Goal: Transaction & Acquisition: Purchase product/service

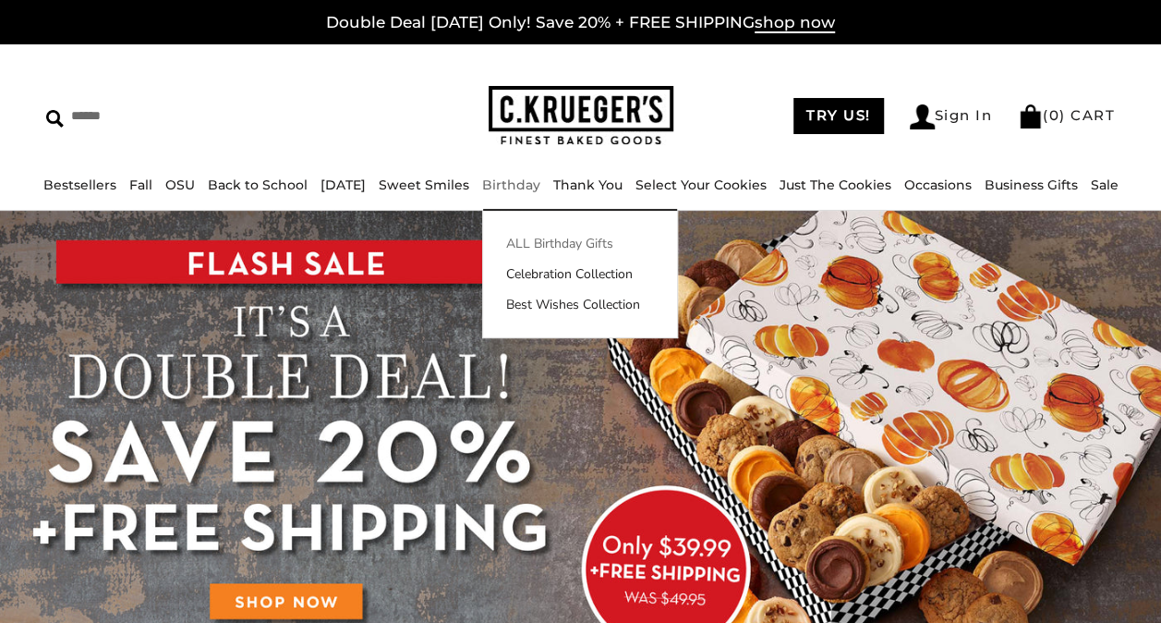
click at [562, 238] on link "ALL Birthday Gifts" at bounding box center [580, 243] width 194 height 19
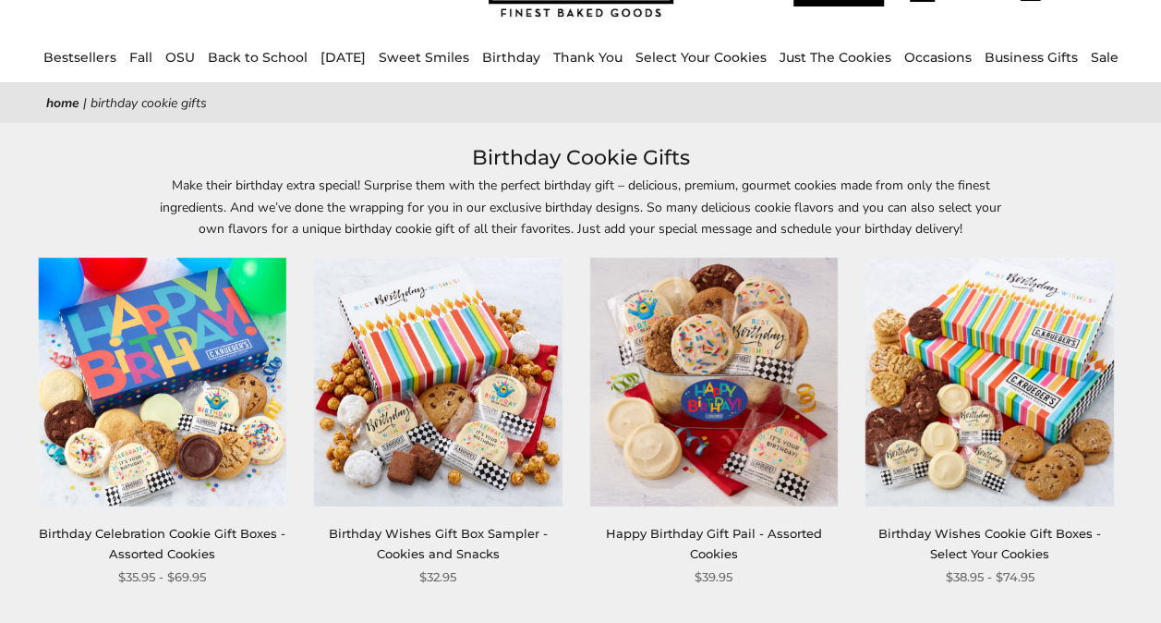
scroll to position [185, 0]
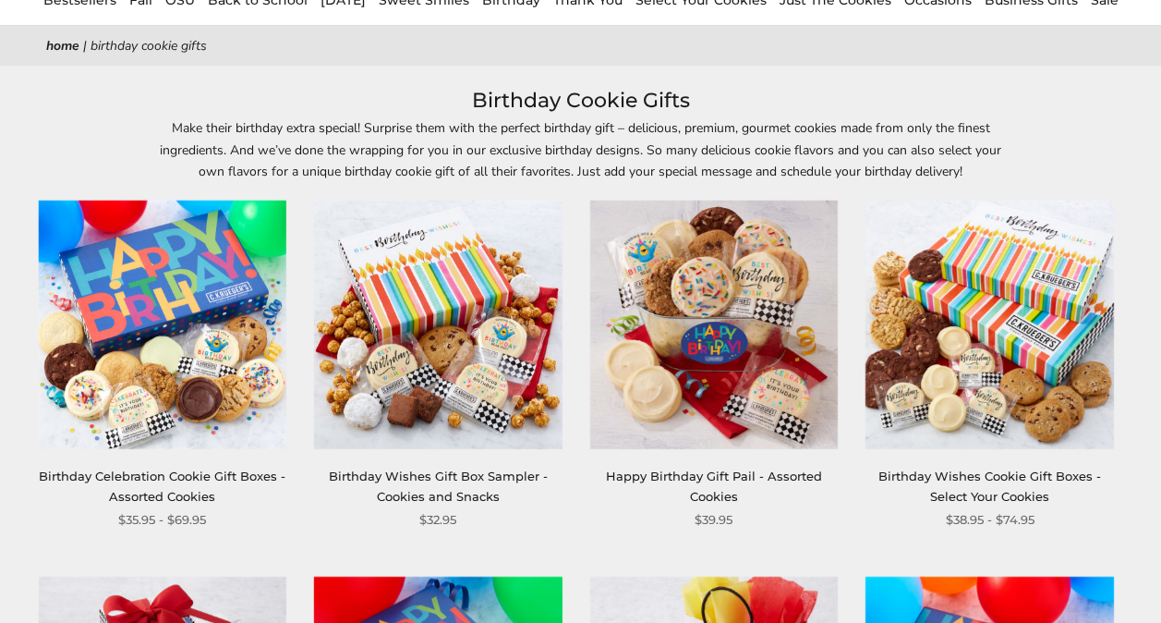
click at [977, 366] on img at bounding box center [989, 324] width 248 height 248
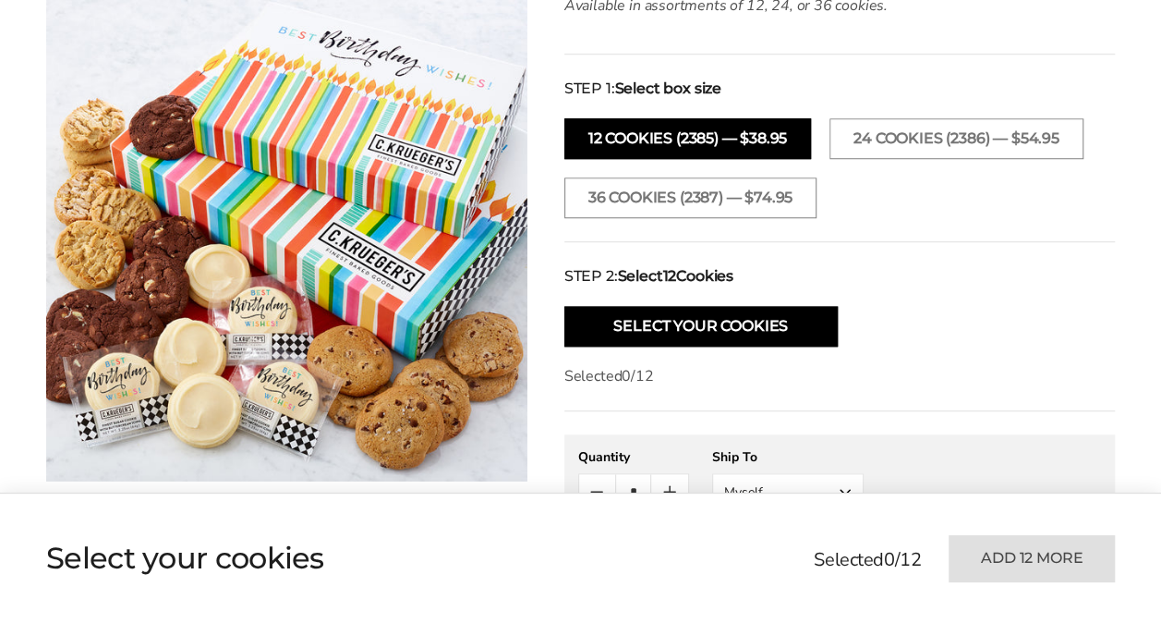
scroll to position [739, 0]
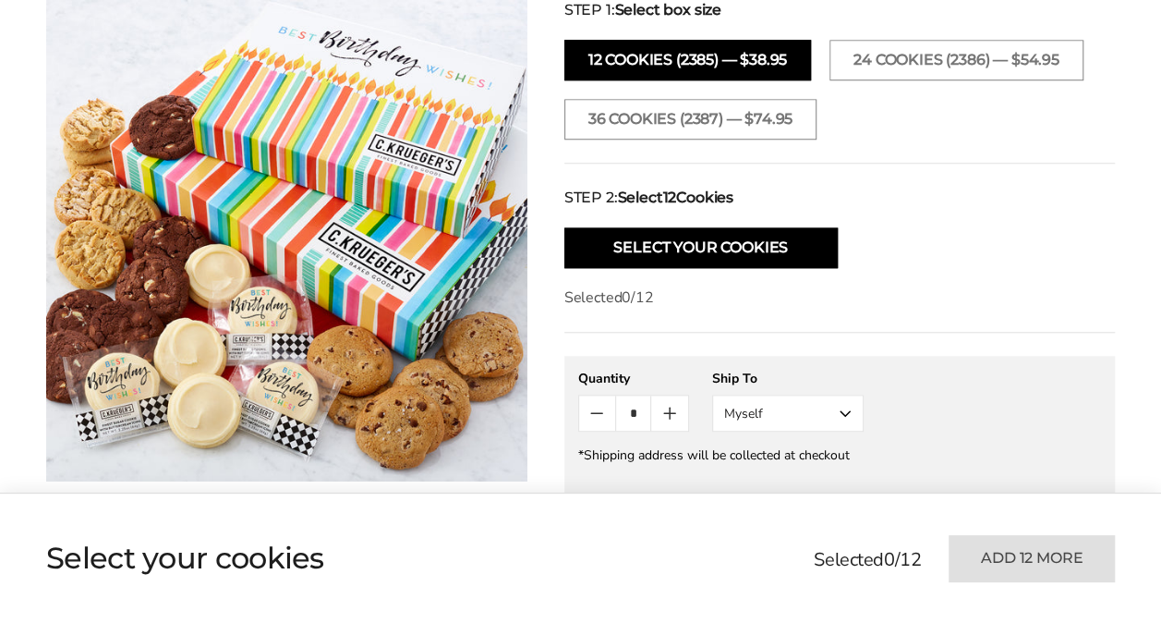
click at [851, 411] on button "Myself" at bounding box center [787, 412] width 151 height 37
click at [790, 478] on button "Other Recipient" at bounding box center [788, 481] width 150 height 33
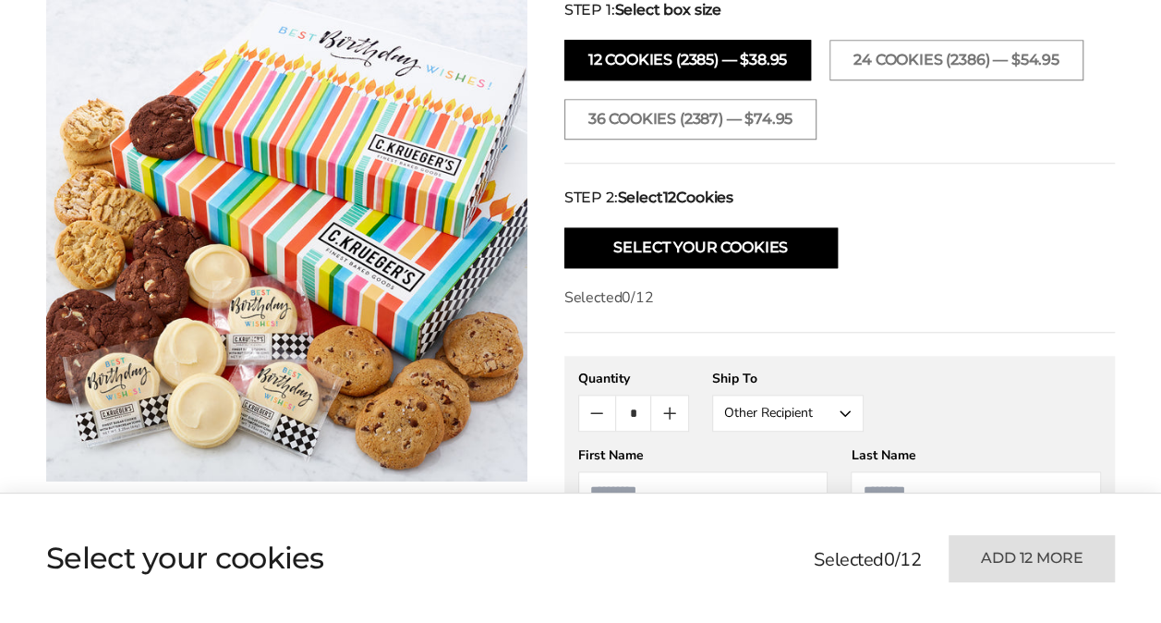
scroll to position [924, 0]
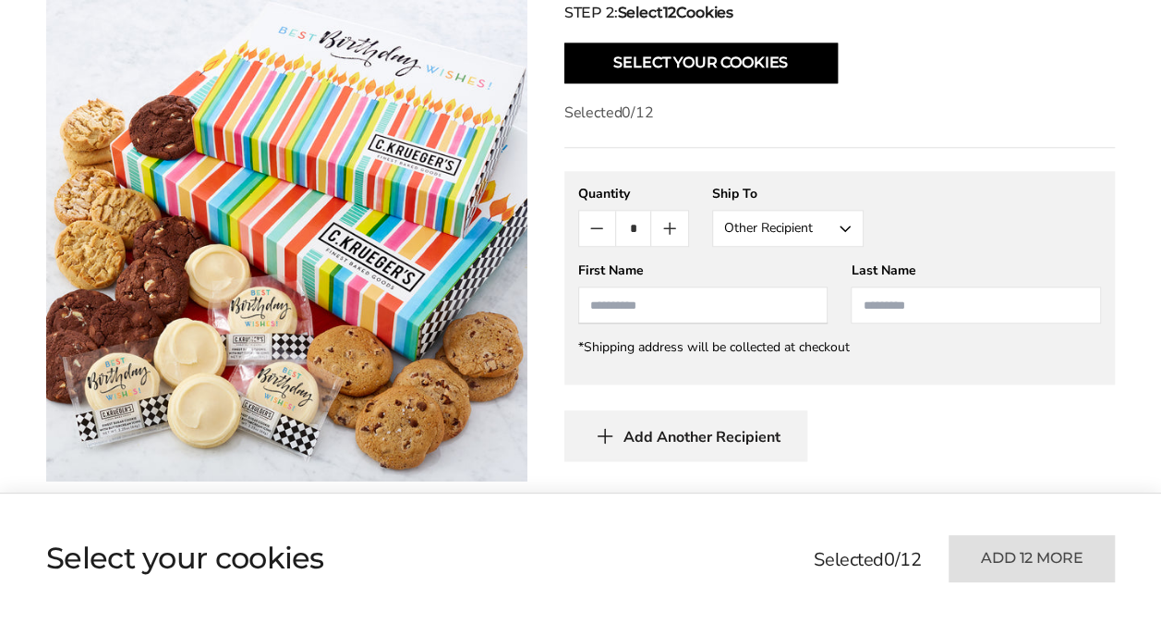
click at [621, 303] on input "First Name" at bounding box center [703, 304] width 250 height 37
type input "**********"
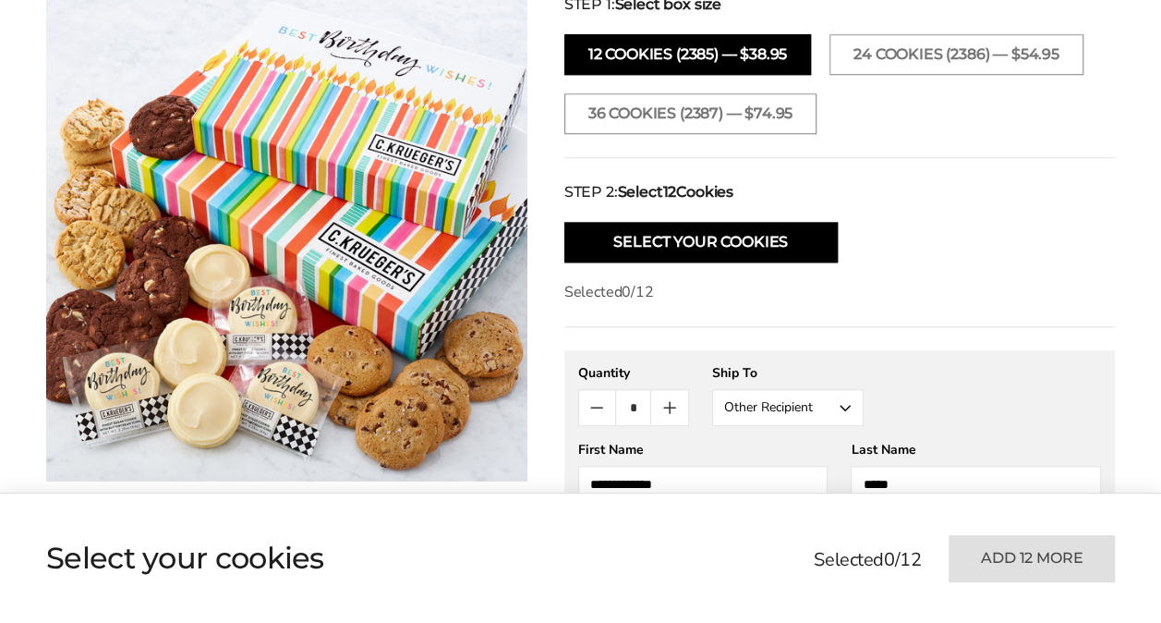
scroll to position [739, 0]
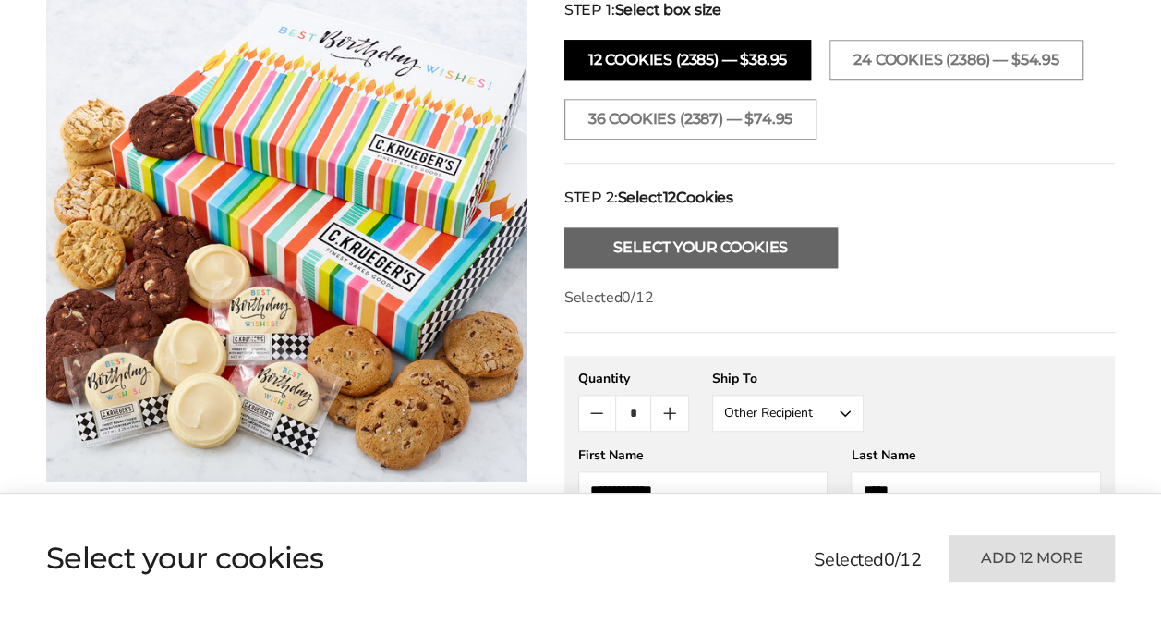
type input "*****"
click at [696, 237] on button "Select Your Cookies" at bounding box center [700, 247] width 273 height 41
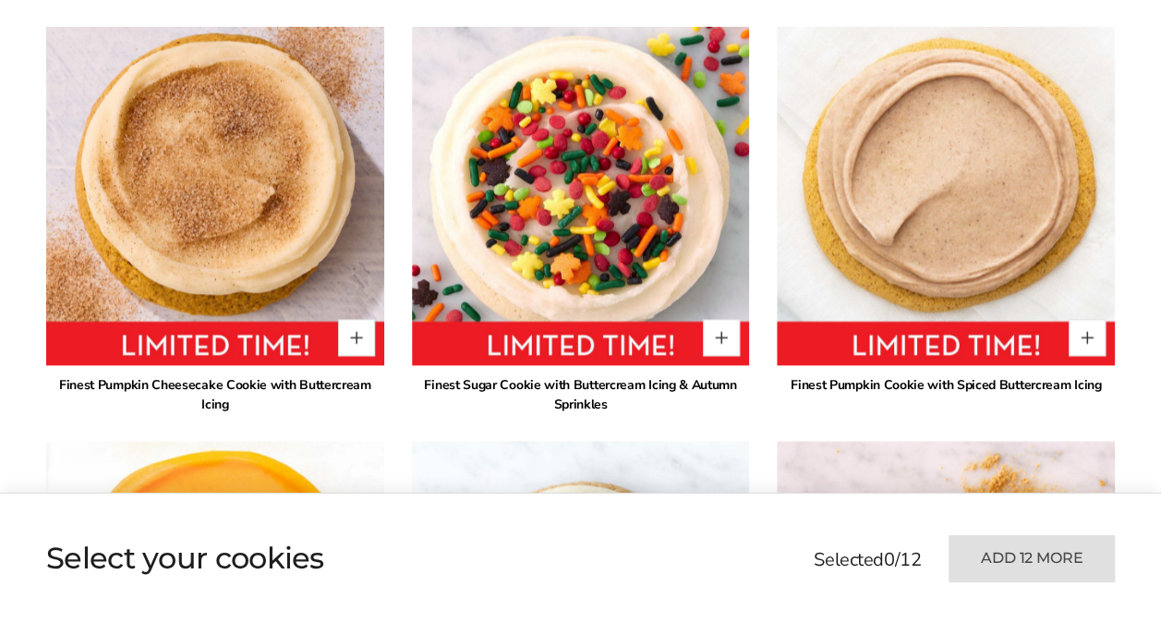
scroll to position [1420, 0]
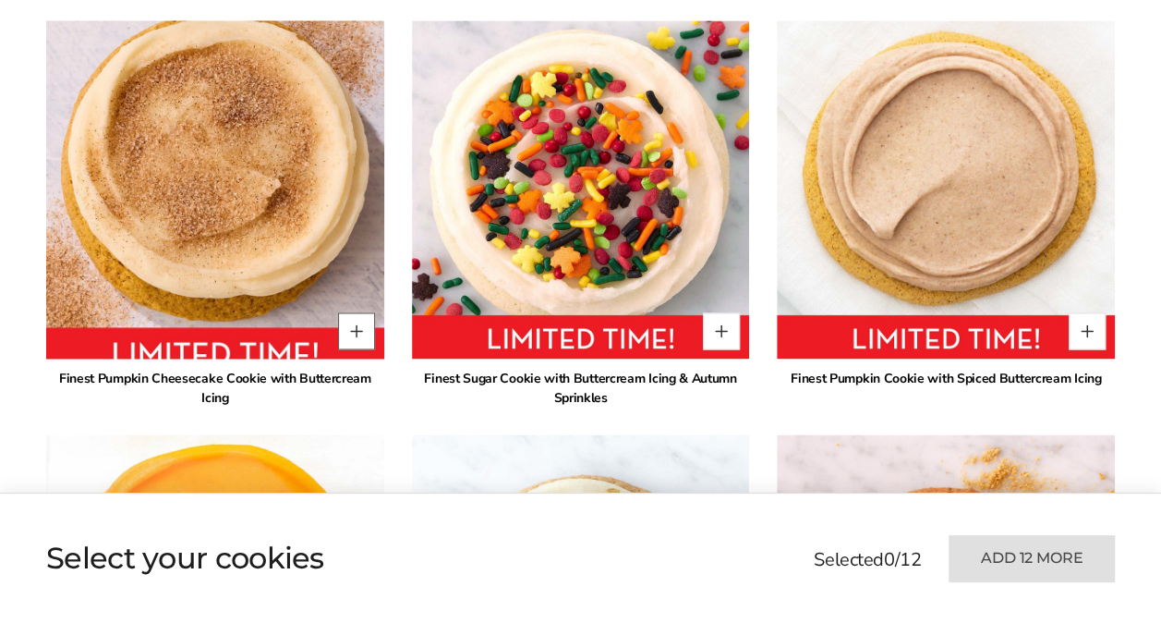
click at [358, 329] on button "Quantity button plus" at bounding box center [356, 330] width 37 height 37
type input "*"
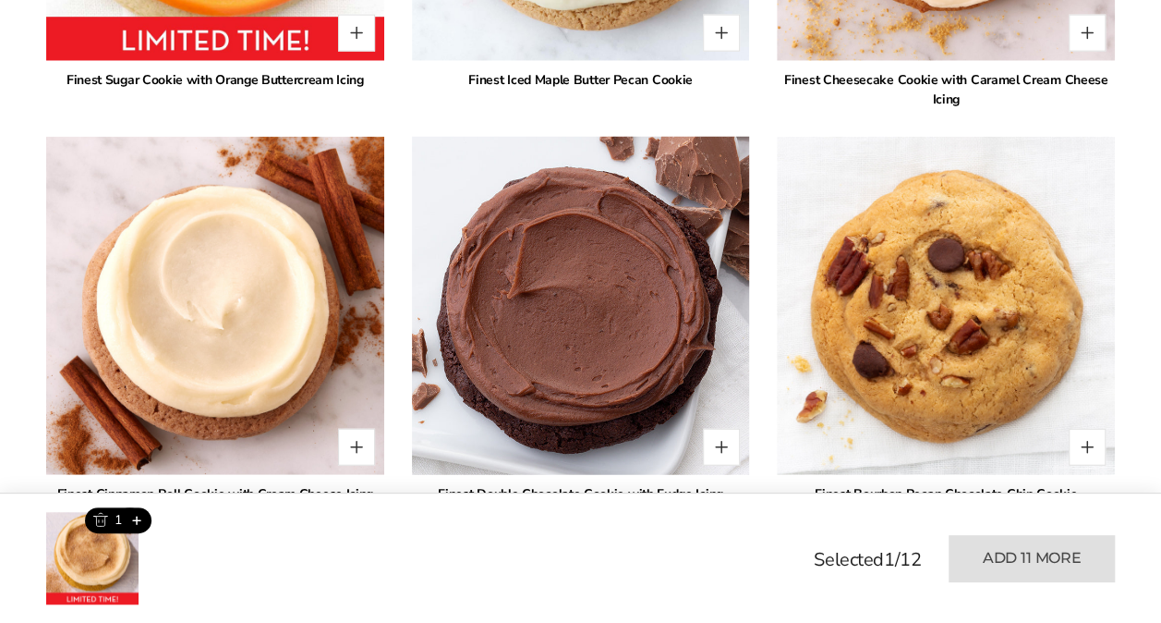
scroll to position [2158, 0]
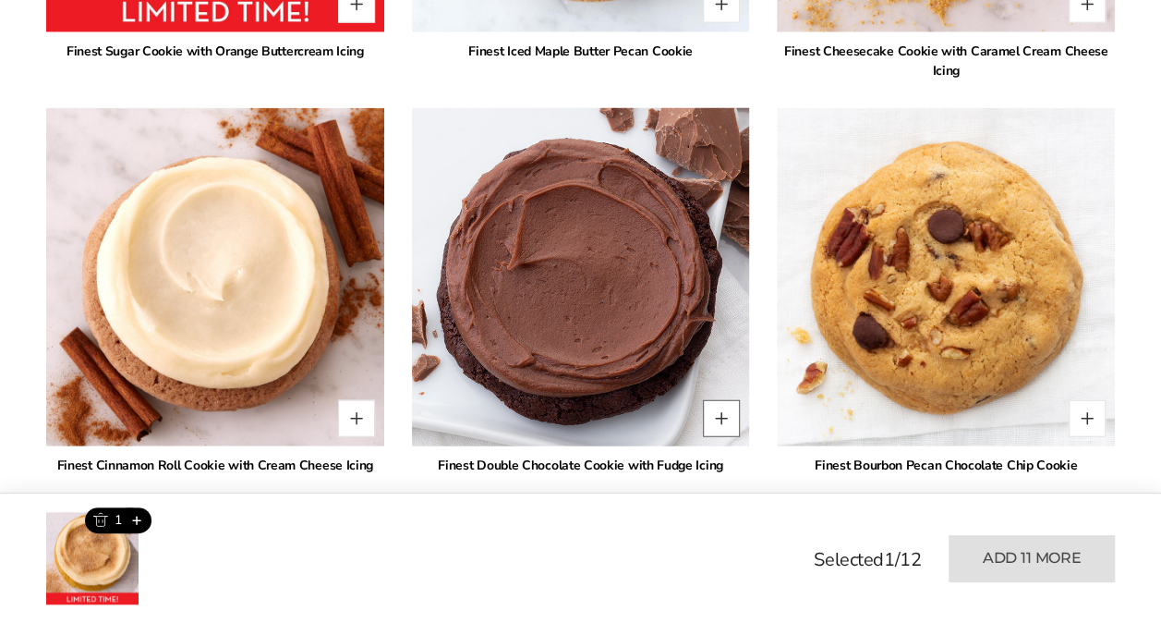
click at [719, 420] on button "Quantity button plus" at bounding box center [721, 418] width 37 height 37
type input "*"
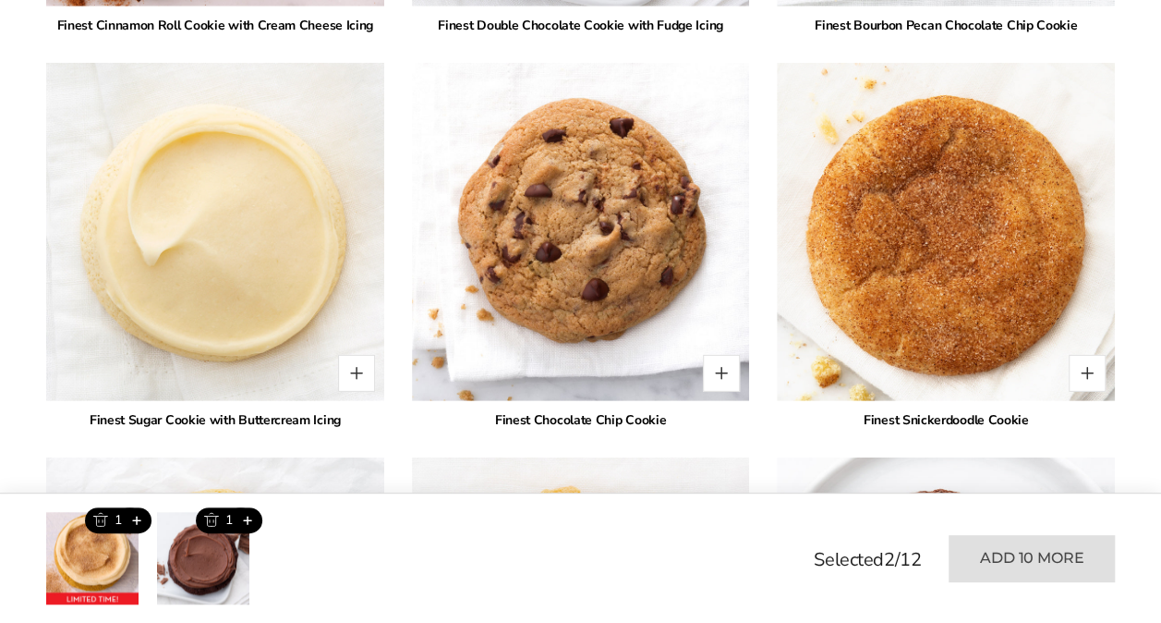
scroll to position [2620, 0]
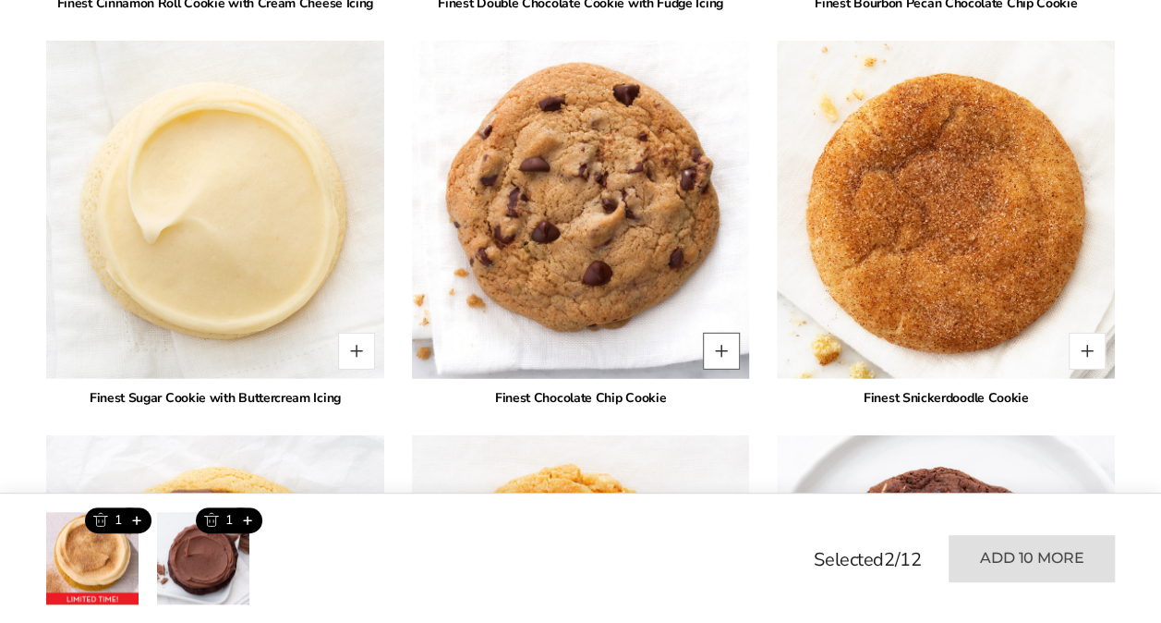
click at [716, 351] on button "Quantity button plus" at bounding box center [721, 350] width 37 height 37
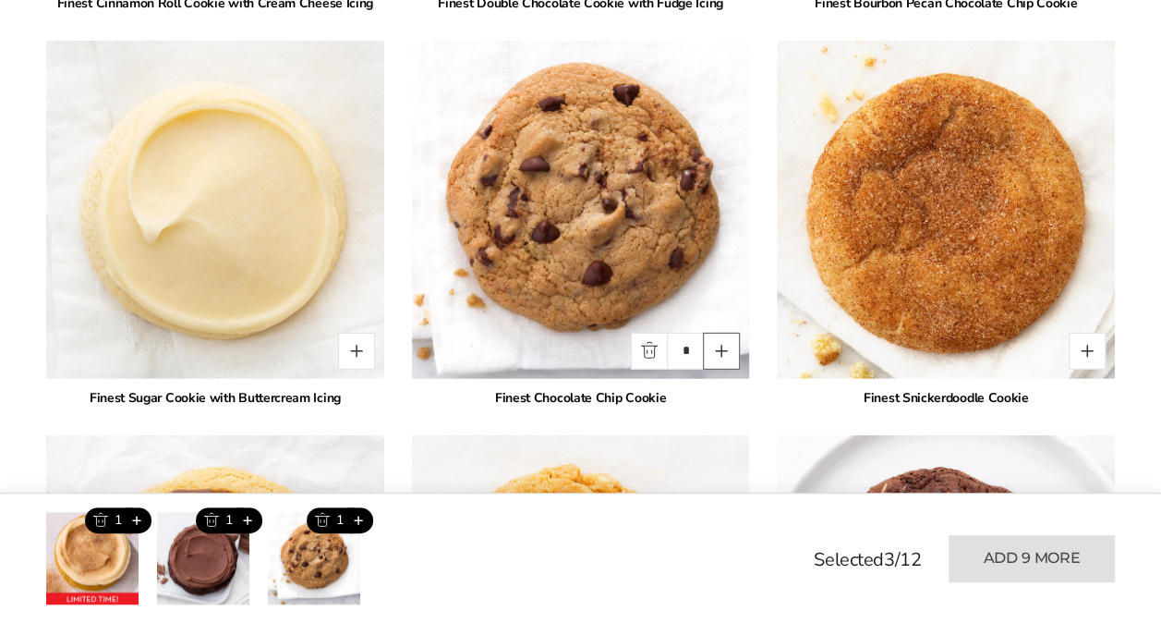
click at [719, 345] on button "Quantity button plus" at bounding box center [721, 350] width 37 height 37
type input "*"
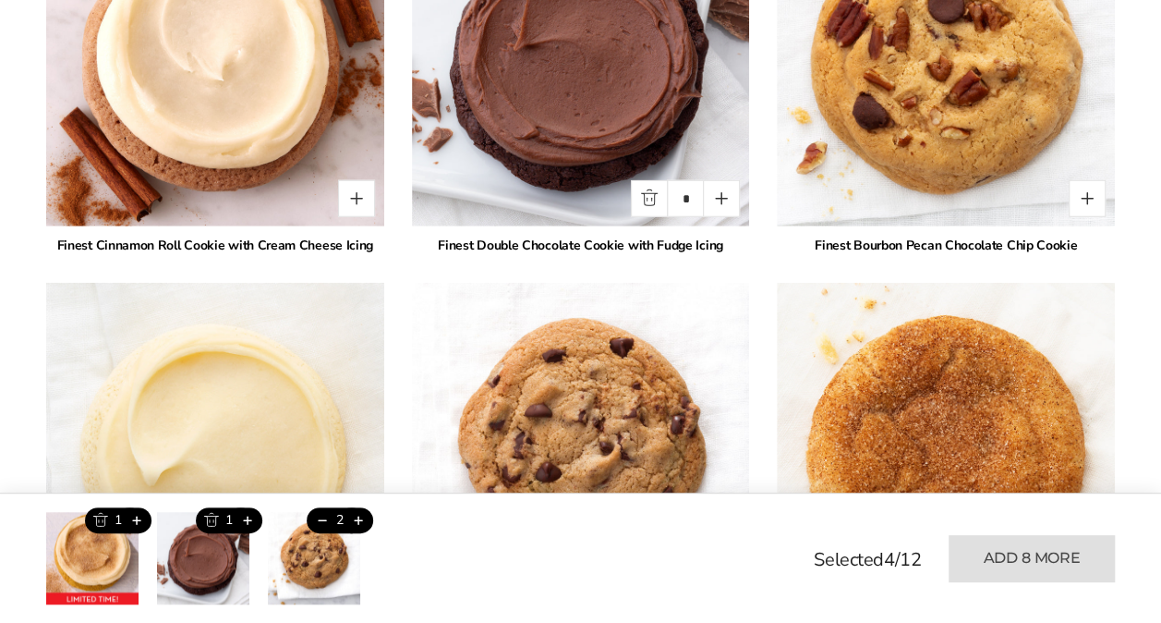
scroll to position [2436, 0]
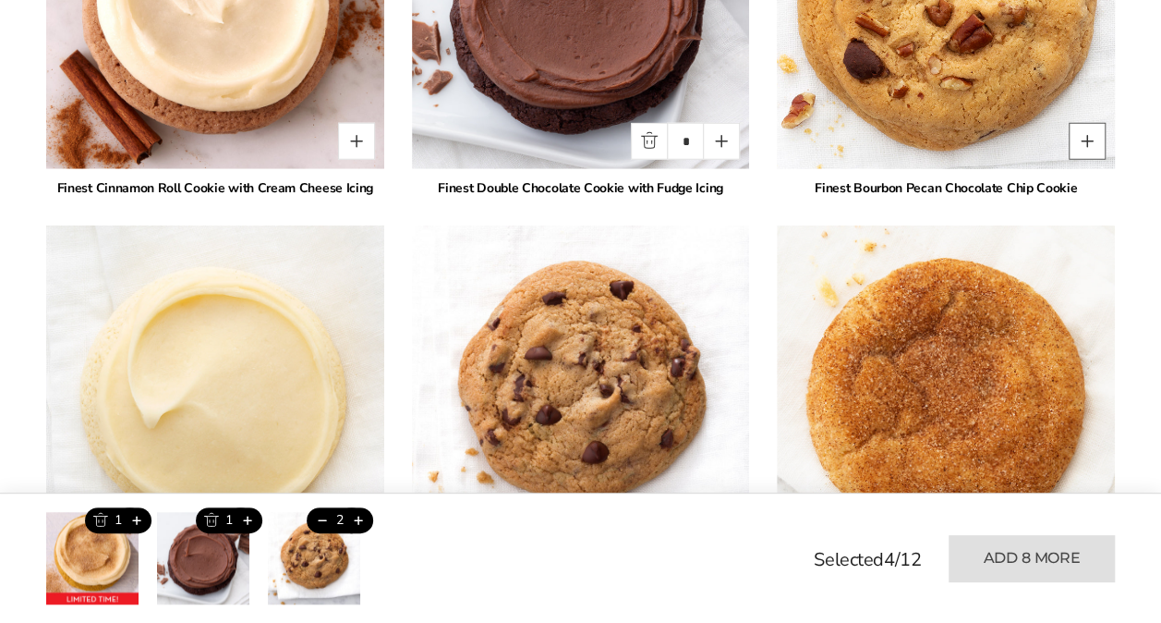
click at [1090, 136] on button "Quantity button plus" at bounding box center [1087, 141] width 37 height 37
type input "*"
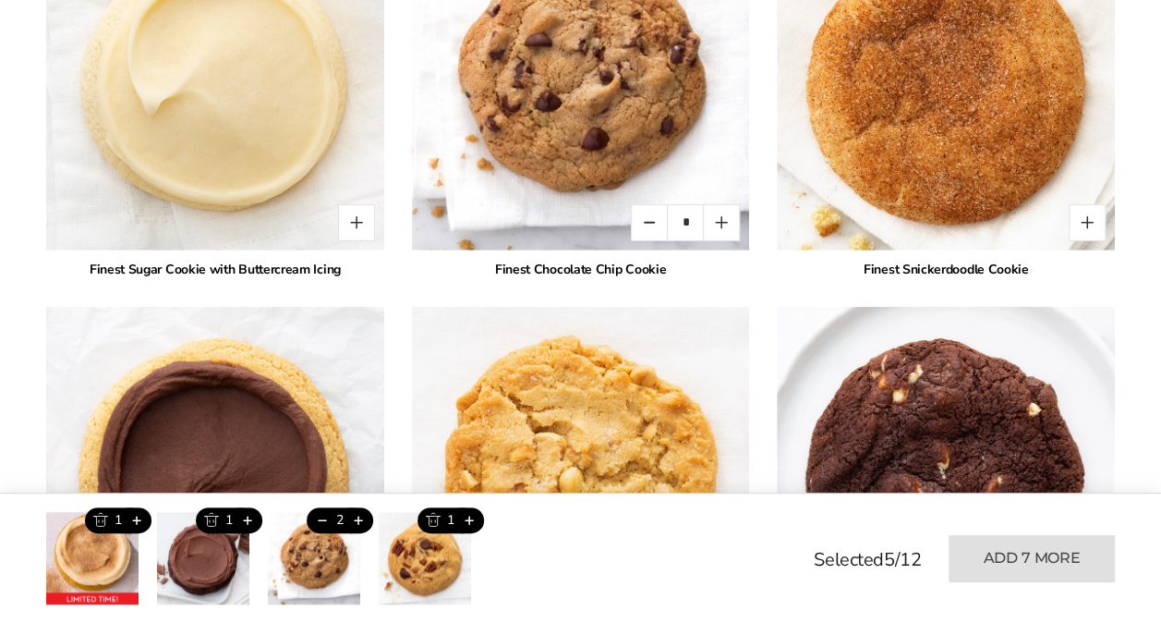
scroll to position [2805, 0]
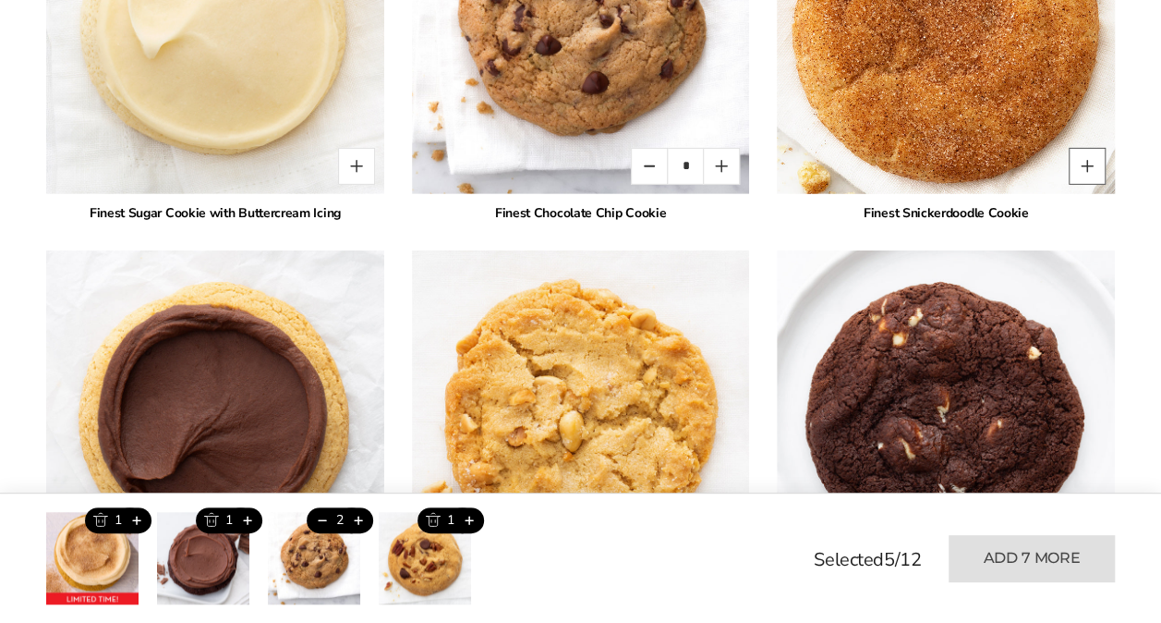
click at [1090, 162] on button "Quantity button plus" at bounding box center [1087, 166] width 37 height 37
type input "*"
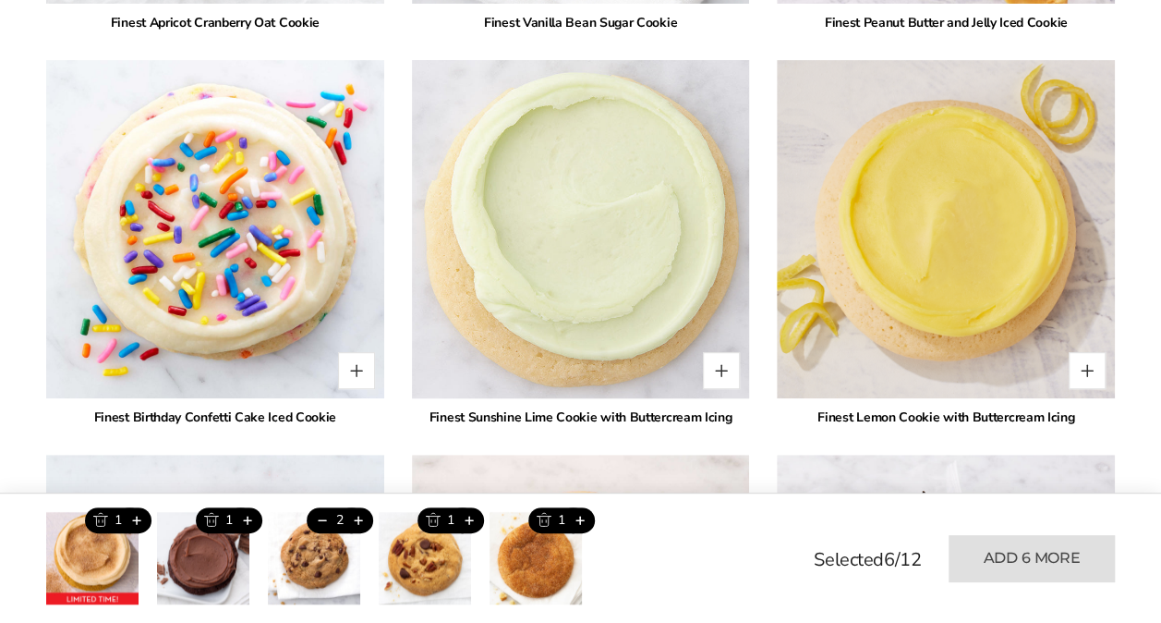
scroll to position [3821, 0]
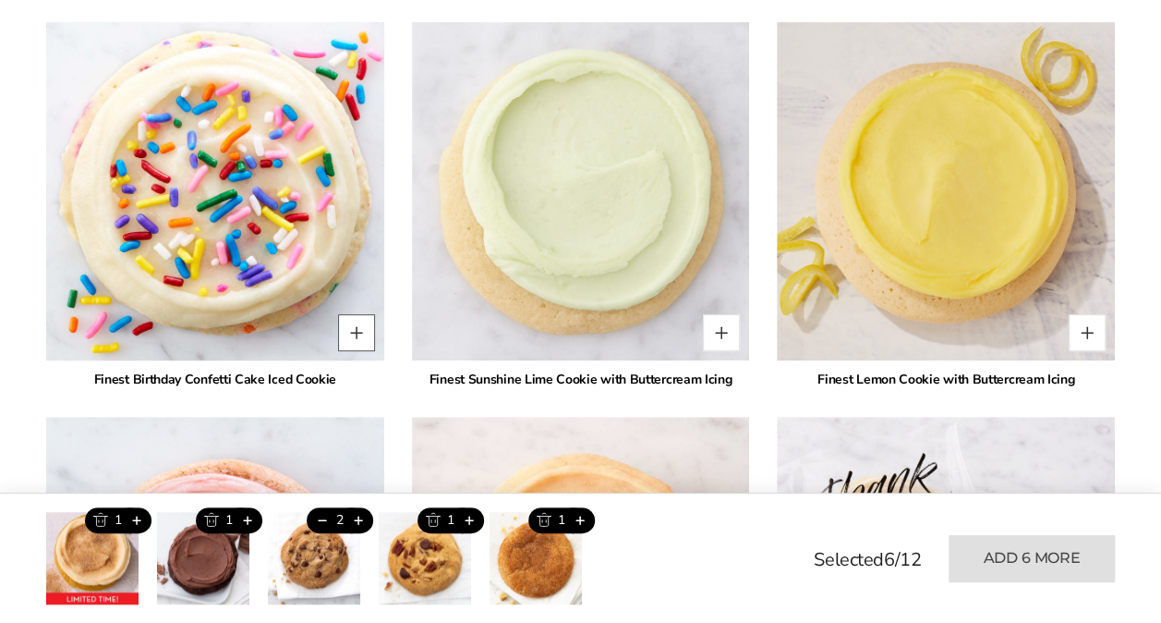
click at [352, 326] on button "Quantity button plus" at bounding box center [356, 332] width 37 height 37
type input "*"
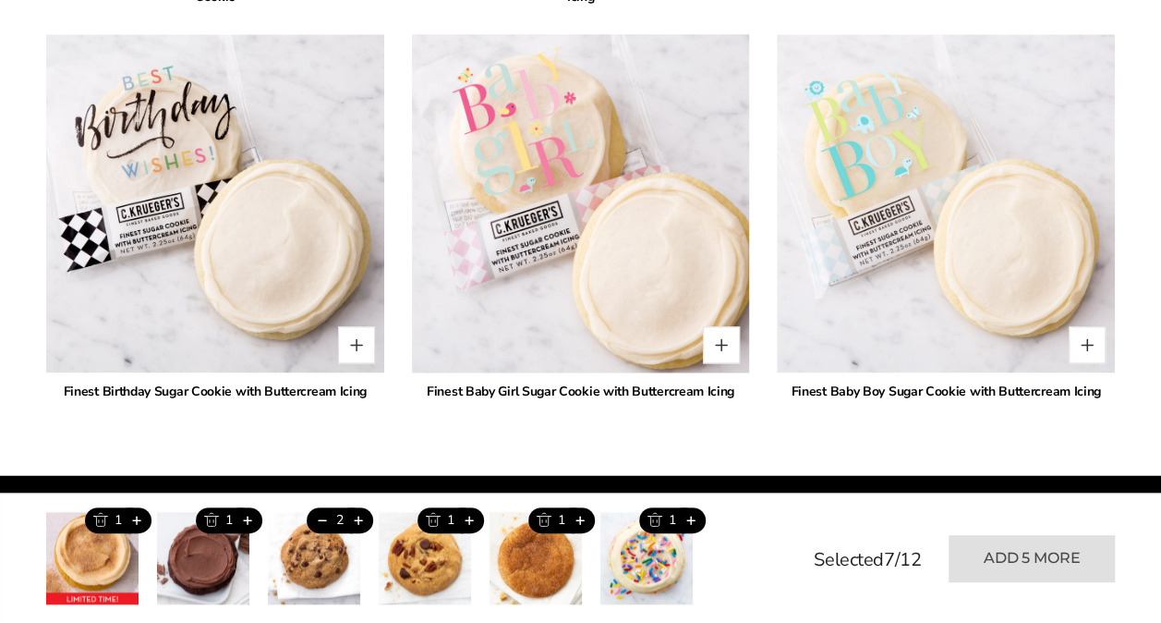
scroll to position [4652, 0]
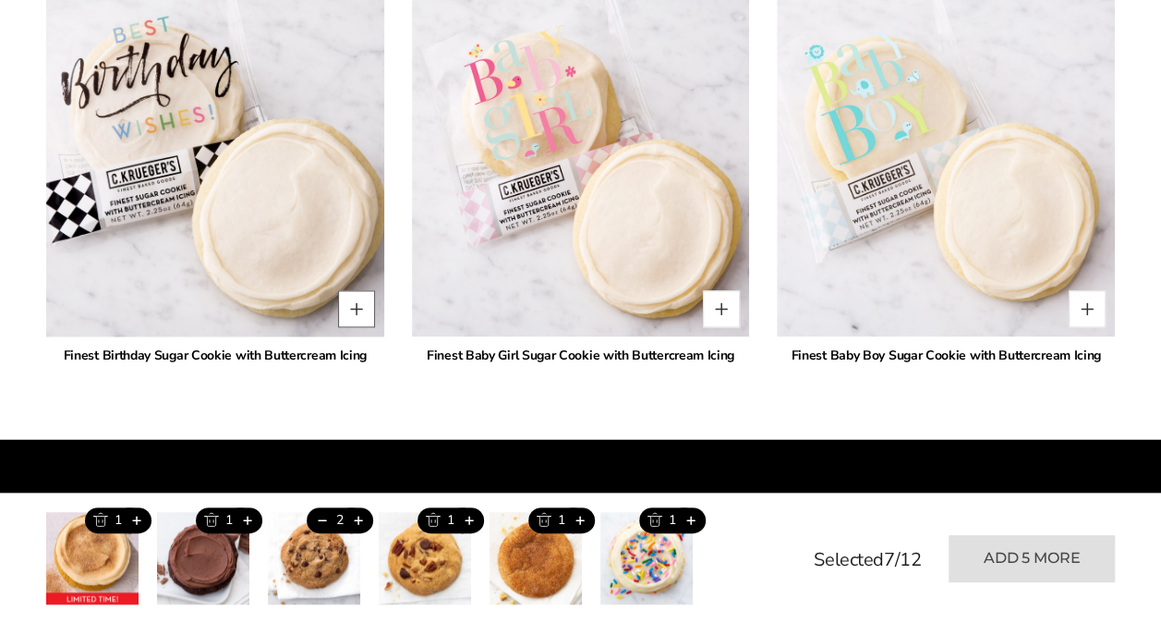
click at [357, 306] on button "Quantity button plus" at bounding box center [356, 308] width 37 height 37
type input "*"
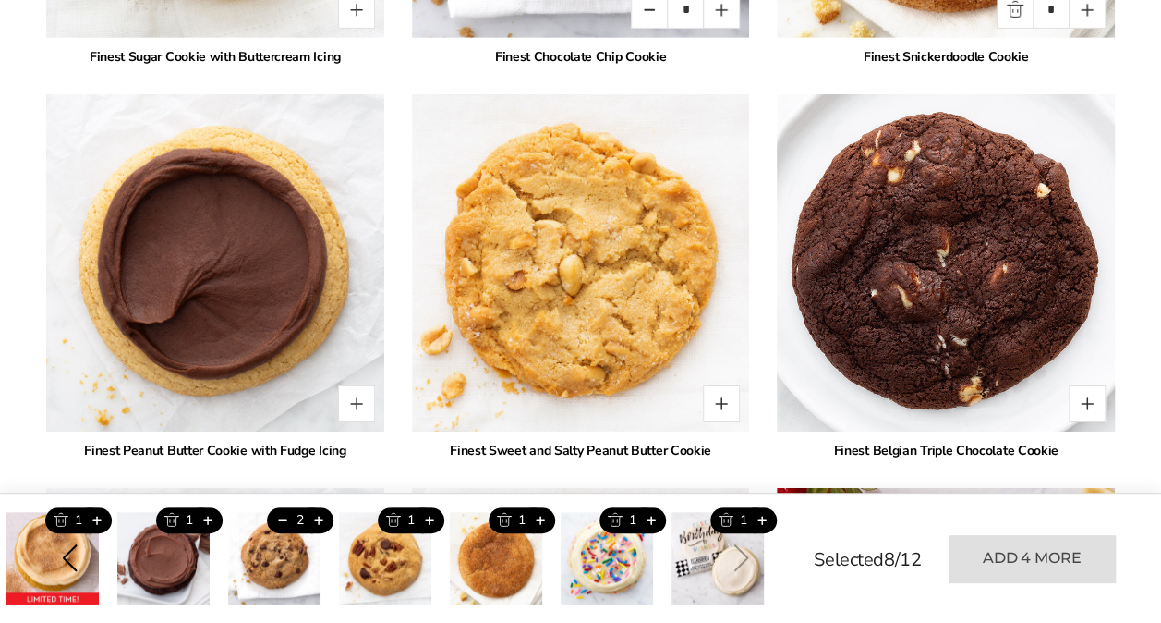
scroll to position [3082, 0]
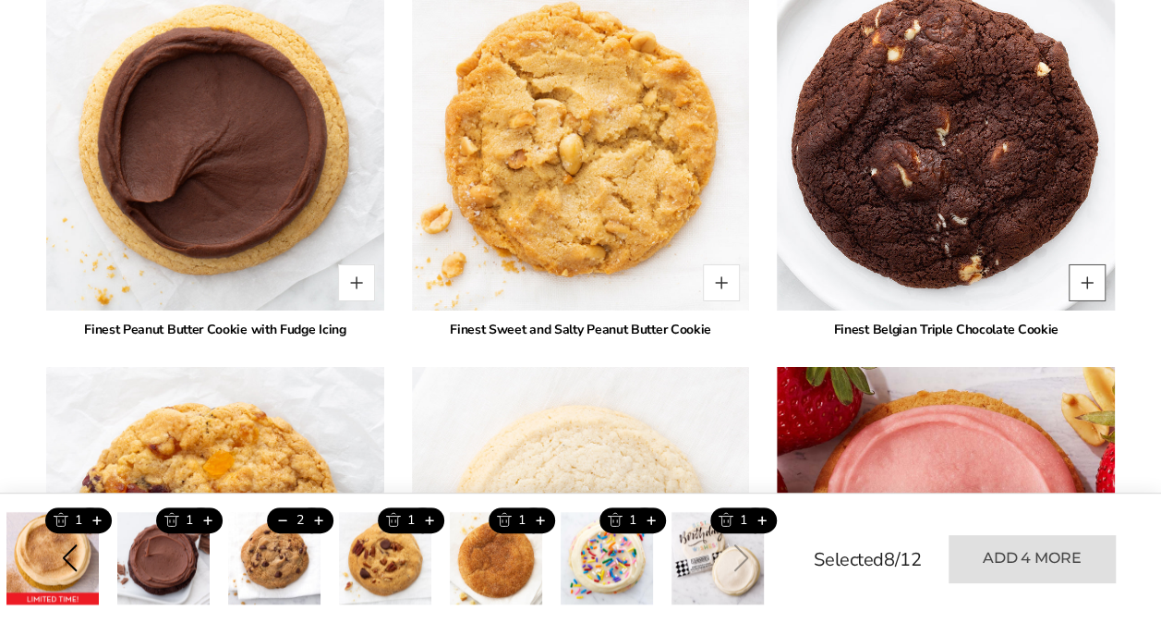
click at [1089, 279] on button "Quantity button plus" at bounding box center [1087, 282] width 37 height 37
type input "*"
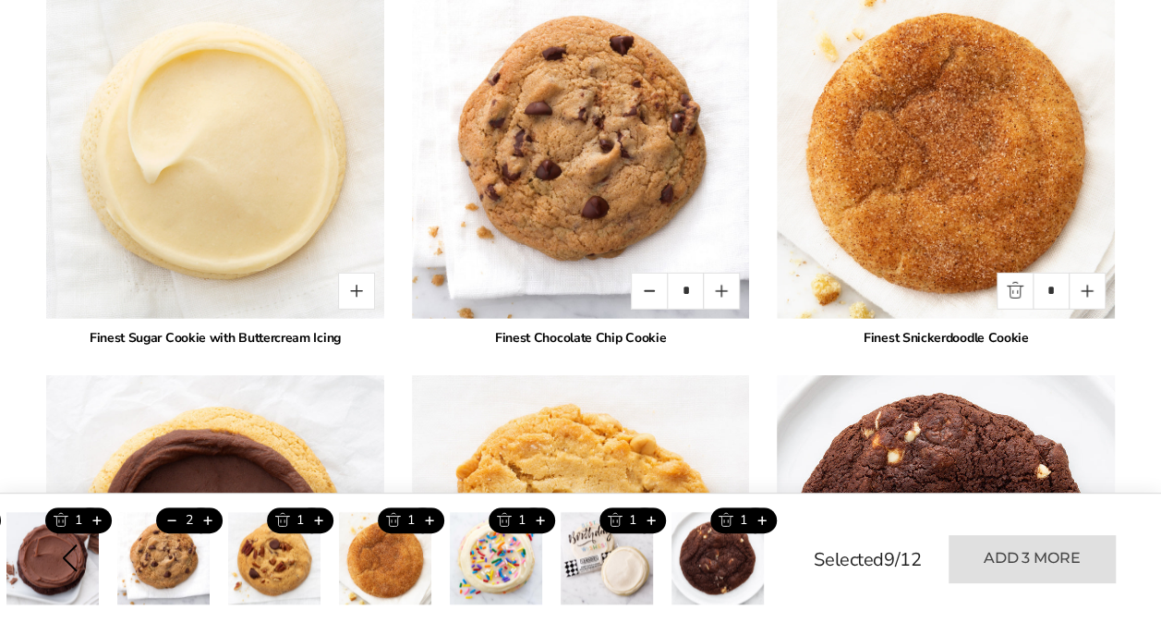
scroll to position [2713, 0]
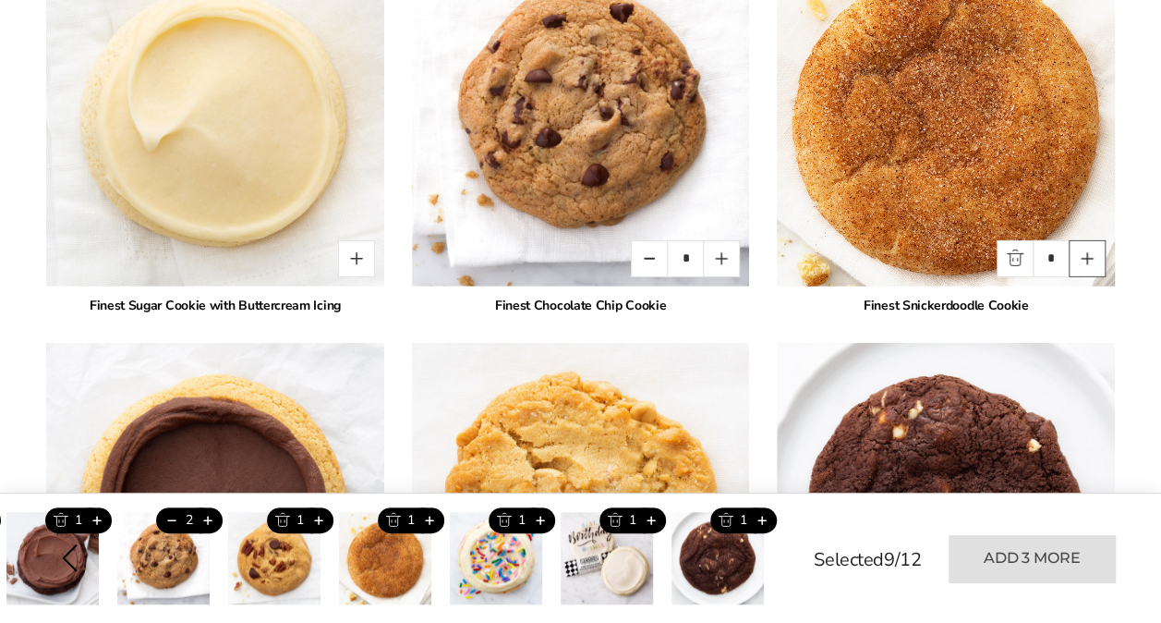
click at [1090, 255] on button "Quantity button plus" at bounding box center [1087, 258] width 37 height 37
type input "*"
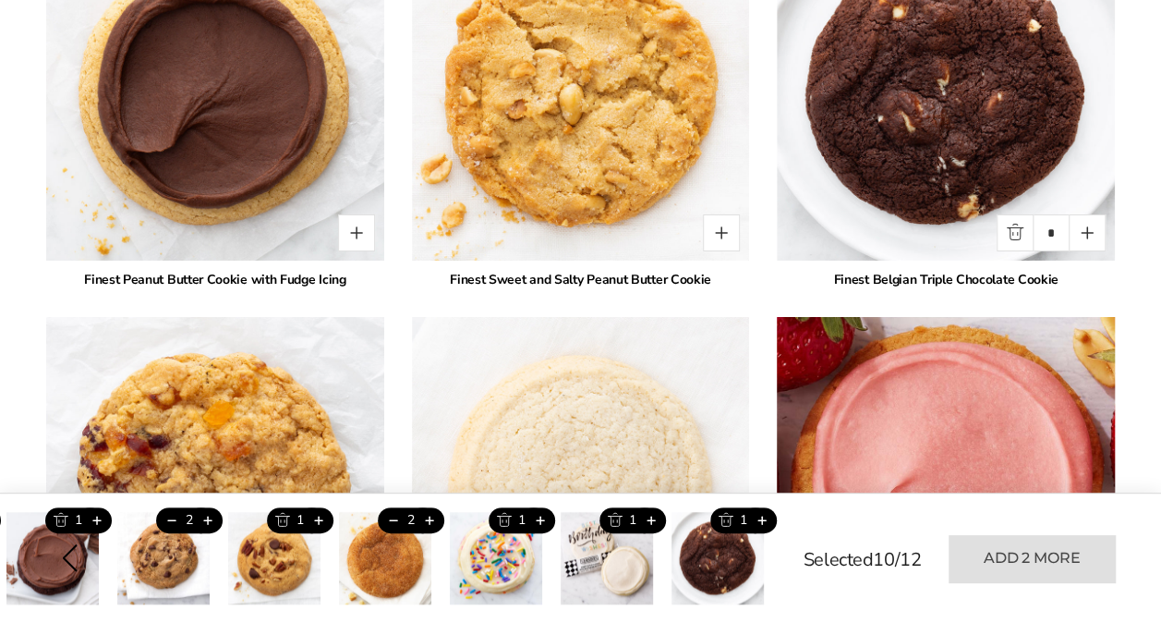
scroll to position [3094, 0]
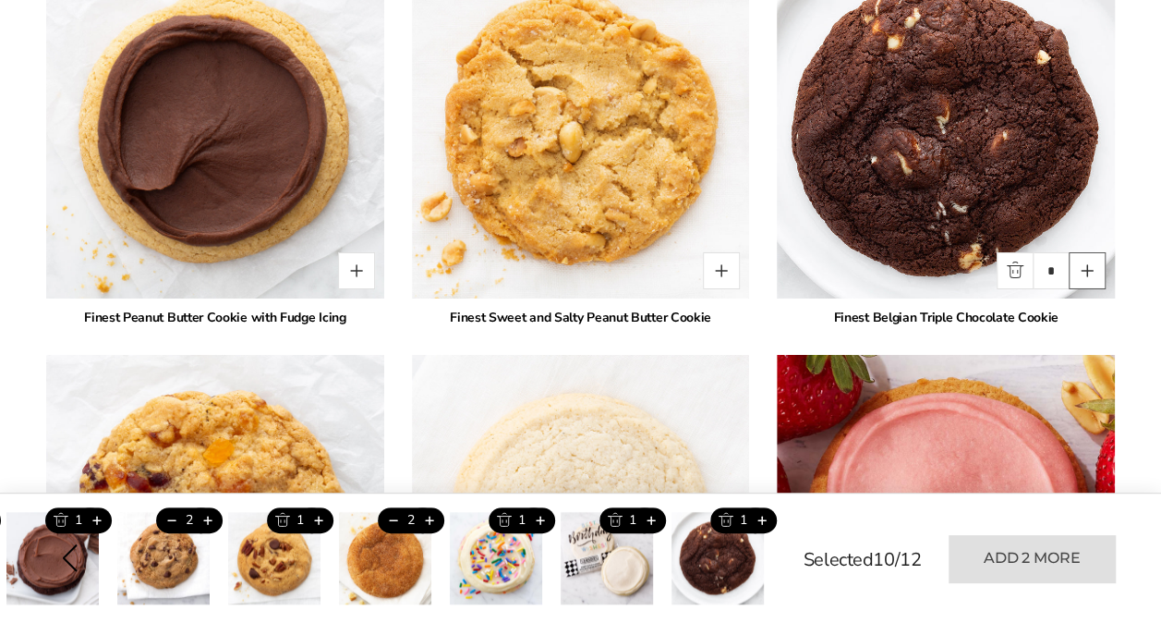
click at [1084, 271] on button "Quantity button plus" at bounding box center [1087, 270] width 37 height 37
type input "*"
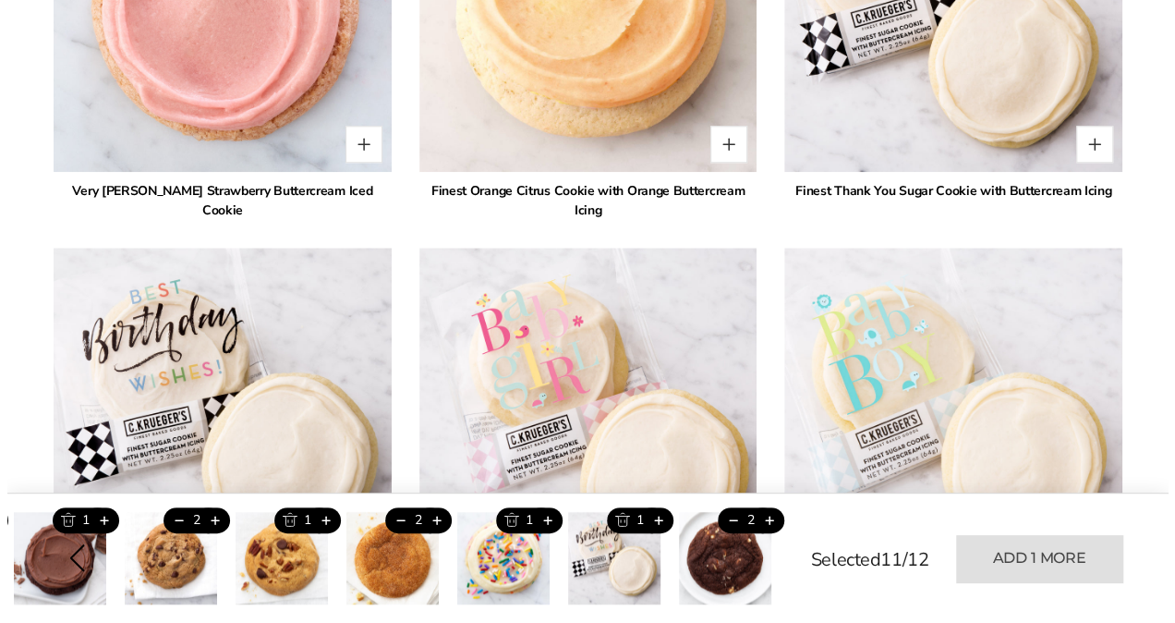
scroll to position [4757, 0]
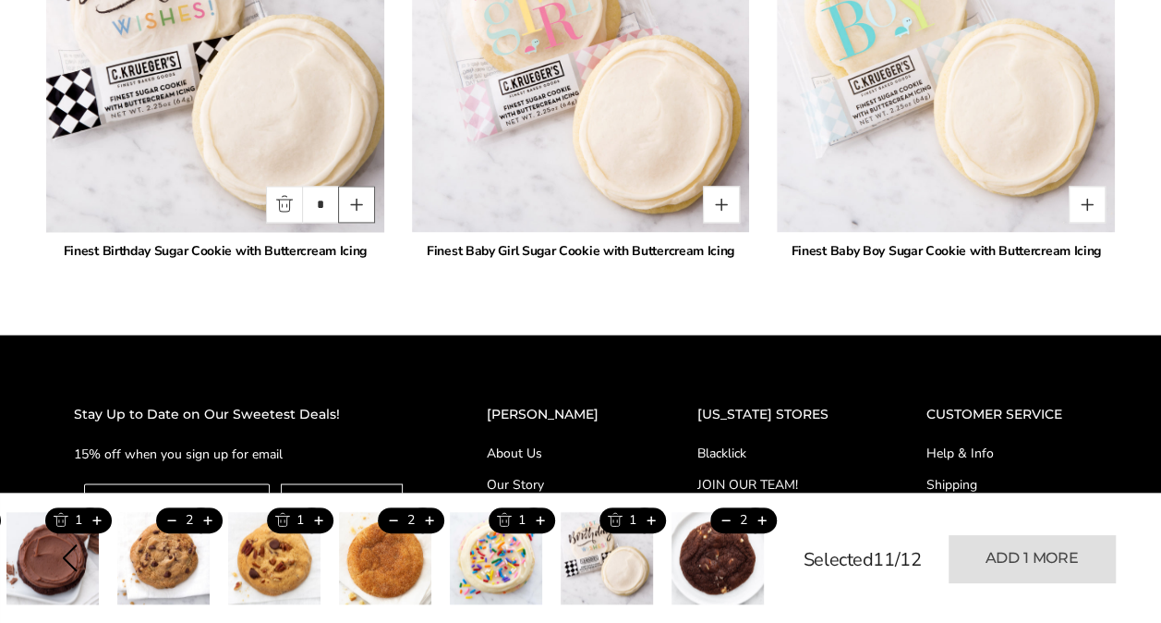
click at [355, 205] on button "Quantity button plus" at bounding box center [356, 204] width 37 height 37
type input "*"
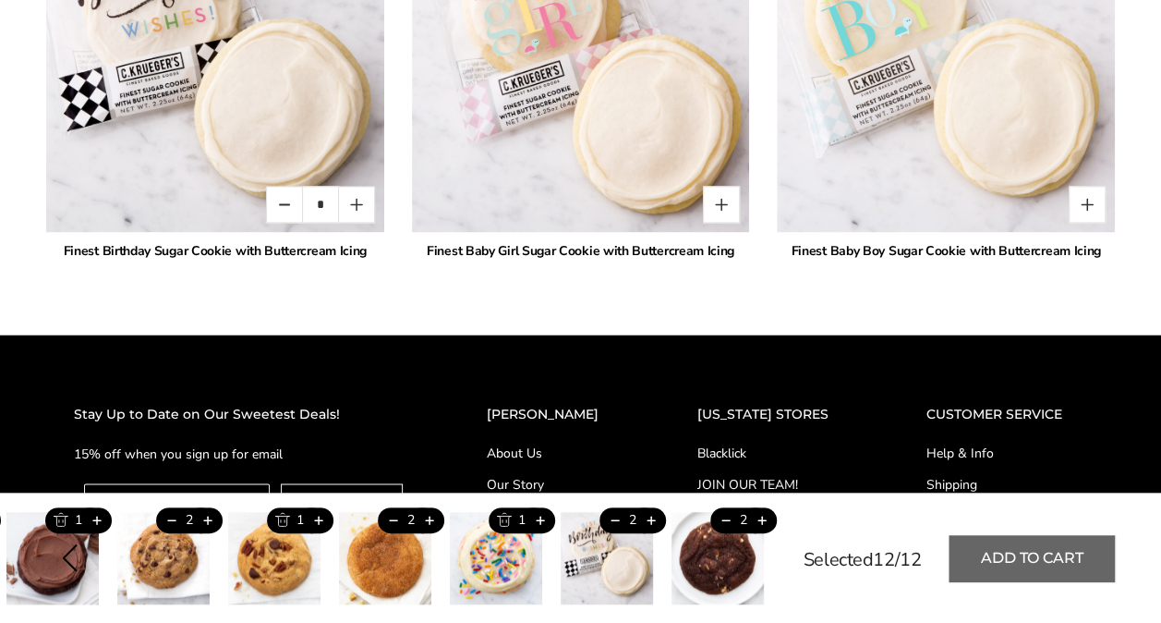
click at [1055, 560] on button "Add to cart" at bounding box center [1032, 558] width 166 height 47
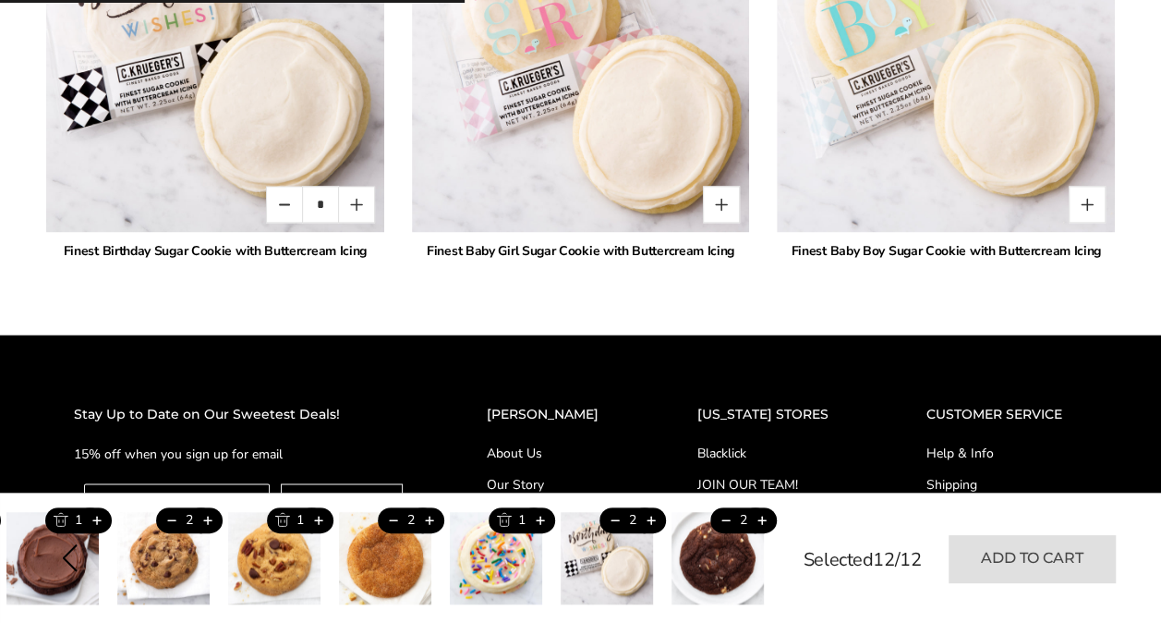
type input "*"
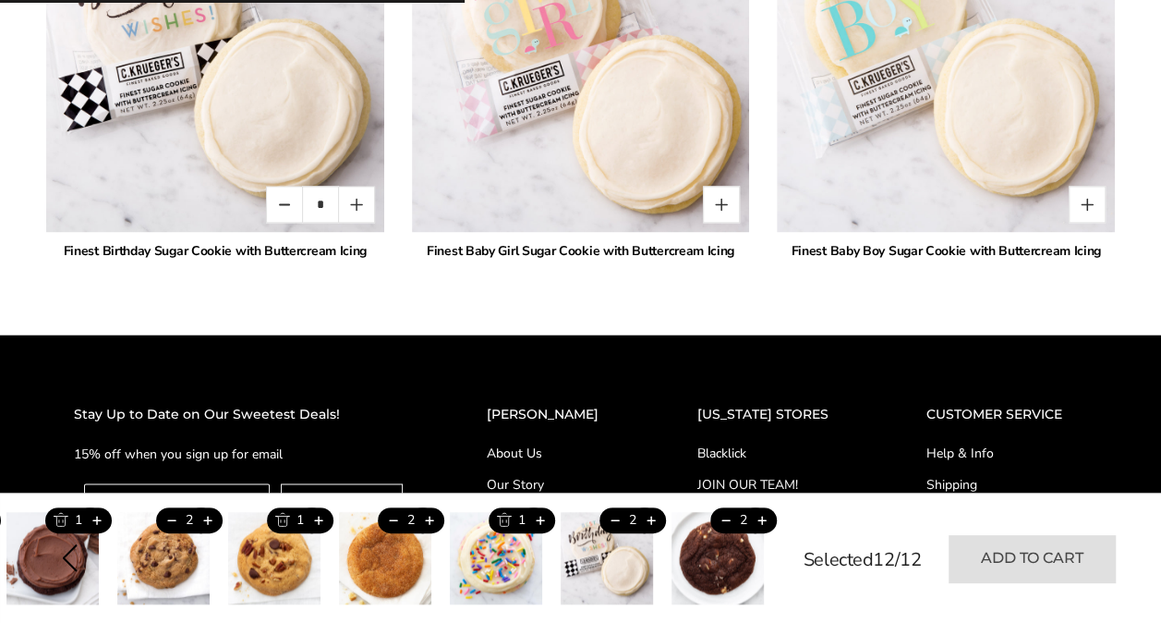
type input "*"
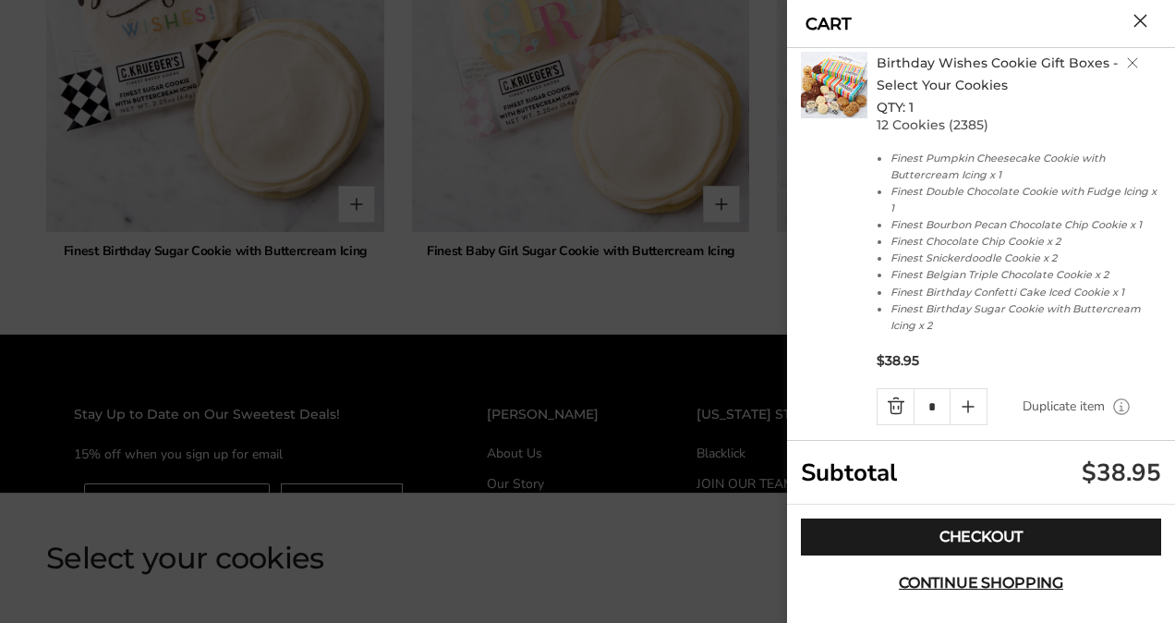
scroll to position [50, 0]
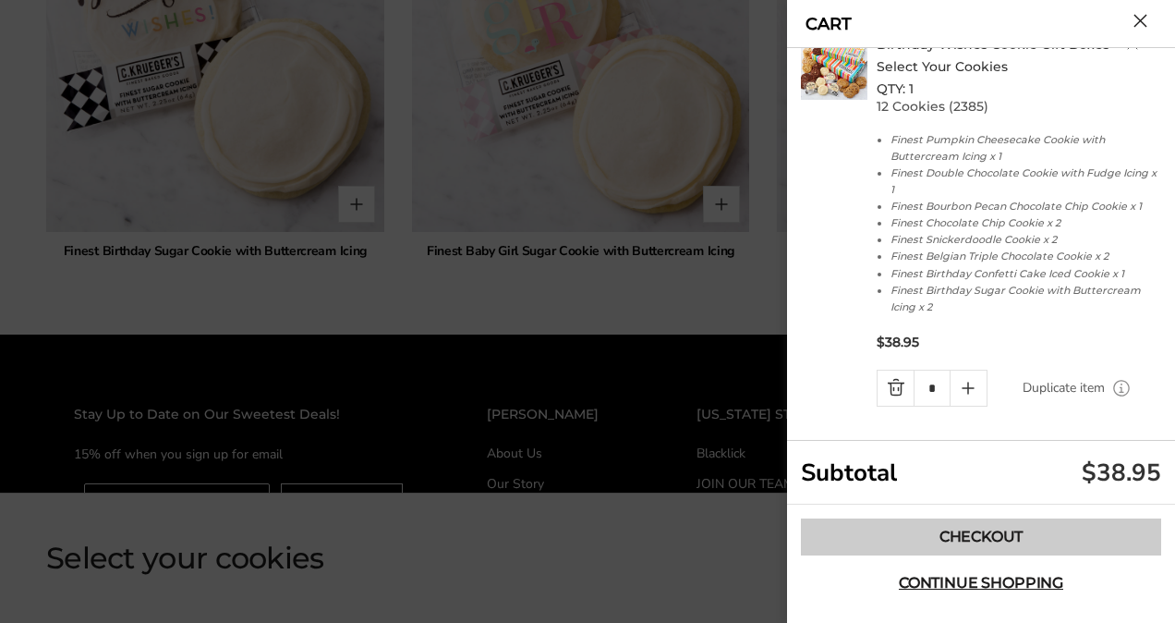
click at [992, 539] on link "Checkout" at bounding box center [981, 536] width 360 height 37
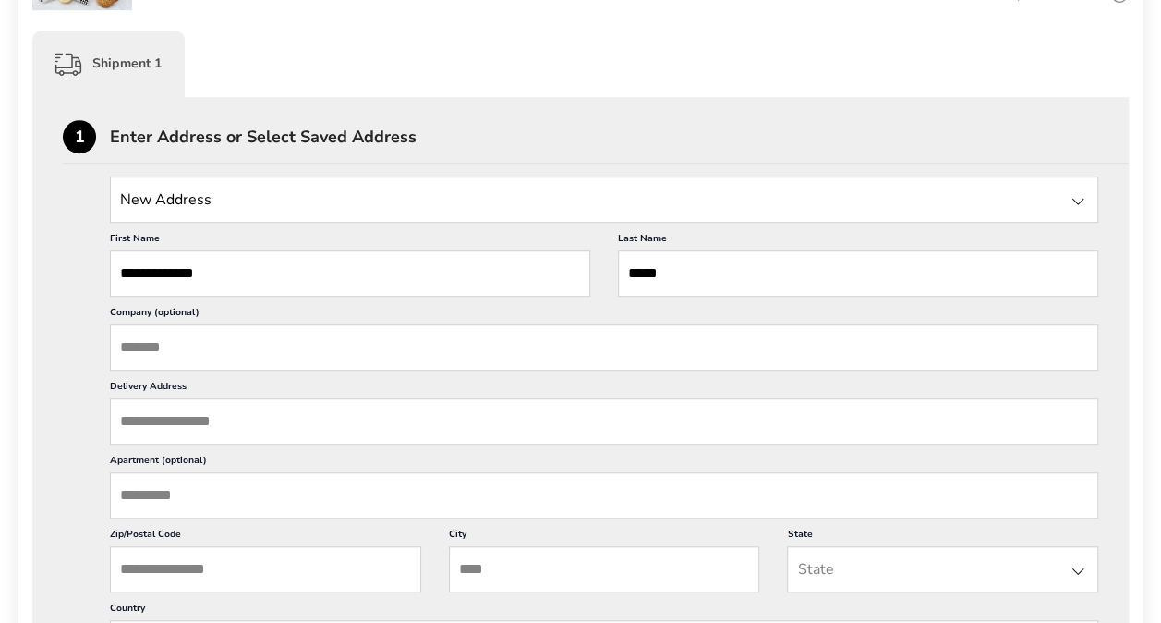
scroll to position [554, 0]
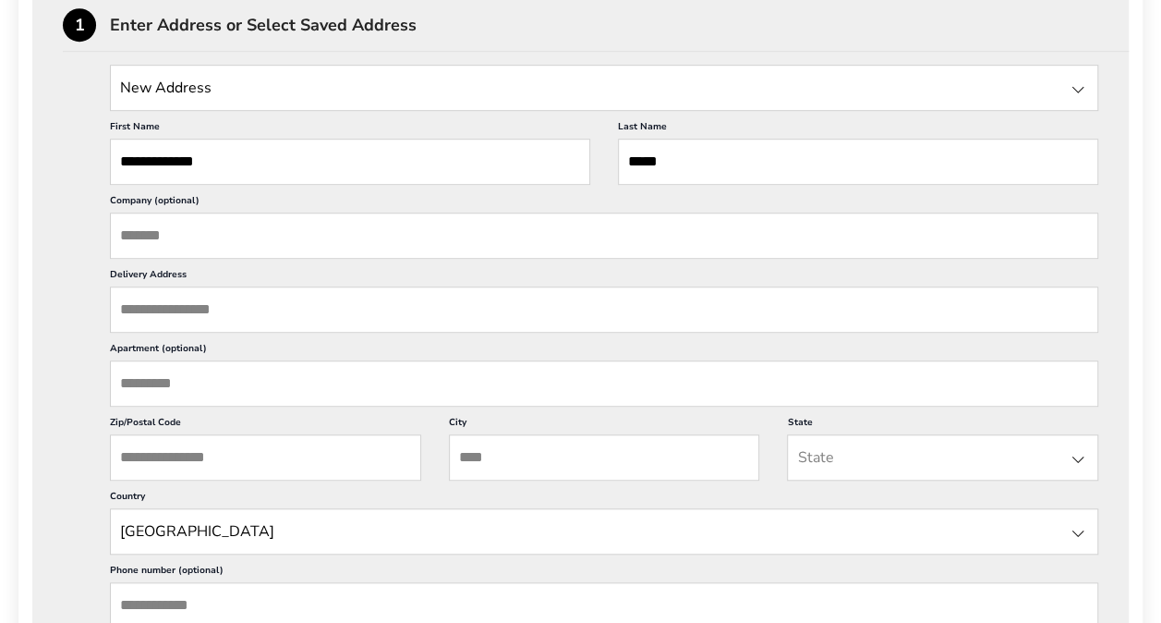
click at [224, 312] on input "Delivery Address" at bounding box center [604, 309] width 988 height 46
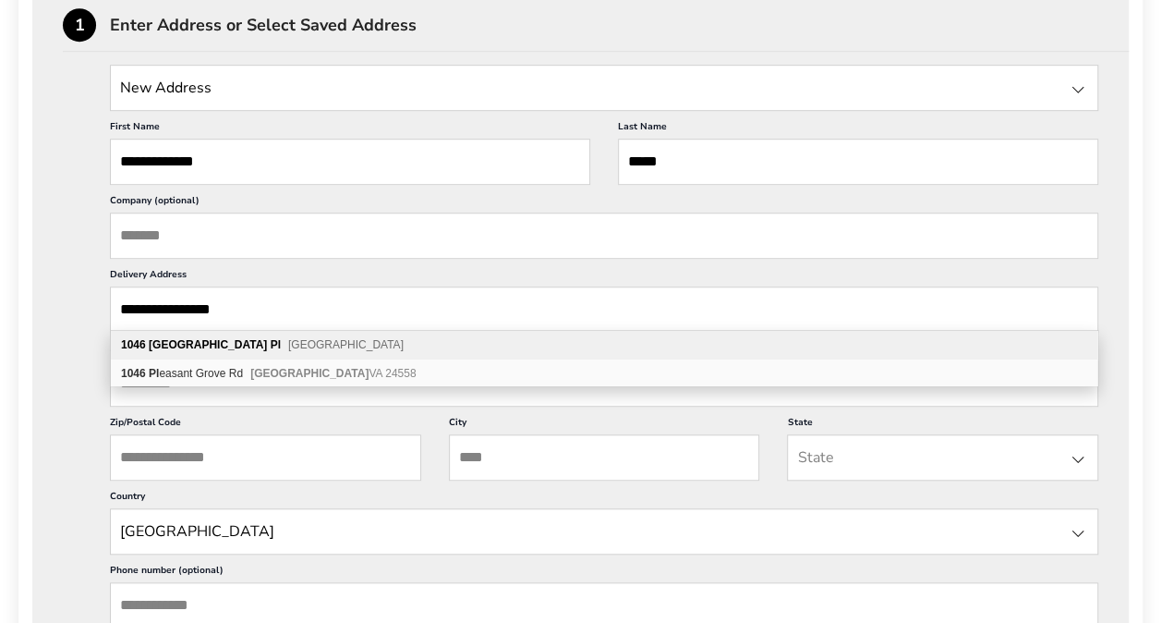
type input "**********"
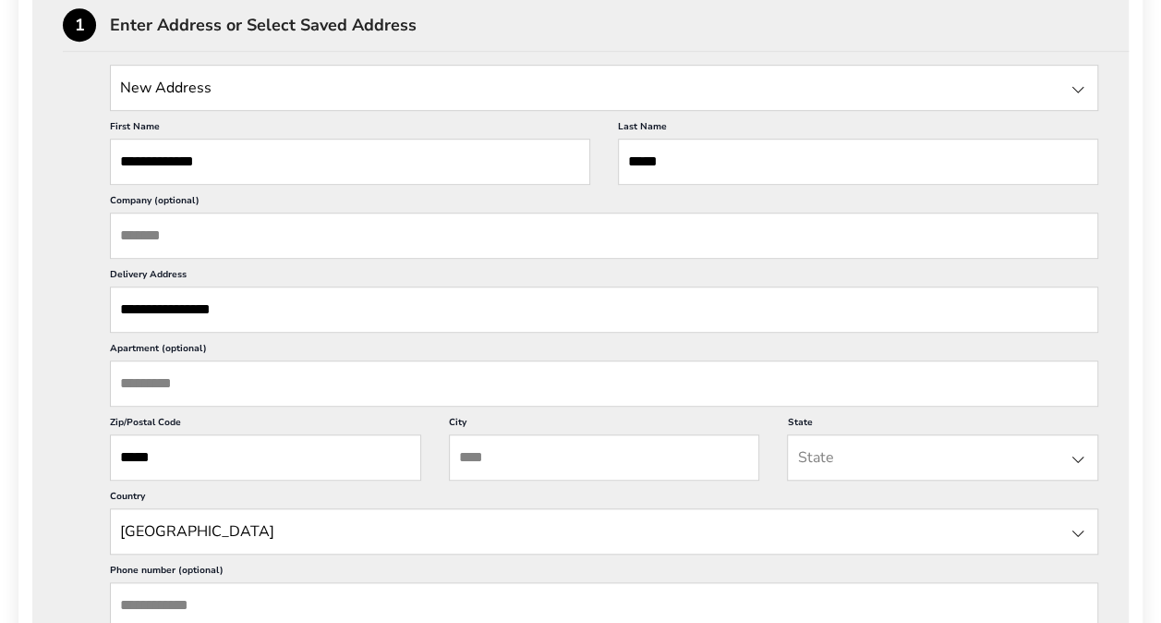
type input "*****"
type input "********"
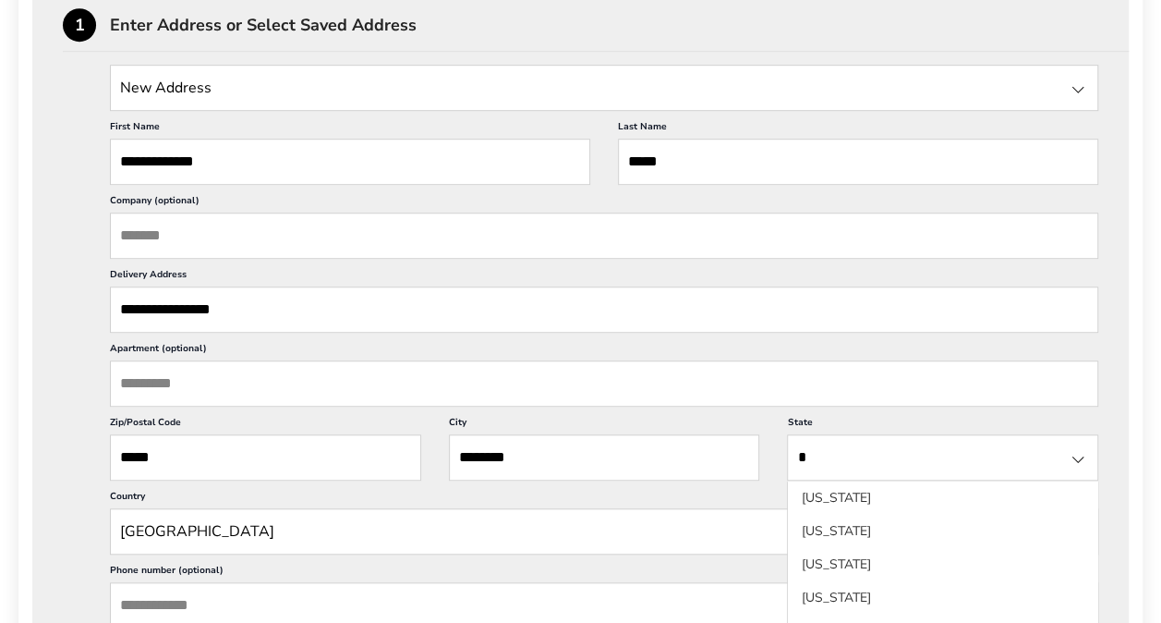
type input "**********"
type input "******"
type input "**********"
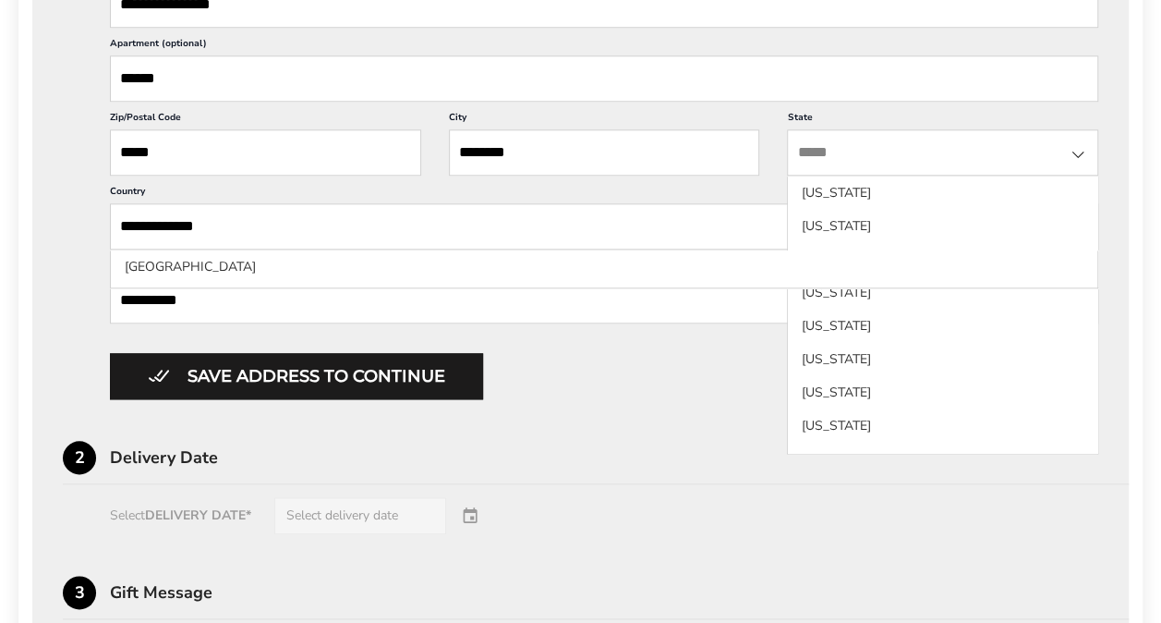
scroll to position [870, 0]
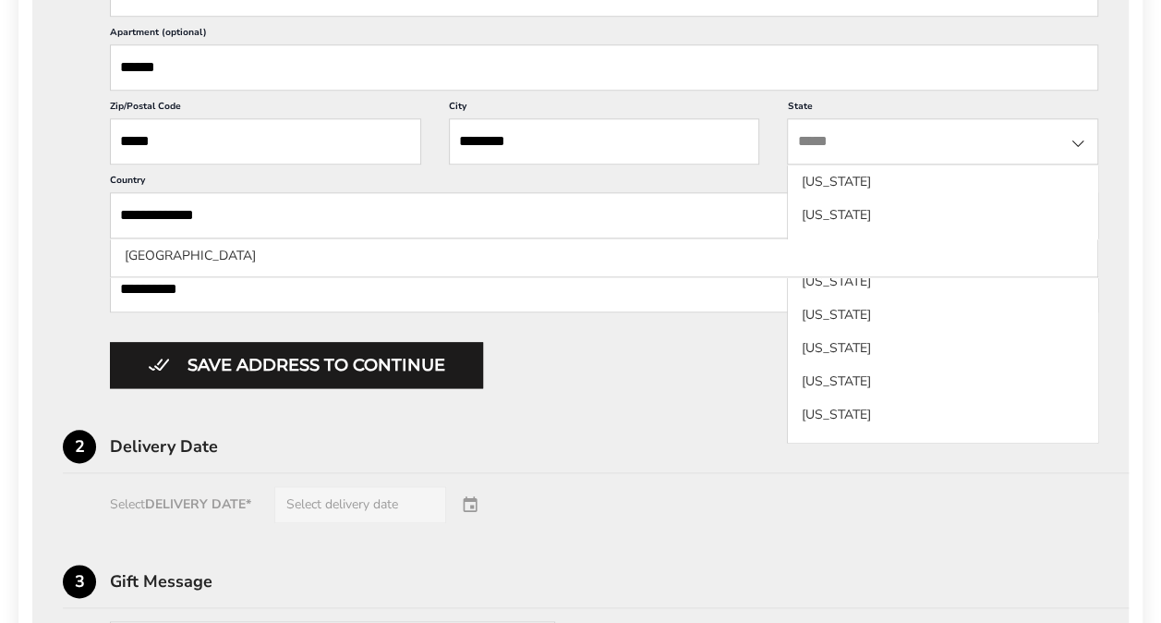
click at [337, 275] on input "**********" at bounding box center [604, 289] width 988 height 46
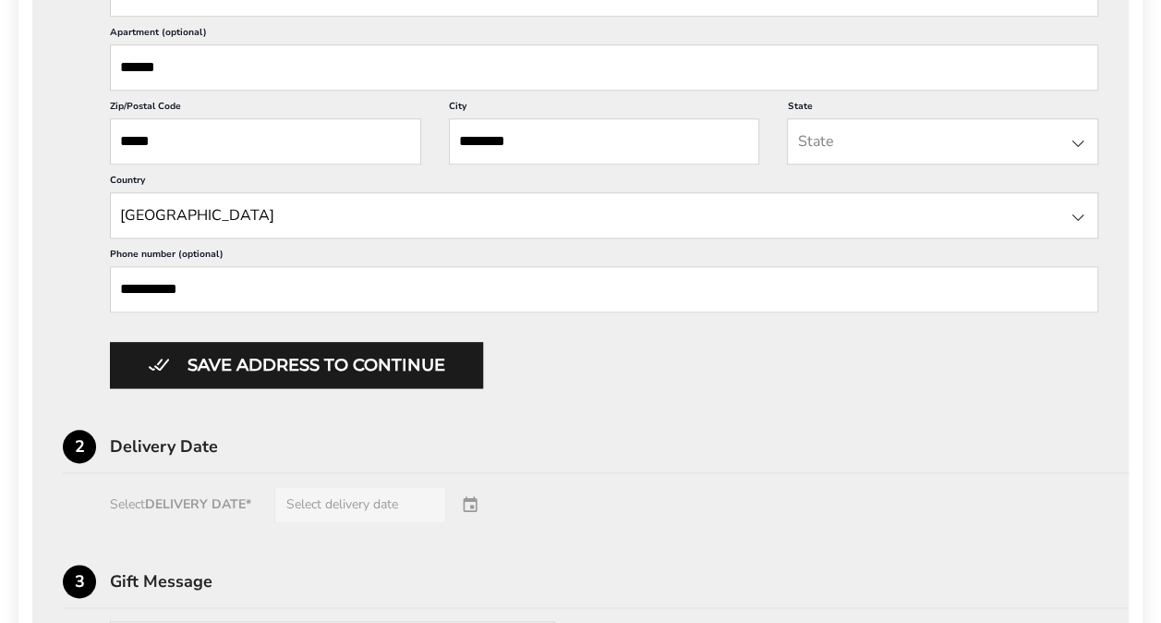
drag, startPoint x: 341, startPoint y: 284, endPoint x: 0, endPoint y: 269, distance: 341.1
click at [0, 271] on html "Skip to content ****** Bestsellers Fall NEW! Cozy Autumn Fall Celebration Water…" at bounding box center [580, 338] width 1161 height 2417
type input "*"
type input "**********"
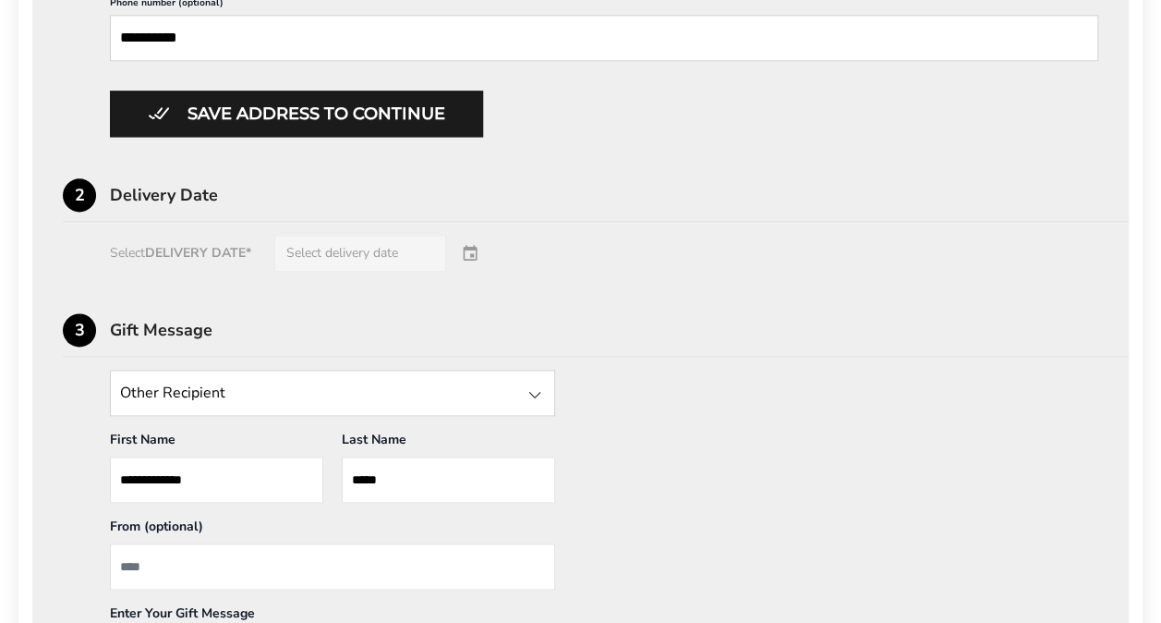
scroll to position [1147, 0]
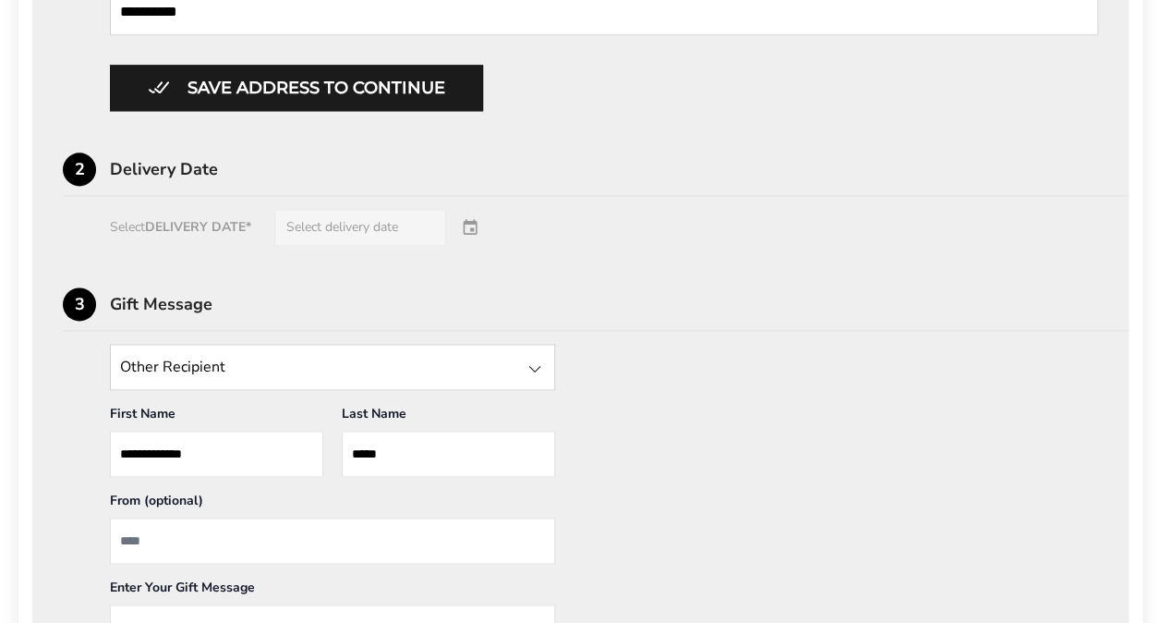
click at [473, 219] on div "Select DELIVERY DATE* Select delivery date" at bounding box center [580, 227] width 1035 height 37
click at [377, 213] on div "Select DELIVERY DATE* Select delivery date" at bounding box center [580, 227] width 1035 height 37
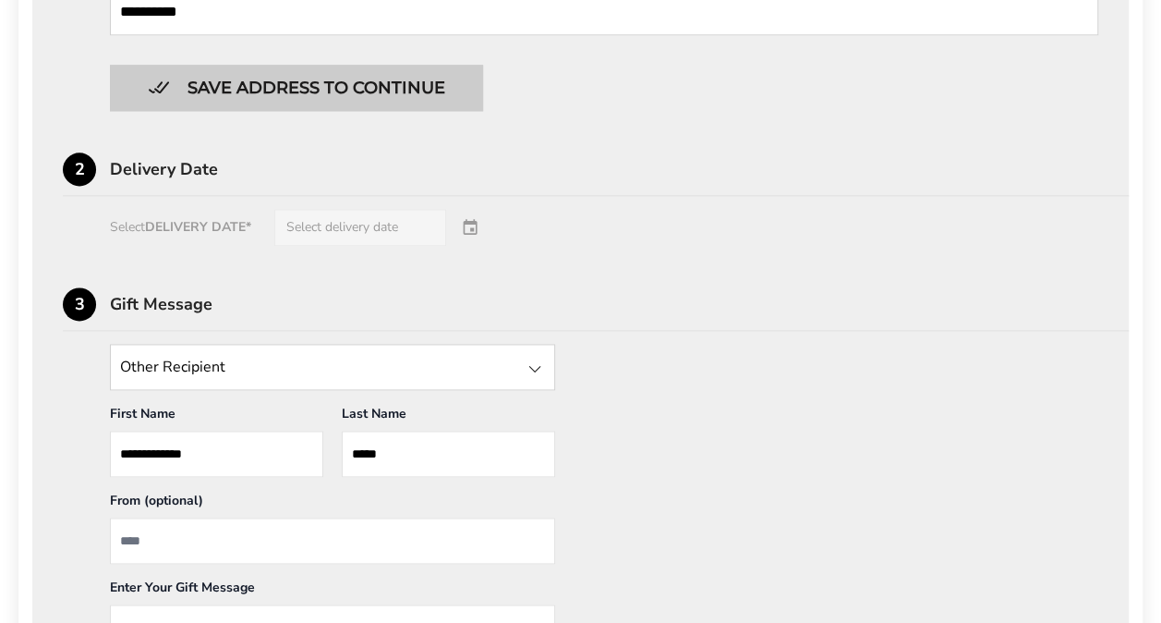
click at [258, 70] on button "Save address to continue" at bounding box center [296, 88] width 373 height 46
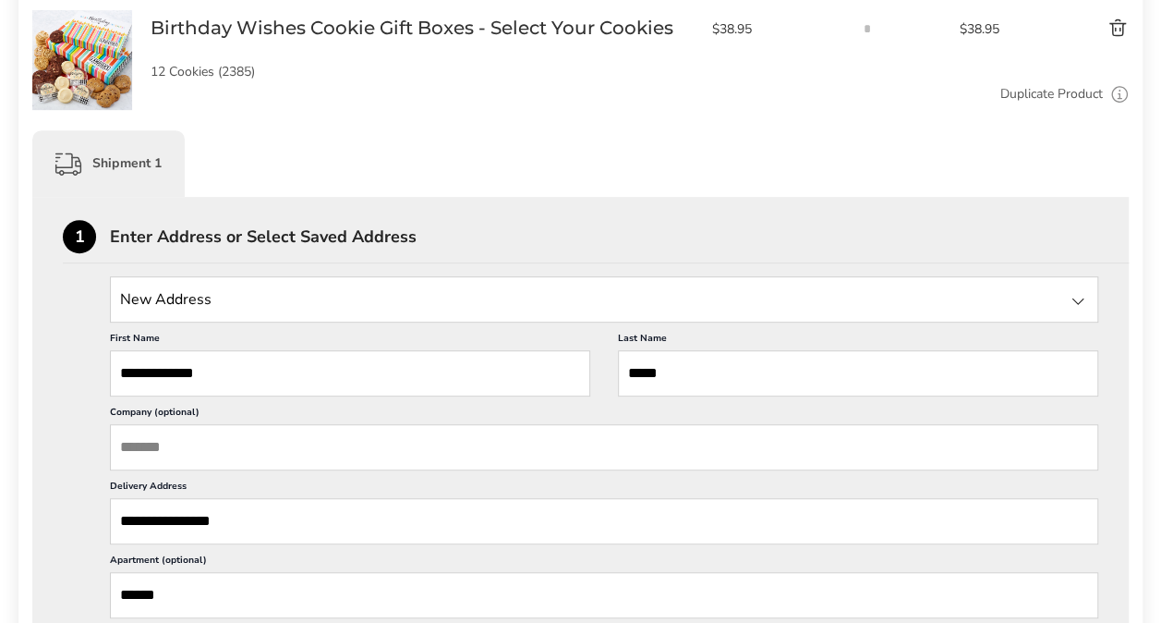
scroll to position [342, 0]
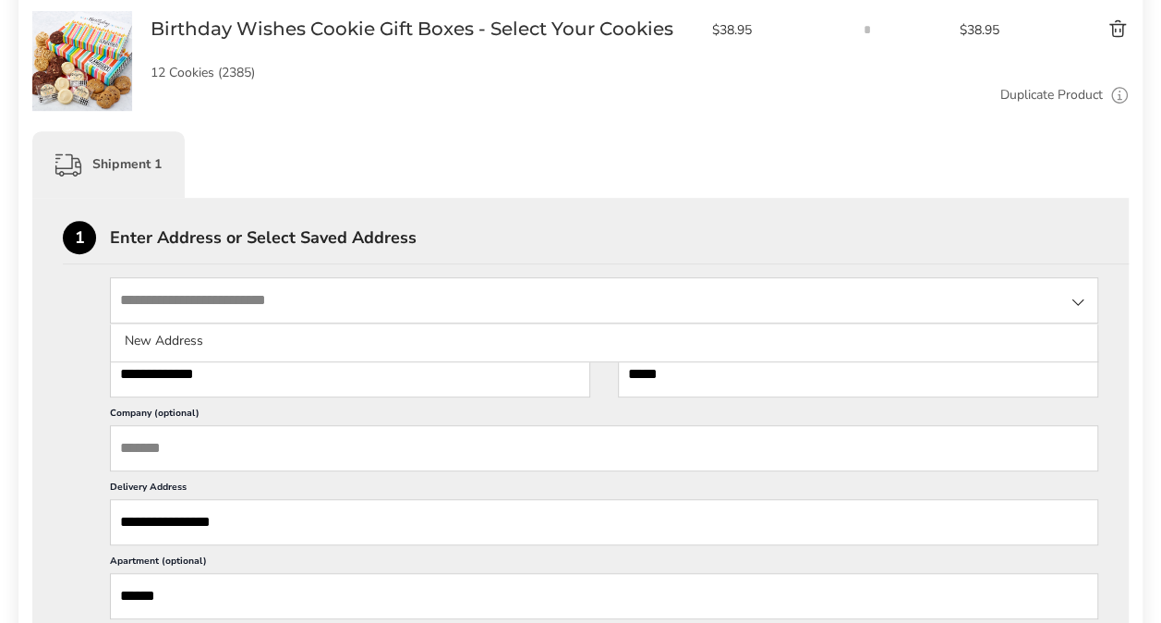
click at [458, 307] on input "State" at bounding box center [604, 300] width 988 height 46
click at [458, 306] on input "State" at bounding box center [604, 300] width 988 height 46
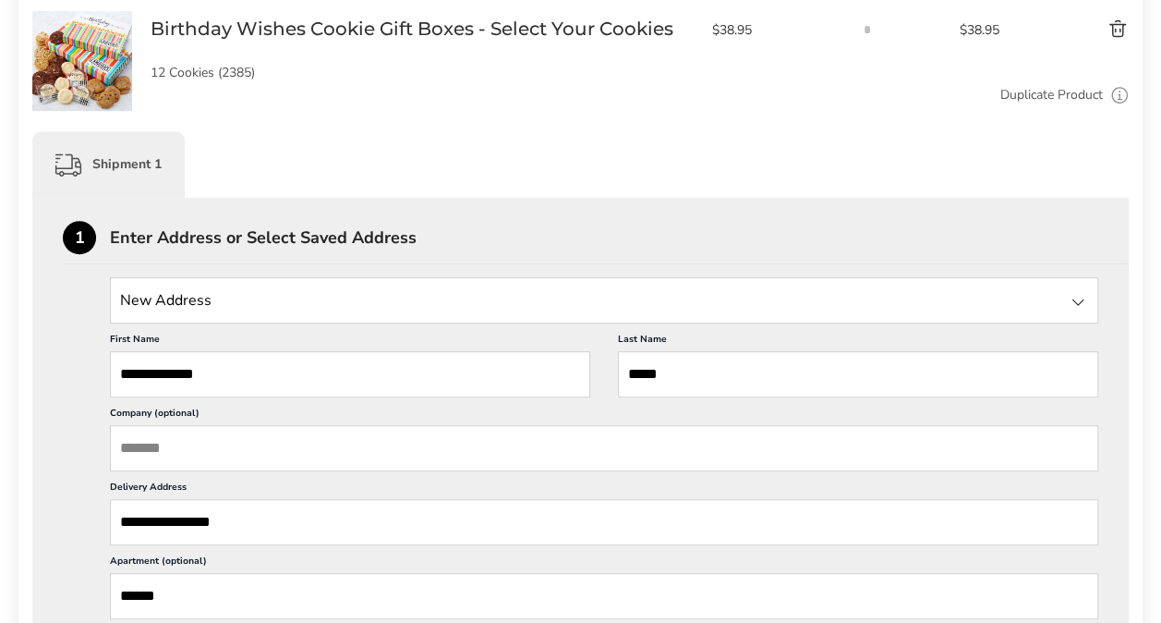
click at [519, 298] on input "State" at bounding box center [604, 300] width 988 height 46
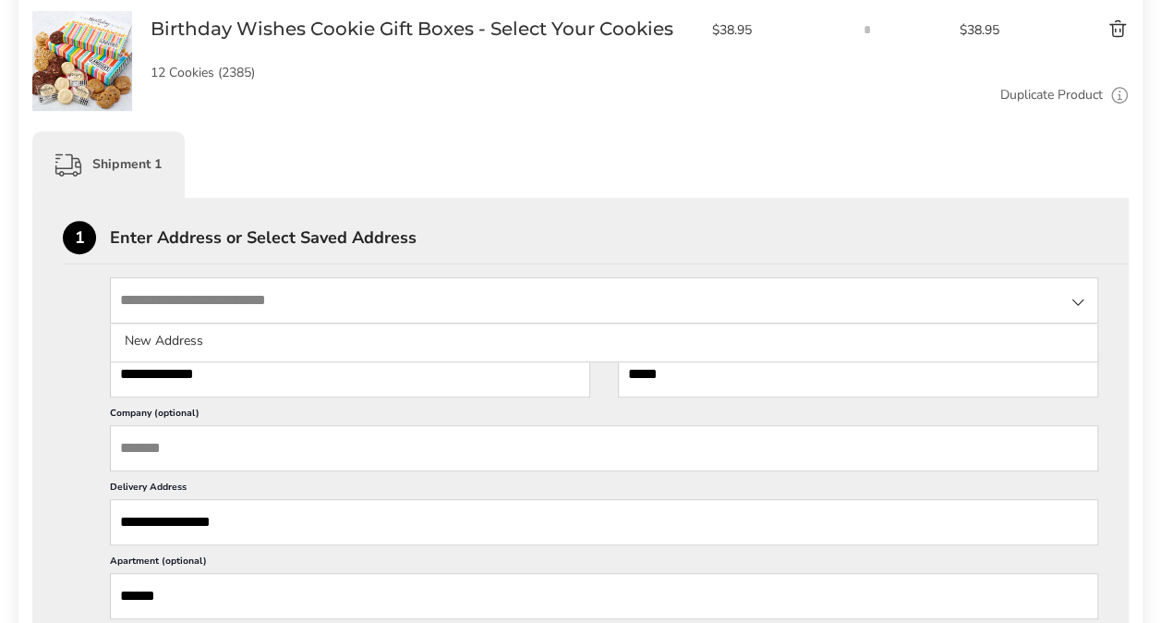
click at [568, 164] on div "Shipment 1" at bounding box center [580, 164] width 1096 height 66
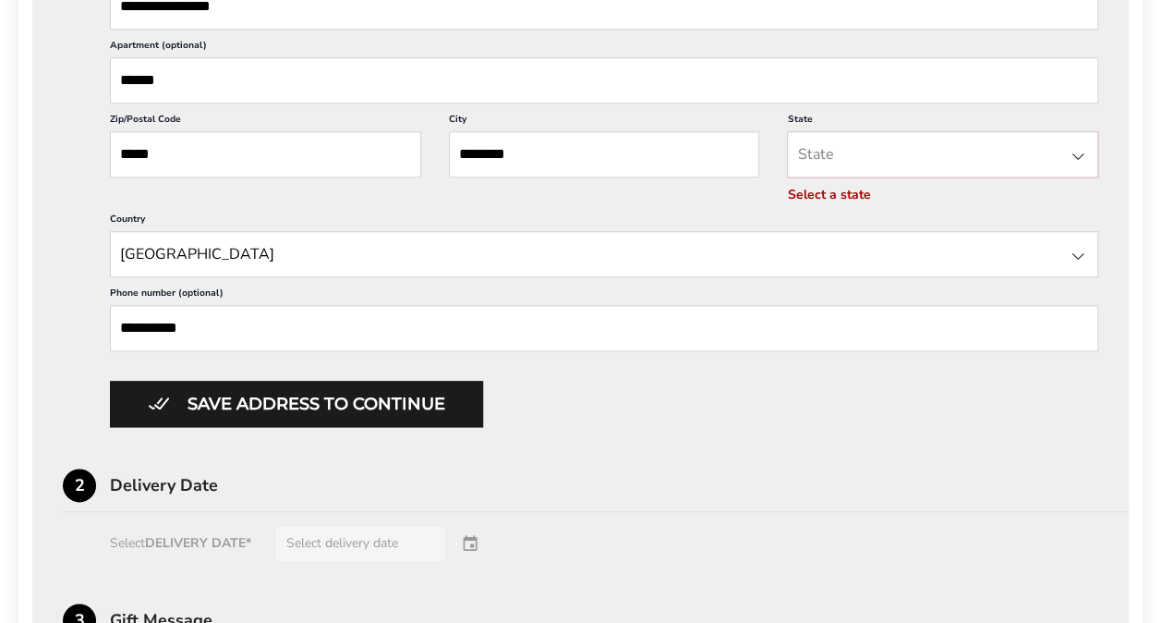
scroll to position [988, 0]
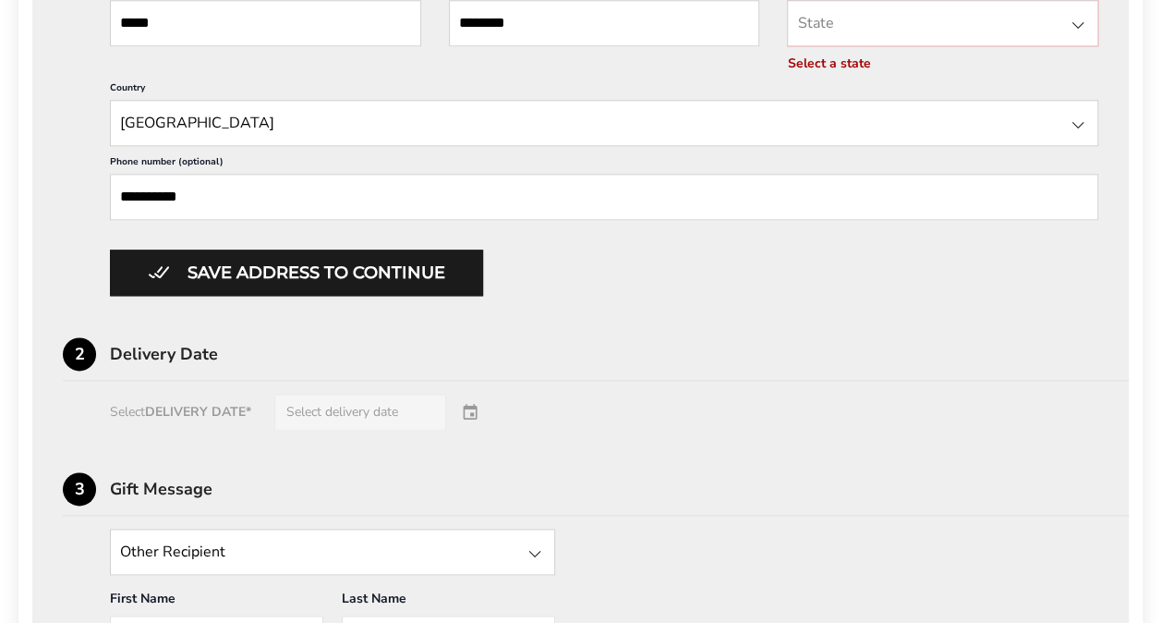
click at [340, 410] on div "Select DELIVERY DATE* Select delivery date" at bounding box center [580, 411] width 1035 height 37
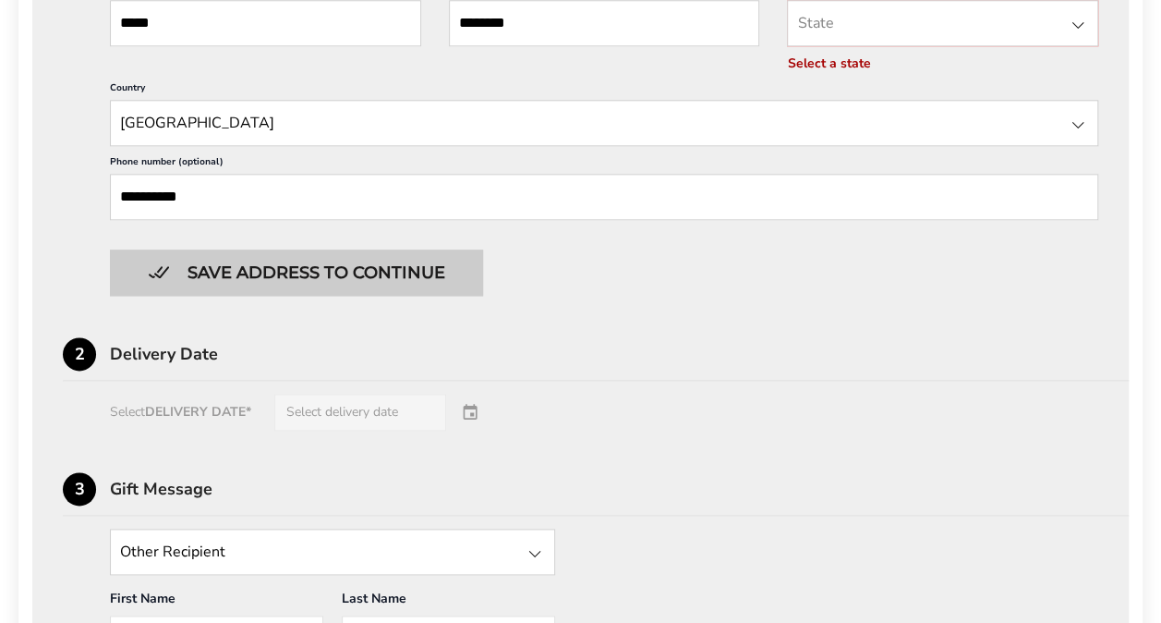
click at [244, 269] on button "Save address to continue" at bounding box center [296, 272] width 373 height 46
click at [153, 260] on button "Save address to continue" at bounding box center [296, 272] width 373 height 46
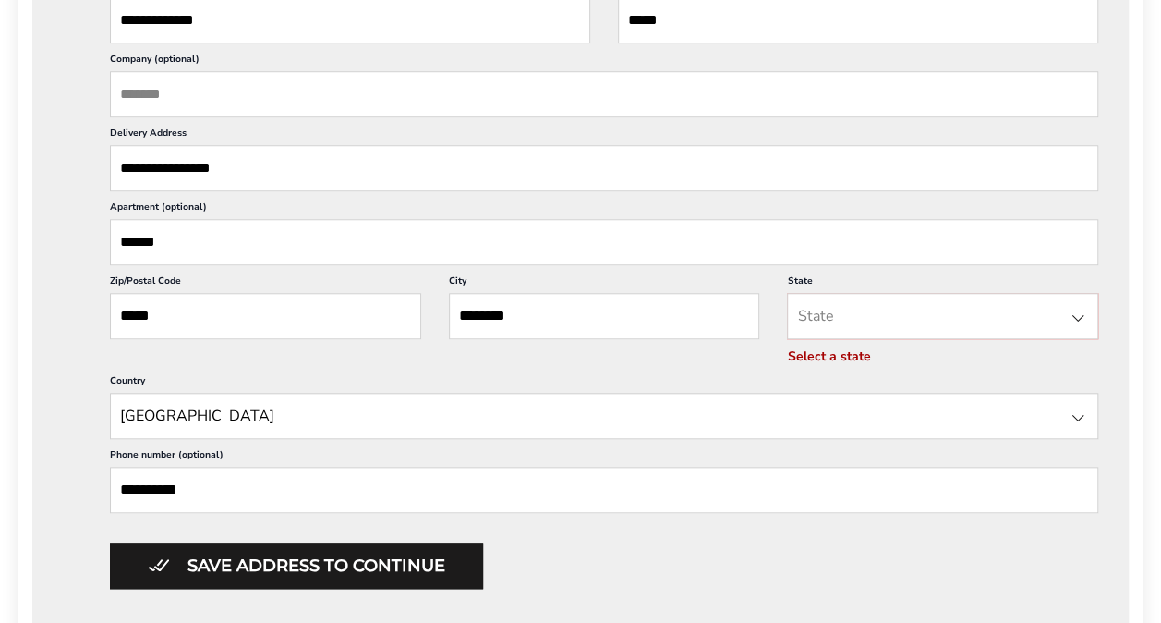
scroll to position [739, 0]
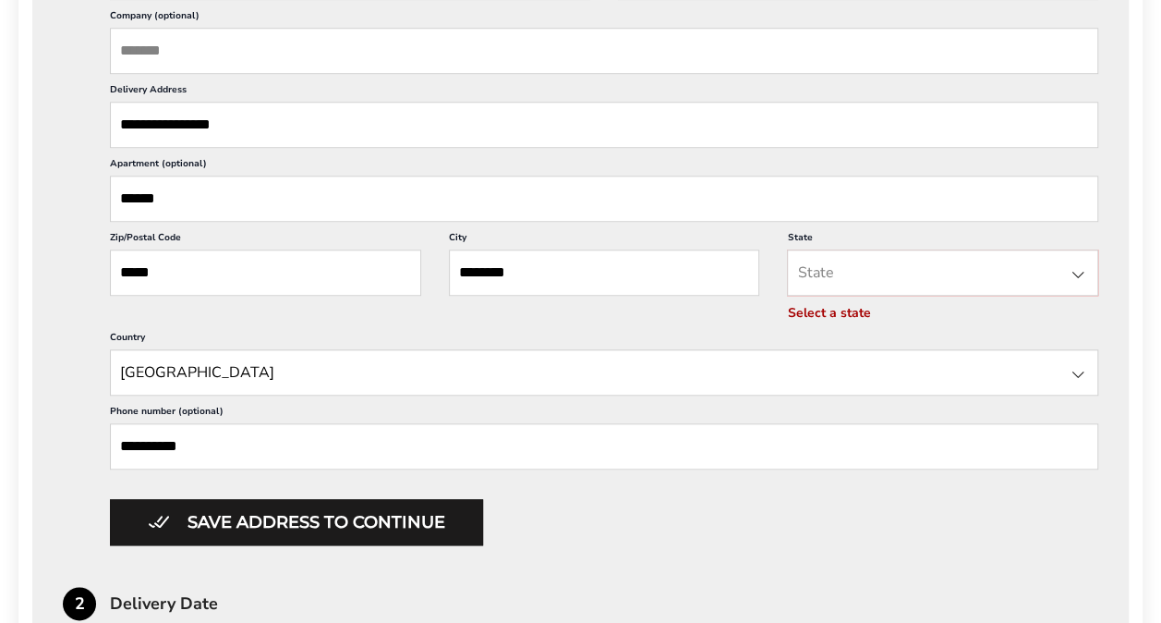
click at [826, 264] on input "State" at bounding box center [942, 272] width 311 height 46
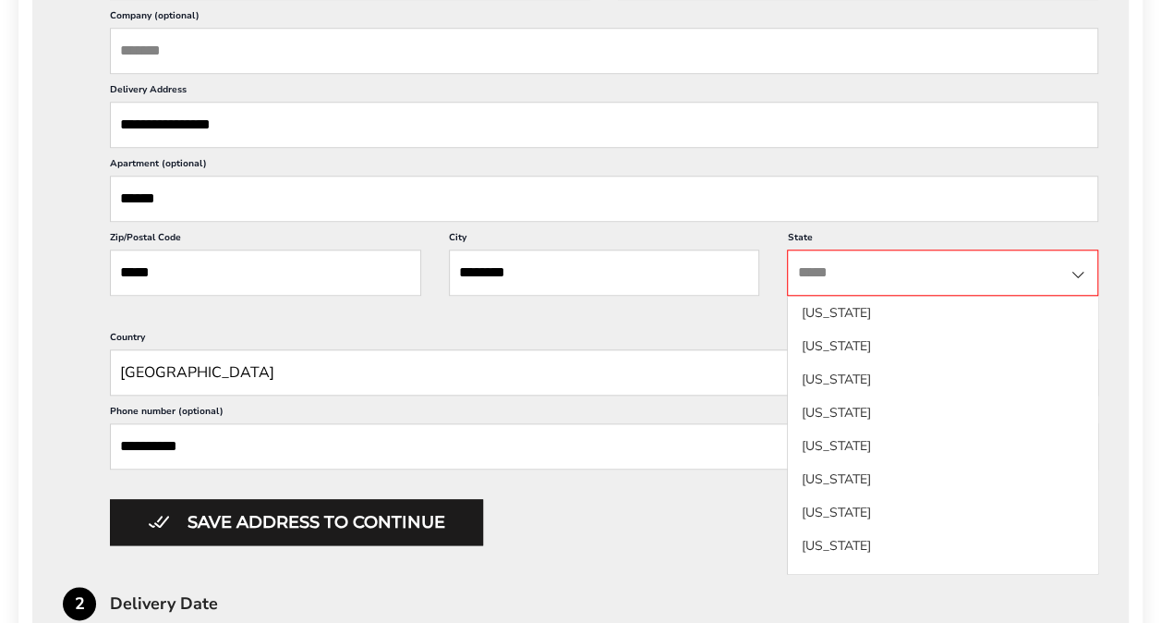
type input "**********"
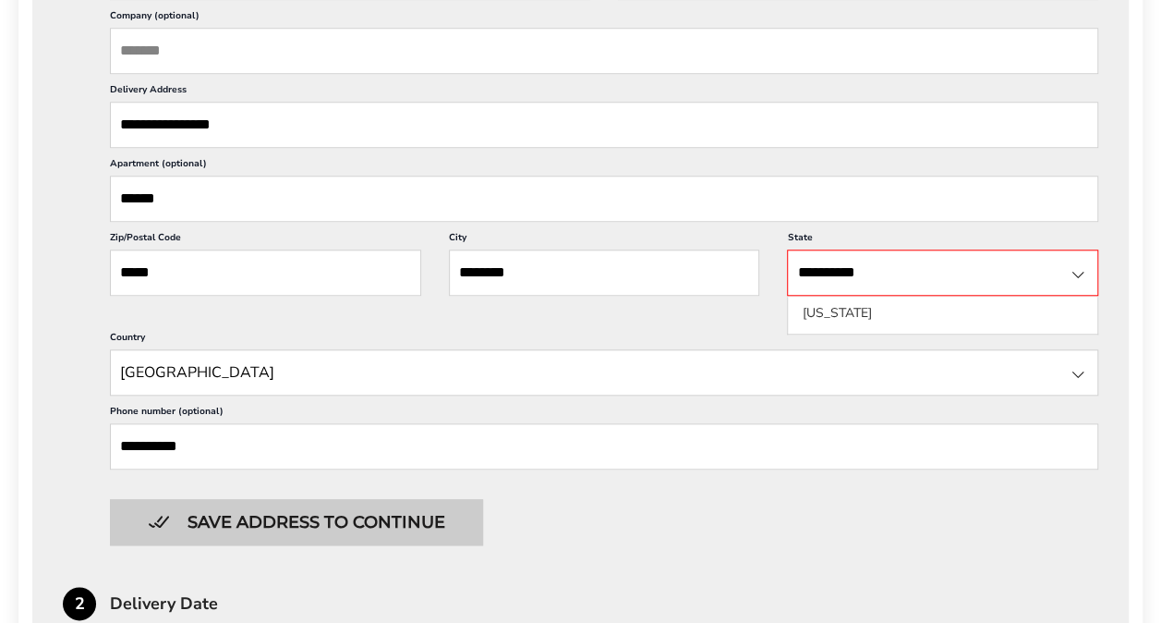
click at [190, 525] on button "Save address to continue" at bounding box center [296, 522] width 373 height 46
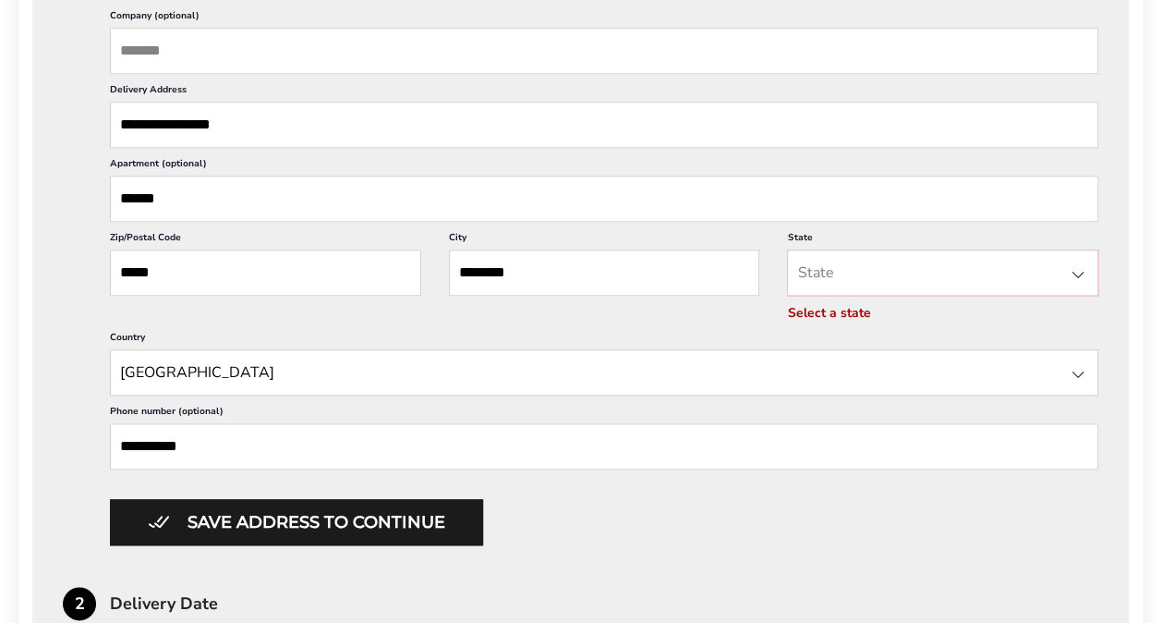
click at [816, 260] on input "State" at bounding box center [942, 272] width 311 height 46
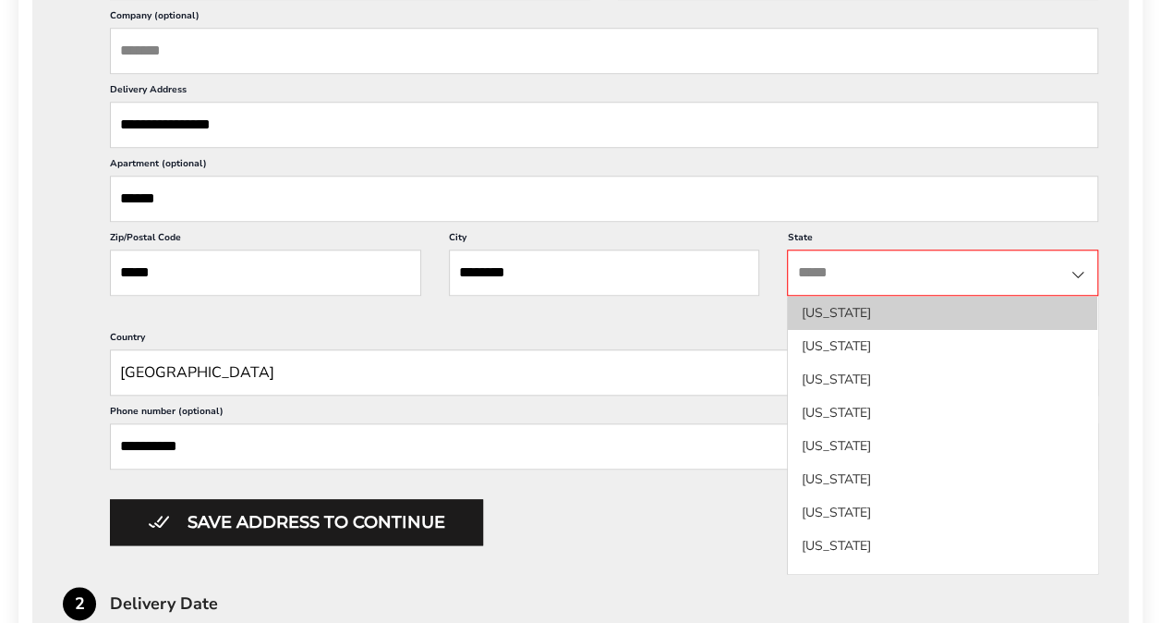
type input "**"
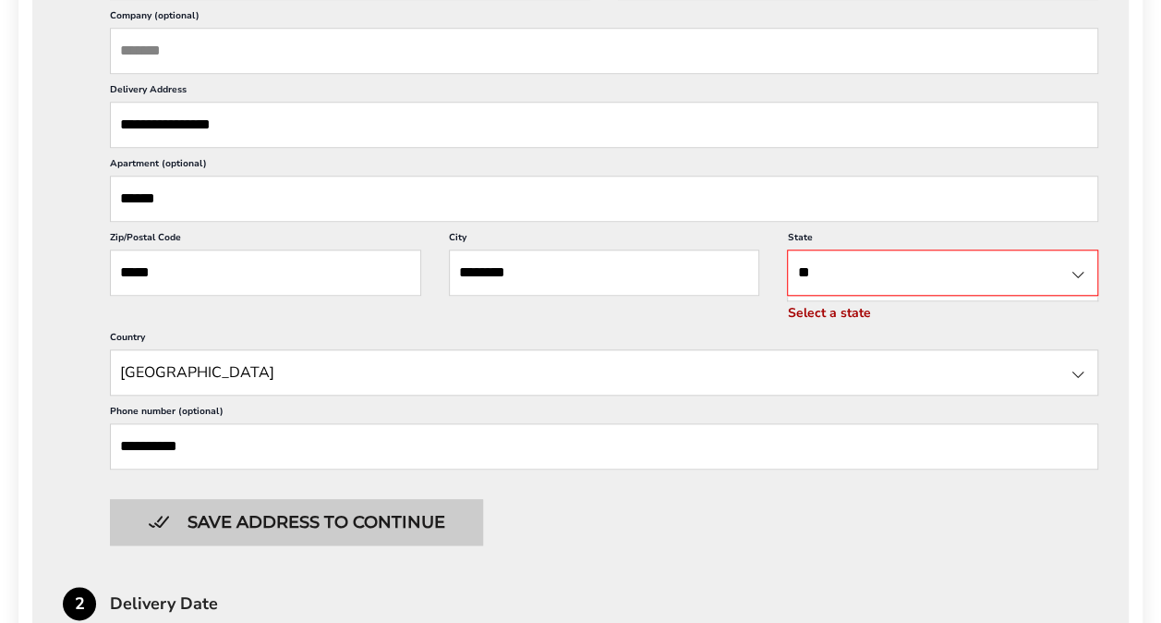
click at [333, 516] on button "Save address to continue" at bounding box center [296, 522] width 373 height 46
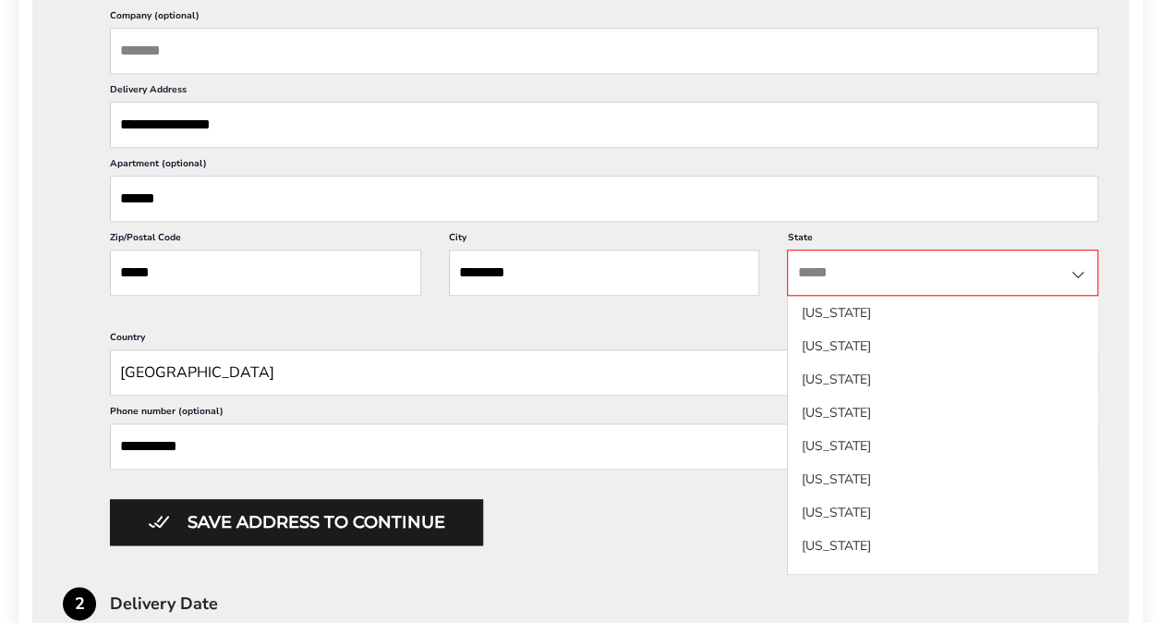
click at [880, 261] on input "State" at bounding box center [942, 272] width 311 height 46
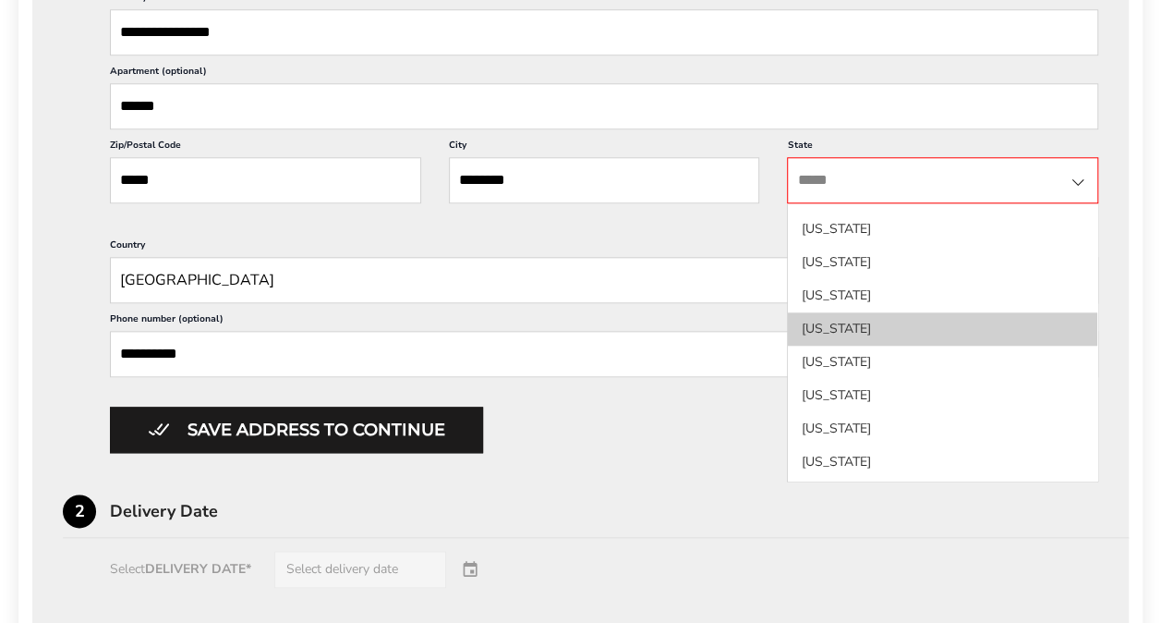
scroll to position [924, 0]
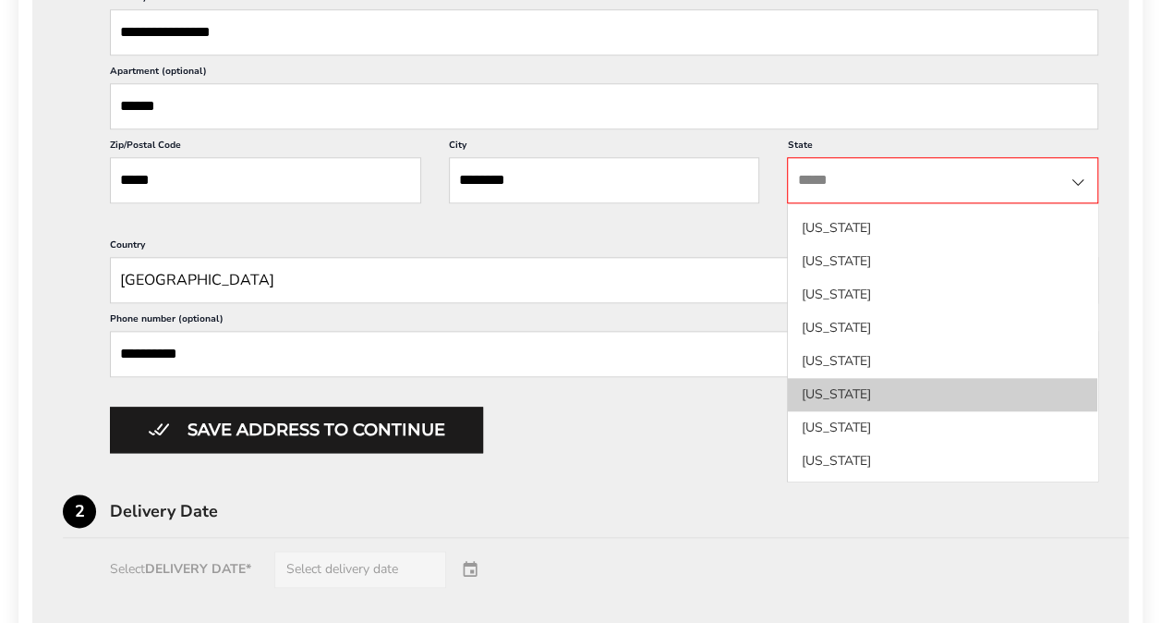
click at [835, 390] on li "New Jersey" at bounding box center [942, 394] width 309 height 33
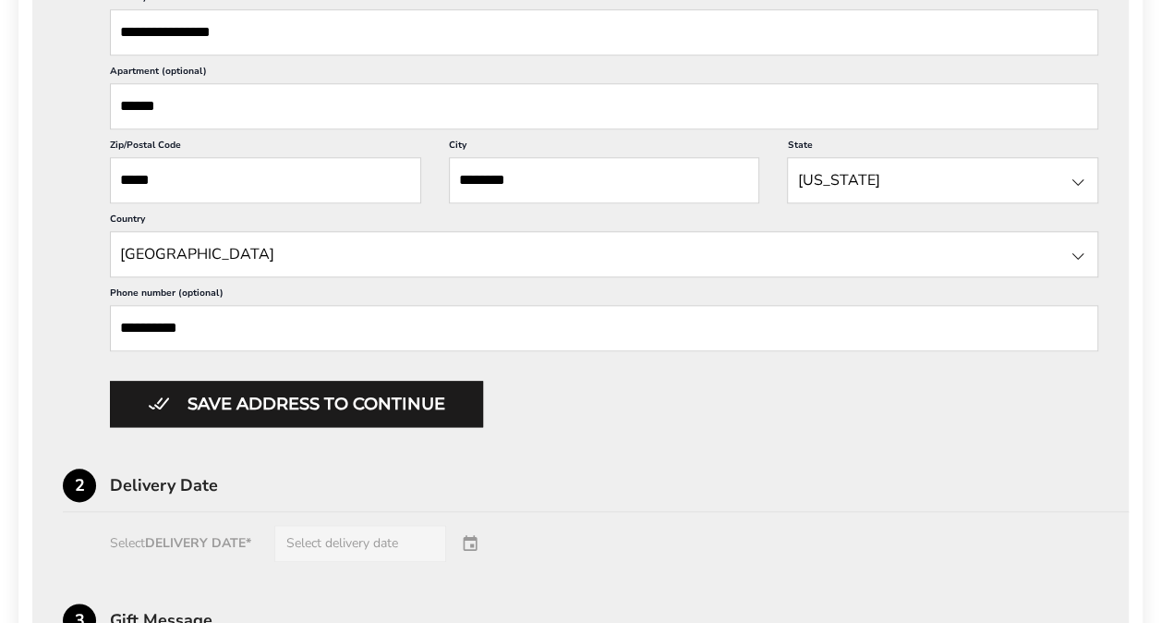
click at [229, 397] on button "Save address to continue" at bounding box center [296, 404] width 373 height 46
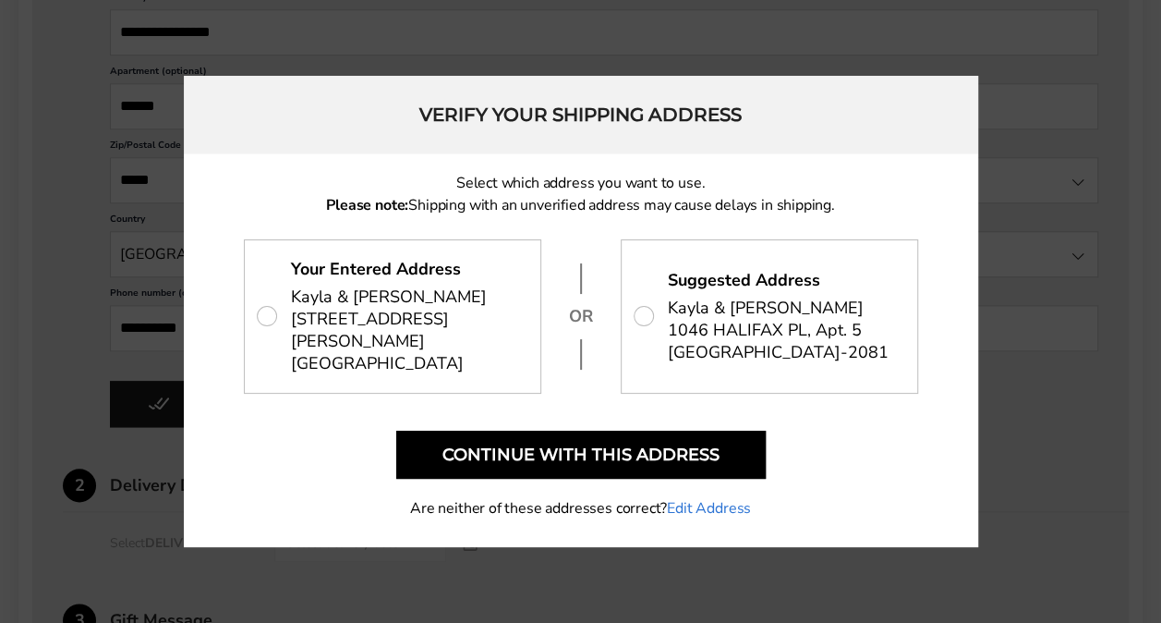
click at [698, 501] on link "Edit Address" at bounding box center [709, 508] width 84 height 22
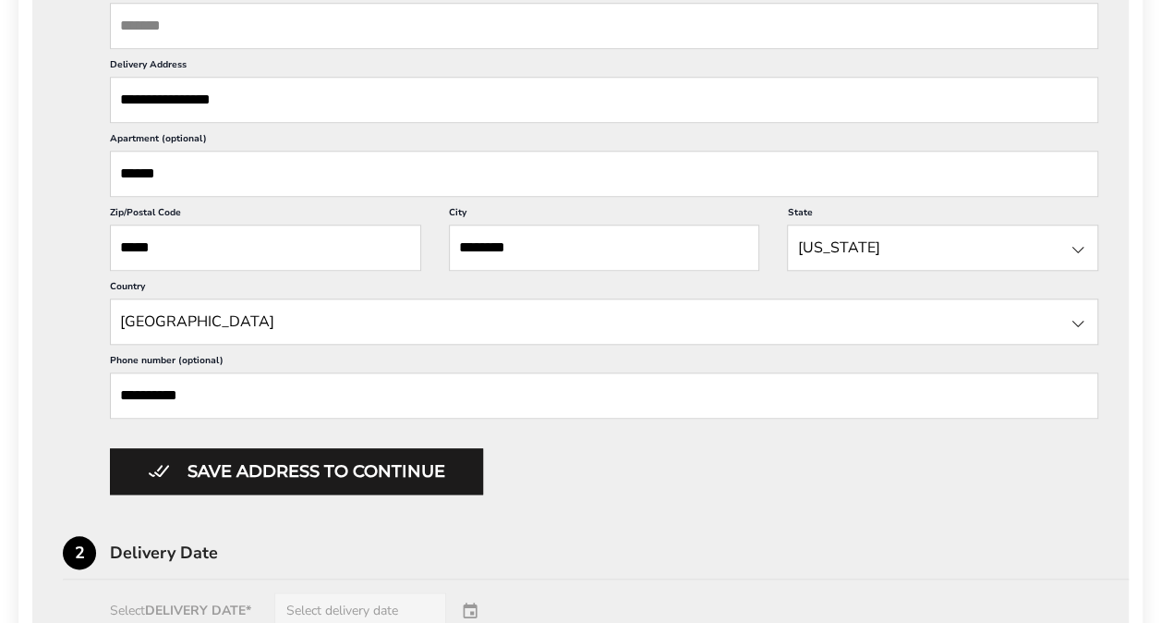
scroll to position [739, 0]
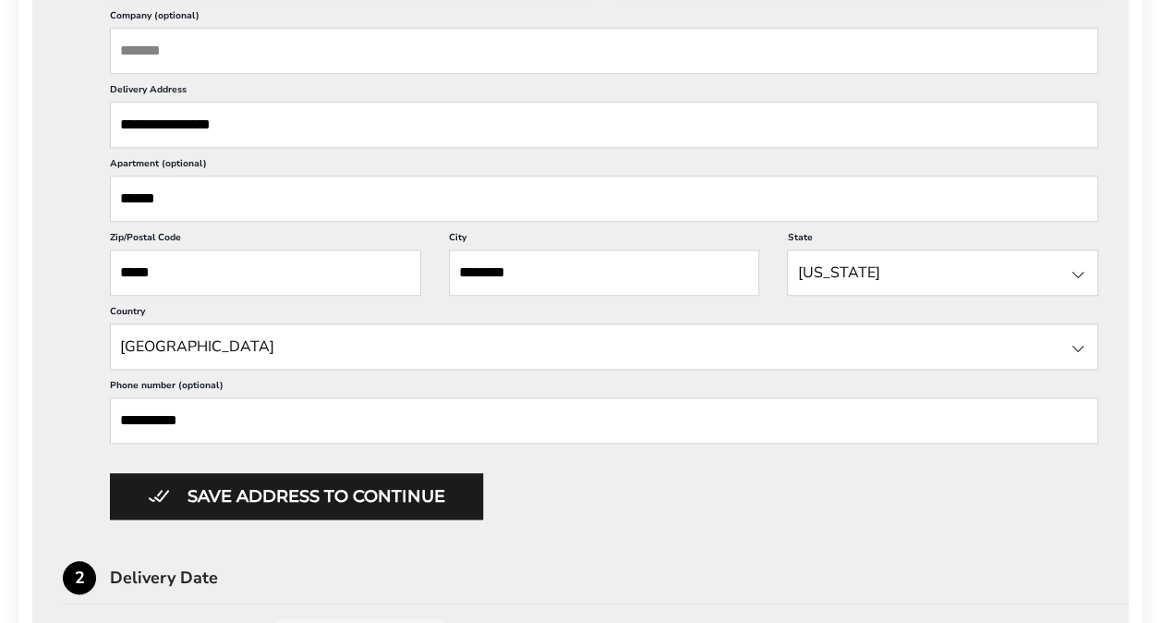
drag, startPoint x: 179, startPoint y: 175, endPoint x: 33, endPoint y: 164, distance: 146.3
click at [37, 166] on div "**********" at bounding box center [580, 497] width 1096 height 1392
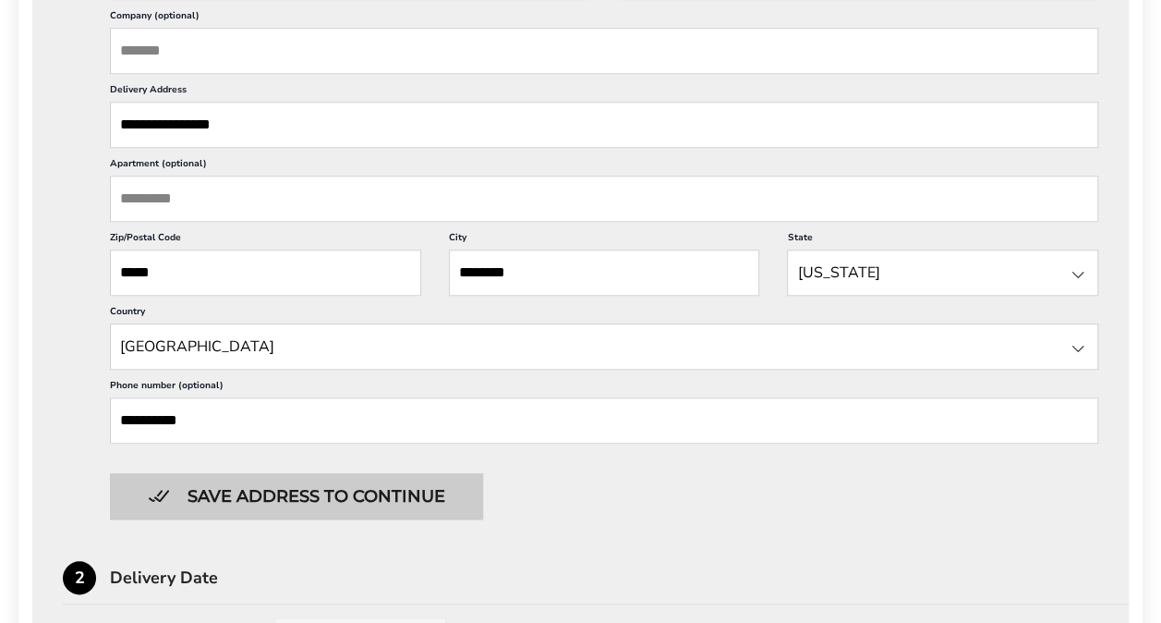
click at [272, 477] on button "Save address to continue" at bounding box center [296, 496] width 373 height 46
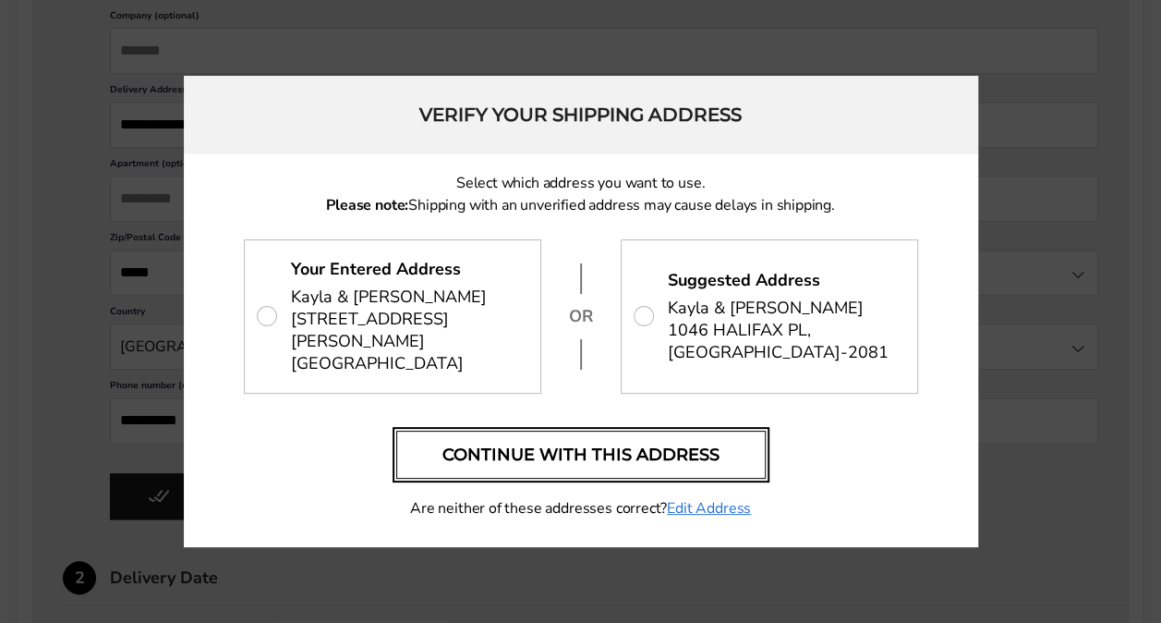
click at [602, 441] on button "Continue with this address" at bounding box center [580, 454] width 369 height 48
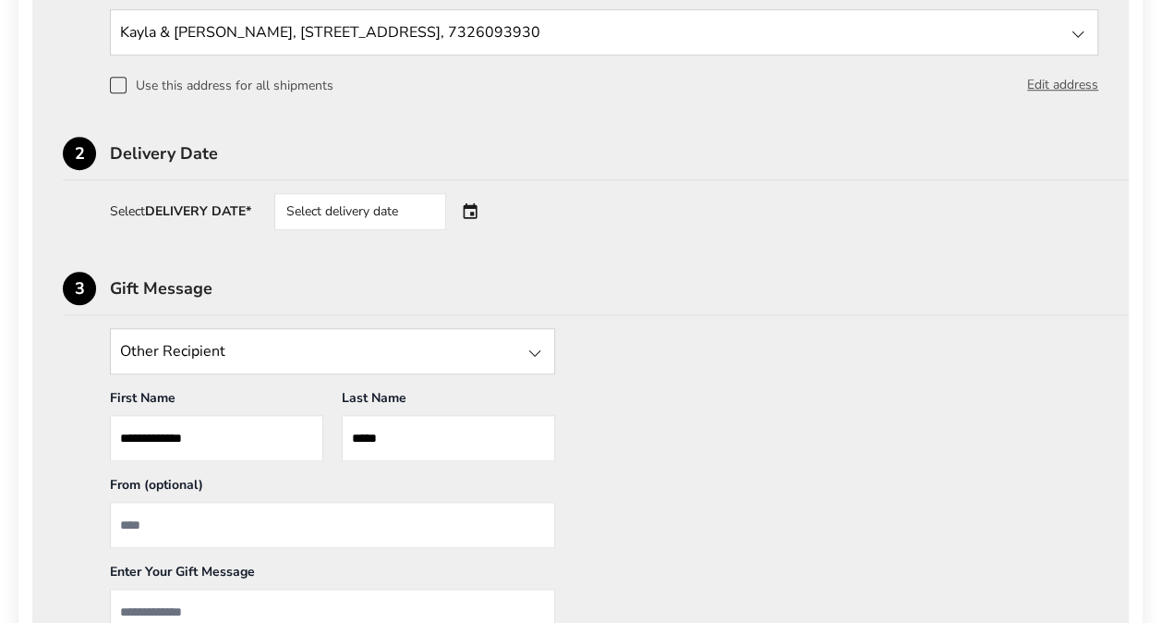
scroll to position [554, 0]
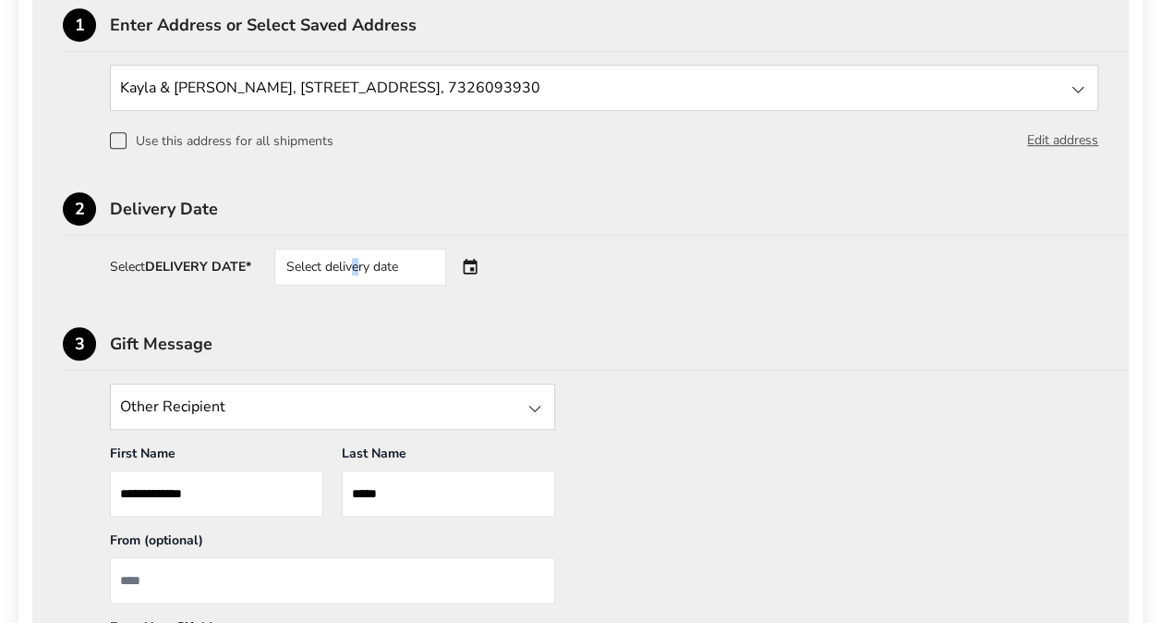
click at [362, 263] on div "Select delivery date" at bounding box center [360, 266] width 172 height 37
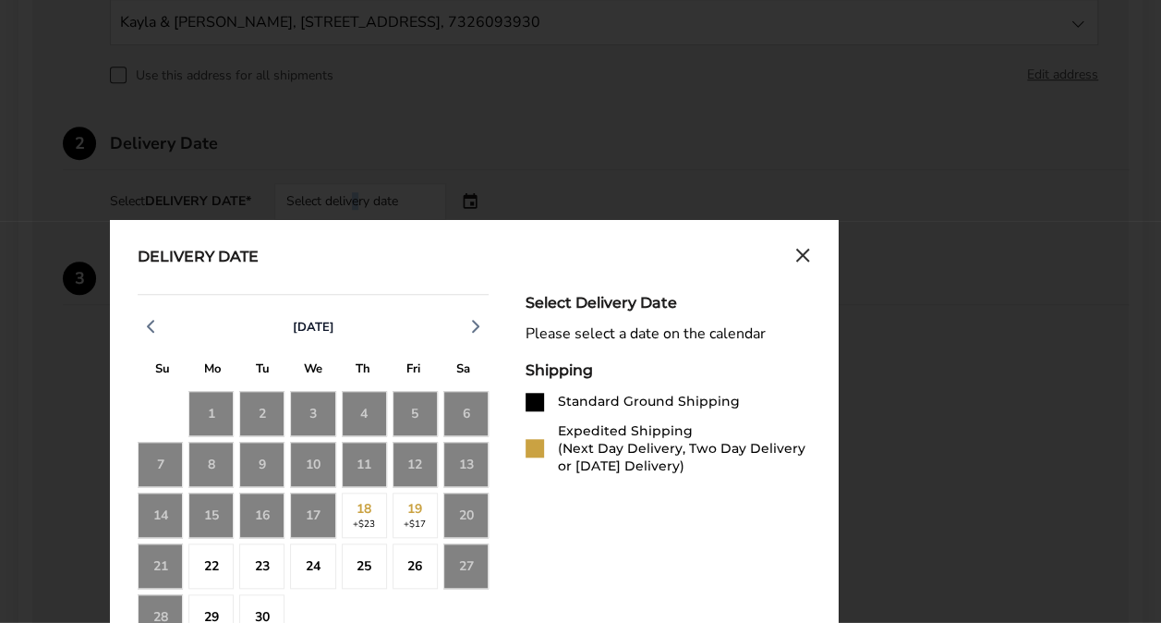
scroll to position [647, 0]
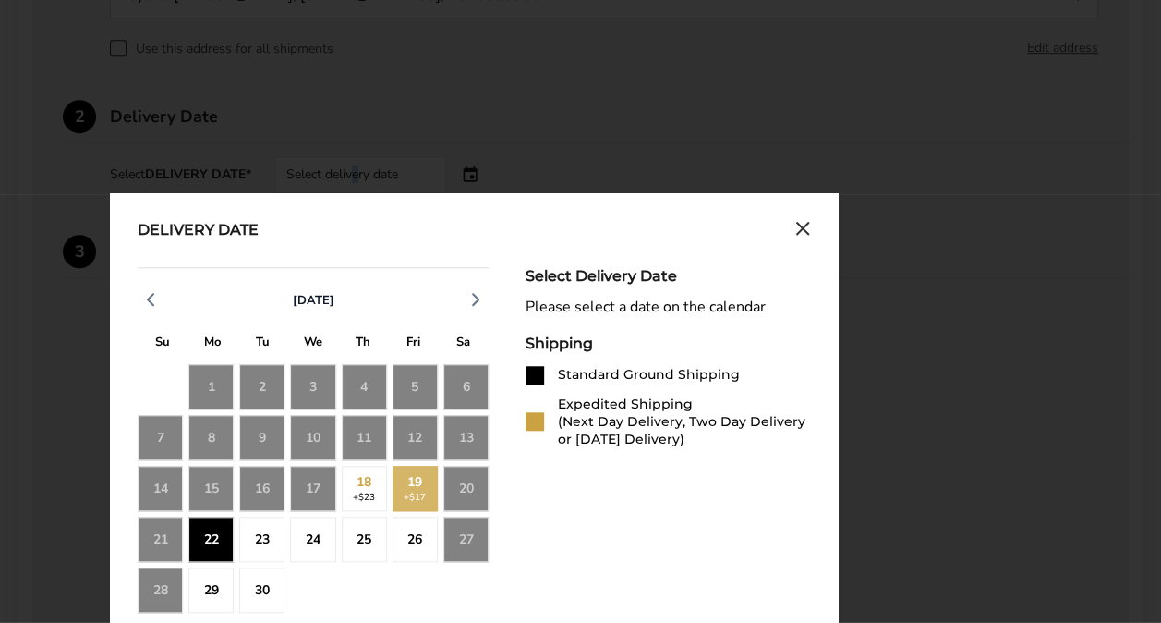
click at [209, 532] on div "22" at bounding box center [210, 538] width 45 height 45
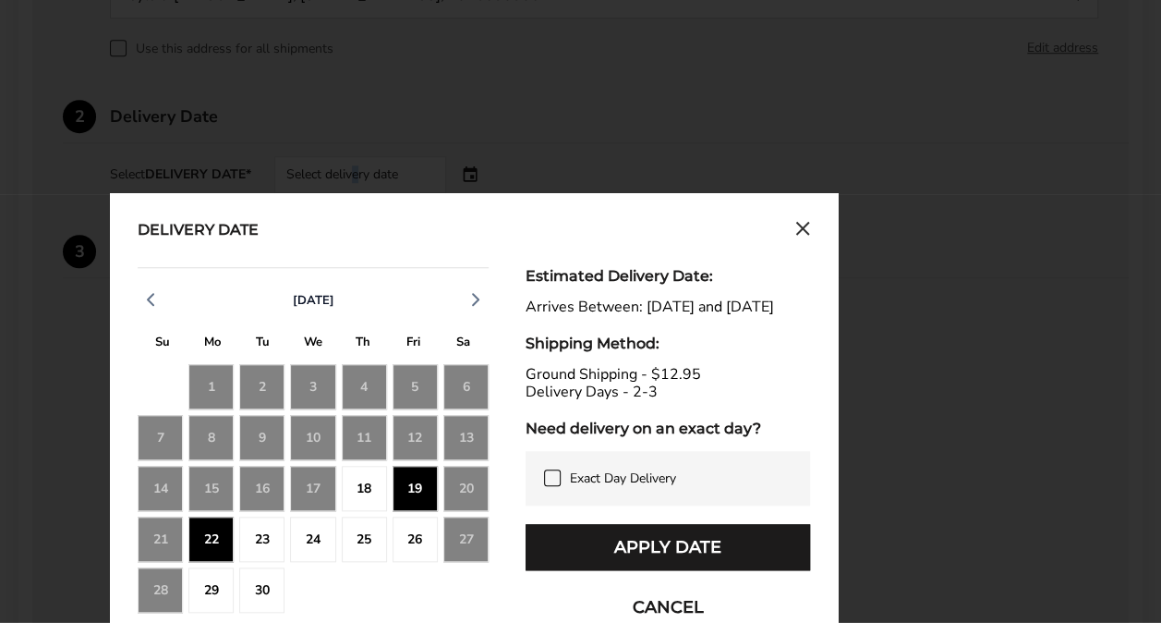
click at [259, 532] on div "23" at bounding box center [261, 538] width 45 height 45
click at [189, 526] on div "22" at bounding box center [210, 538] width 45 height 45
click at [556, 485] on icon at bounding box center [552, 477] width 15 height 15
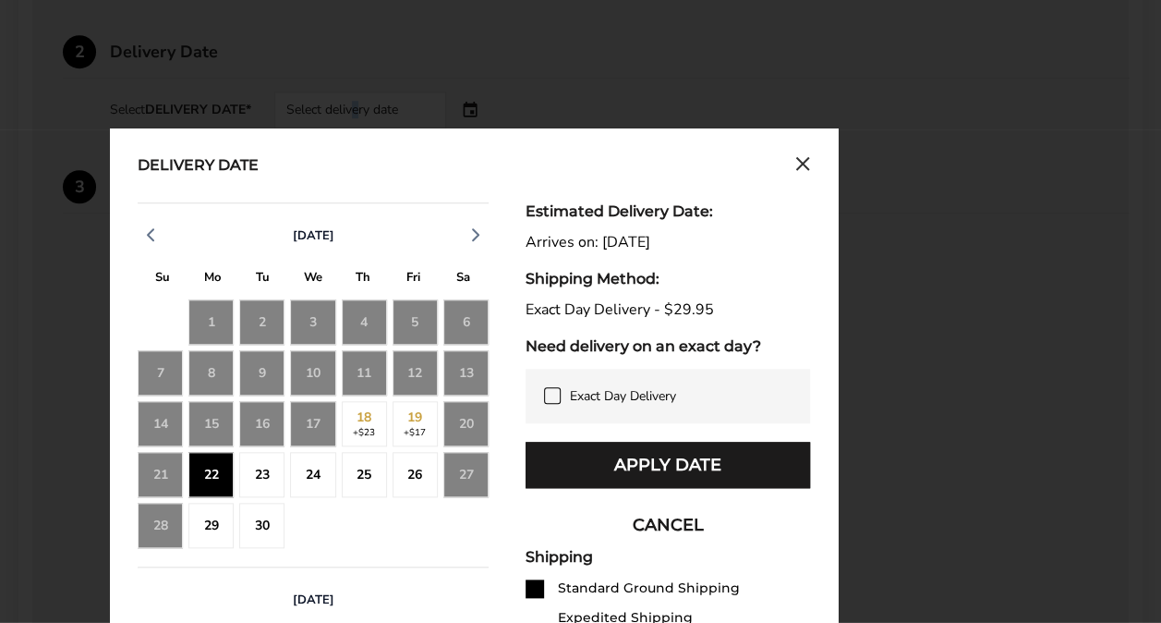
scroll to position [739, 0]
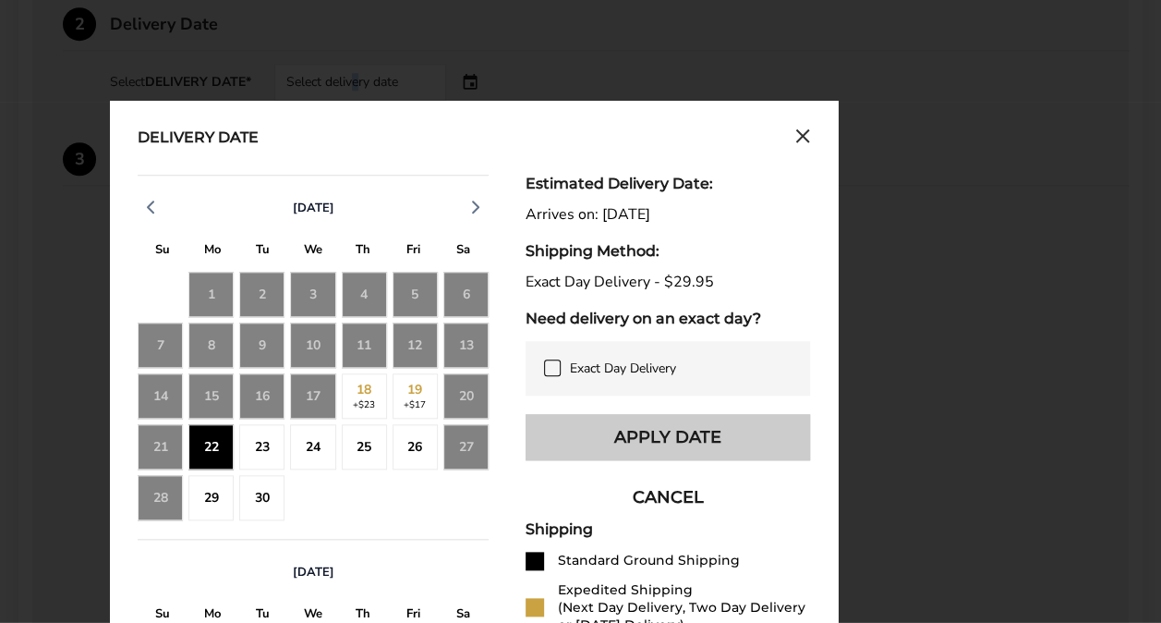
click at [687, 430] on button "Apply Date" at bounding box center [668, 437] width 284 height 46
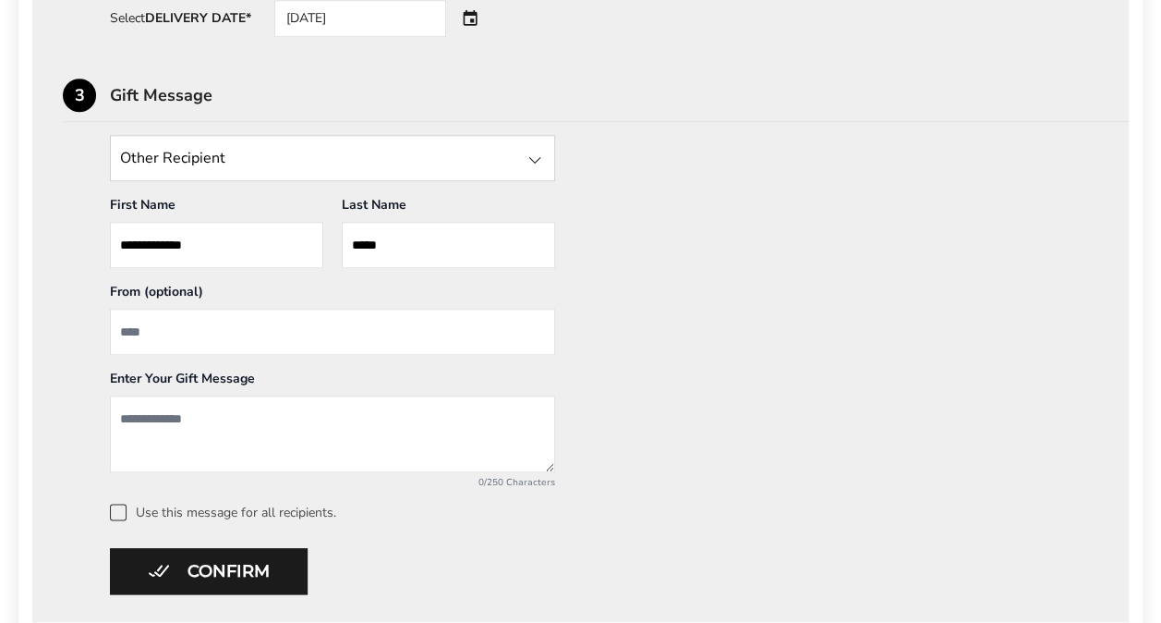
scroll to position [831, 0]
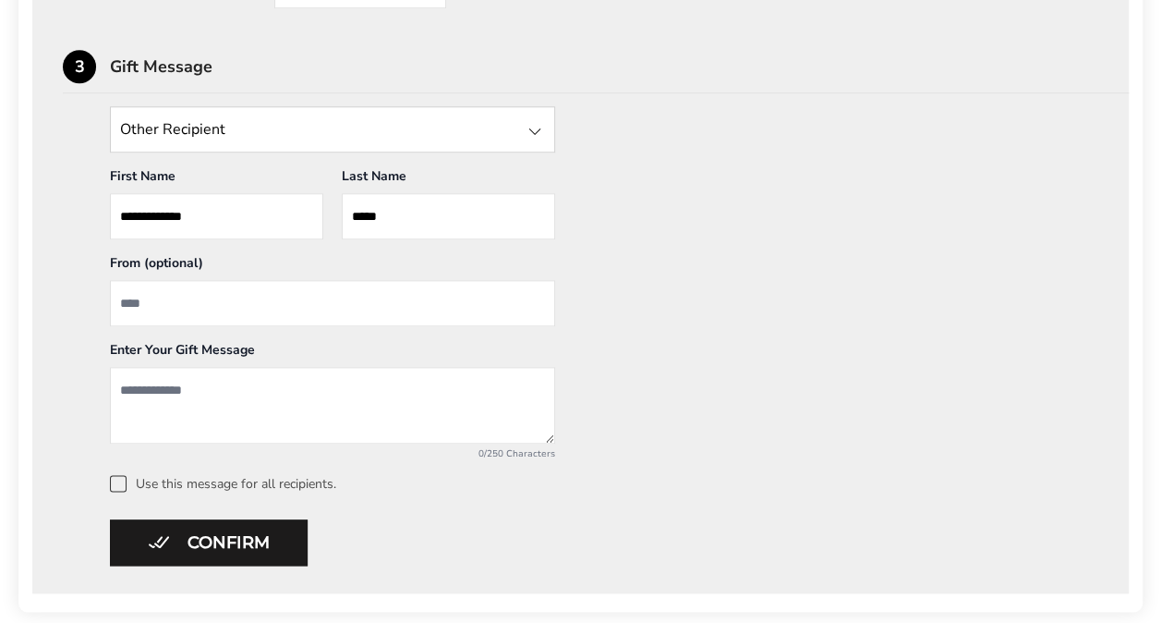
click at [539, 131] on div at bounding box center [535, 131] width 22 height 22
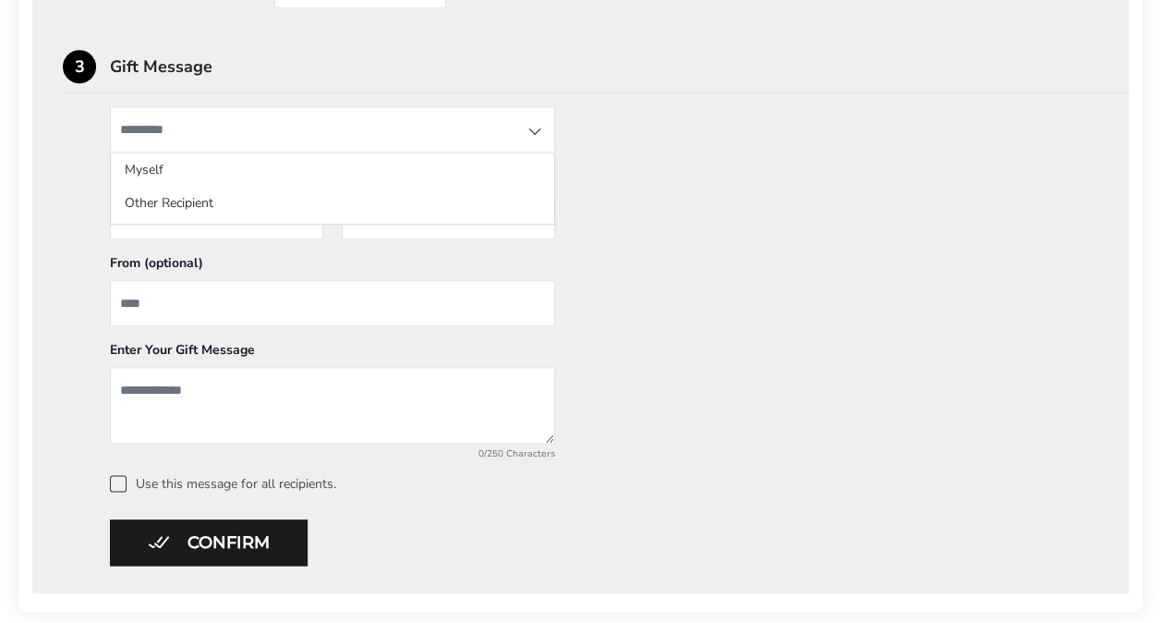
click at [539, 131] on div at bounding box center [535, 131] width 22 height 22
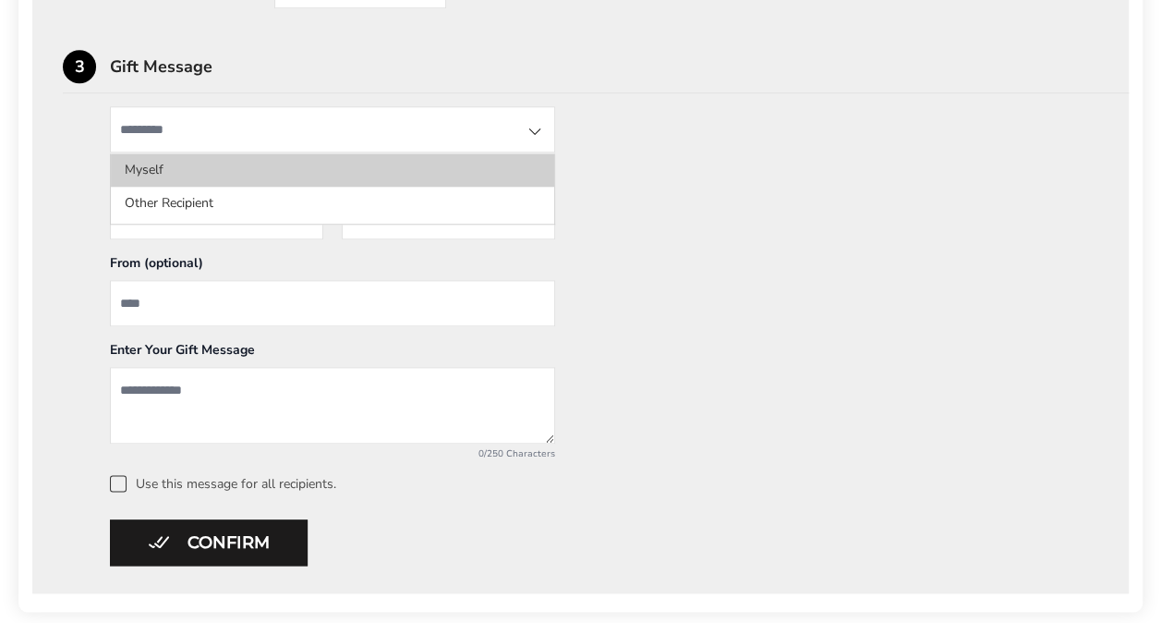
click at [297, 169] on li "Myself" at bounding box center [332, 169] width 443 height 33
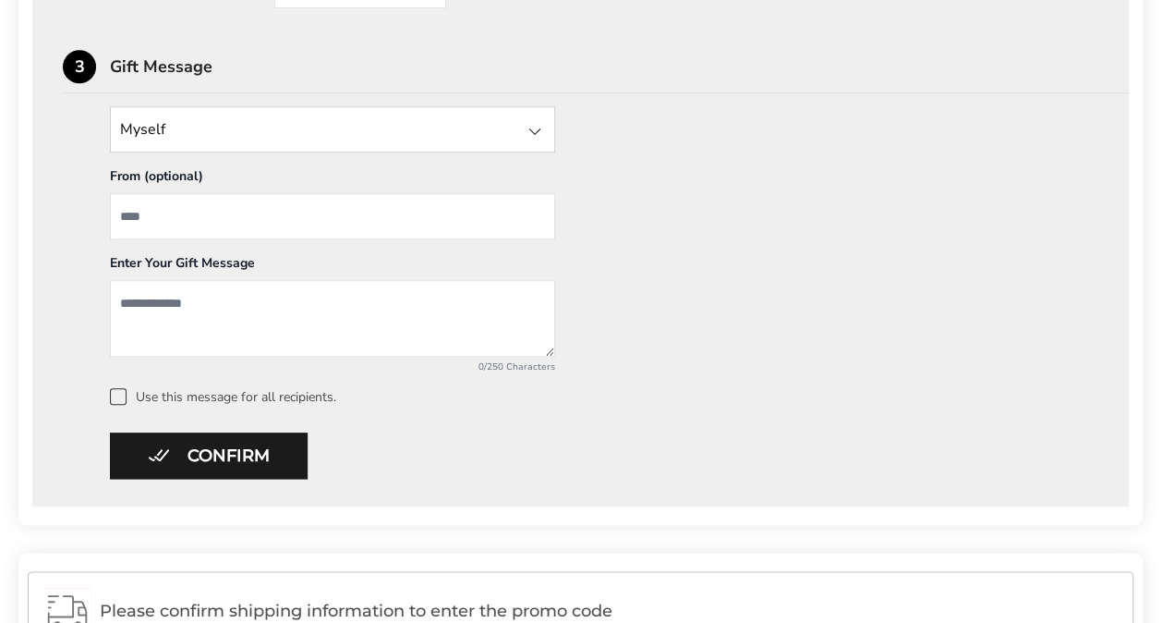
click at [536, 131] on div at bounding box center [535, 131] width 22 height 22
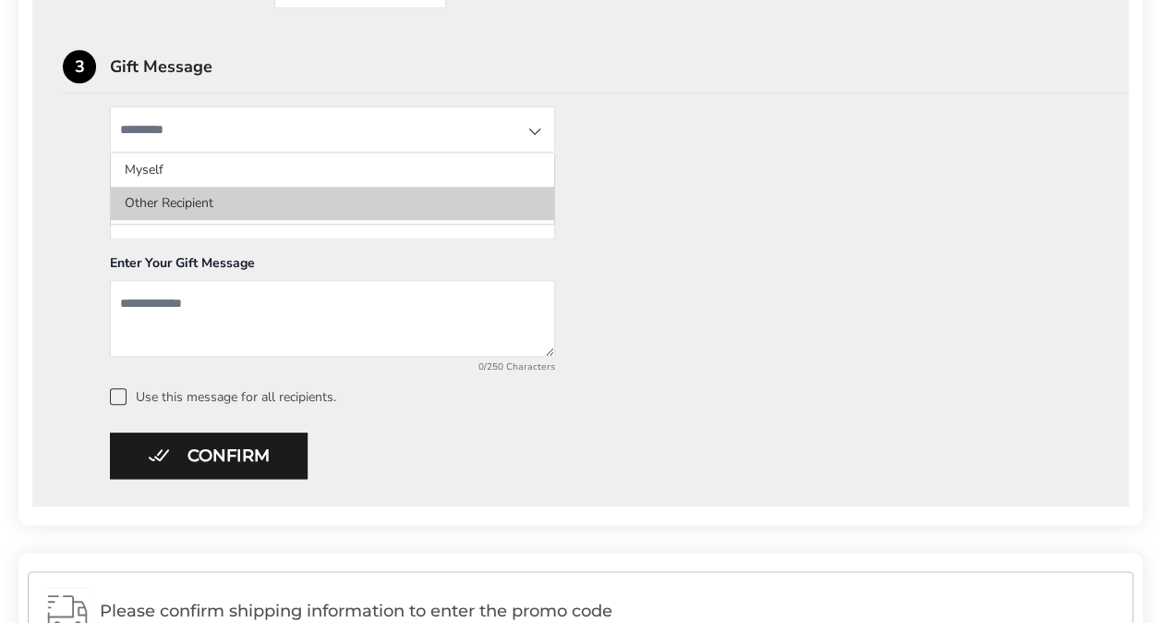
click at [451, 199] on li "Other Recipient" at bounding box center [332, 203] width 443 height 33
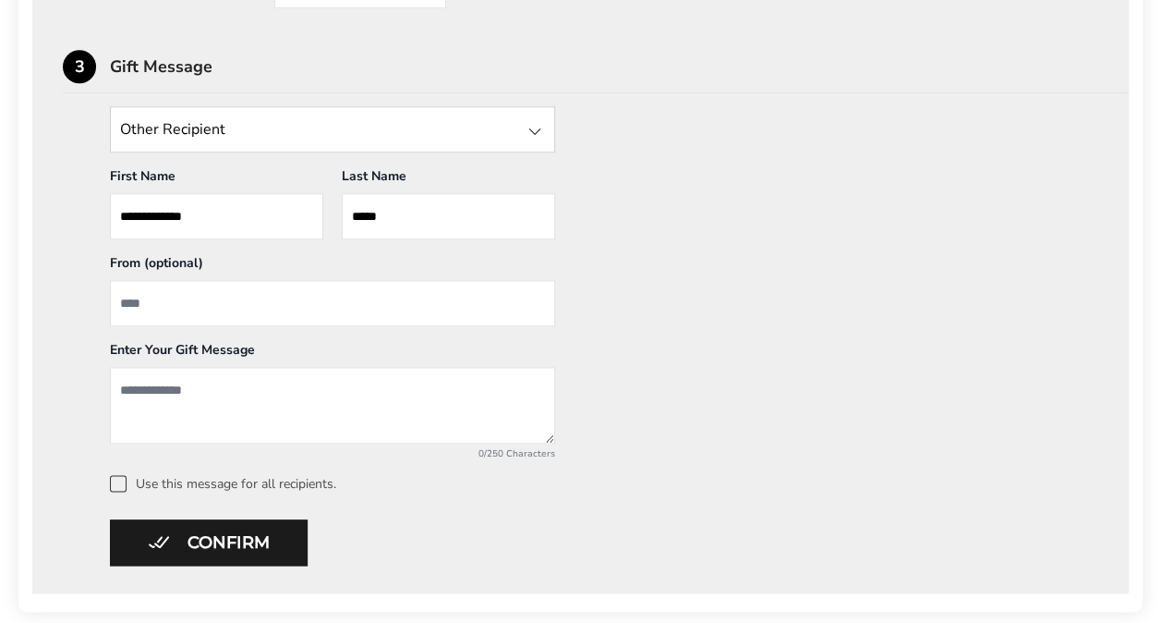
click at [185, 297] on input "From" at bounding box center [332, 303] width 445 height 46
type input "***"
click at [159, 390] on textarea "Add a message" at bounding box center [332, 405] width 445 height 77
click at [239, 387] on textarea "**********" at bounding box center [332, 405] width 445 height 77
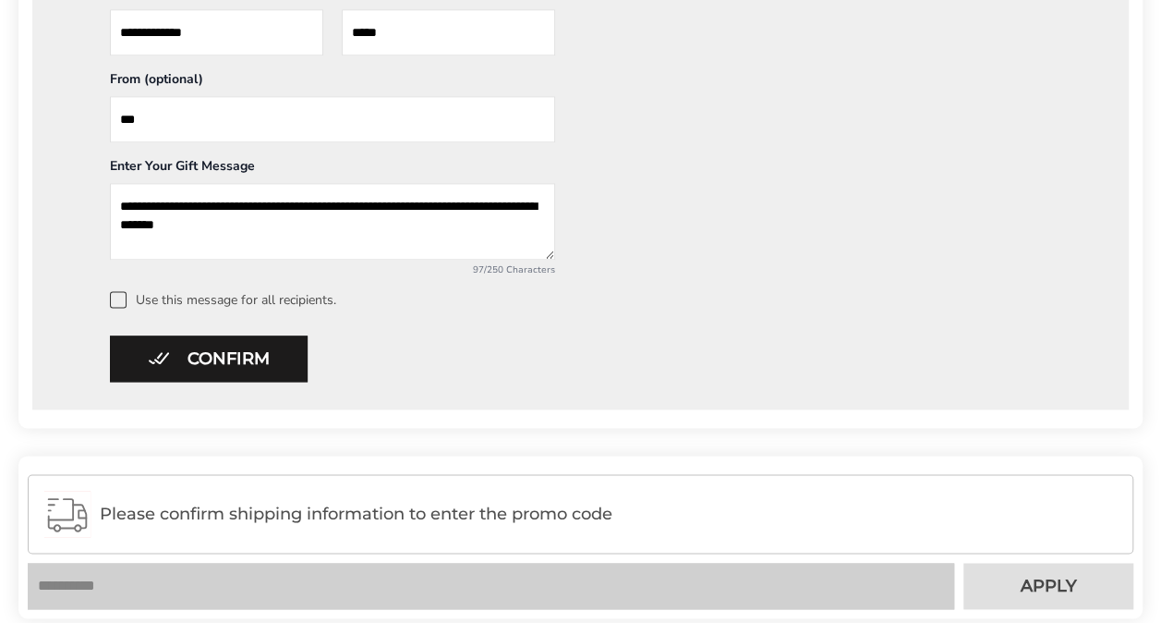
scroll to position [1016, 0]
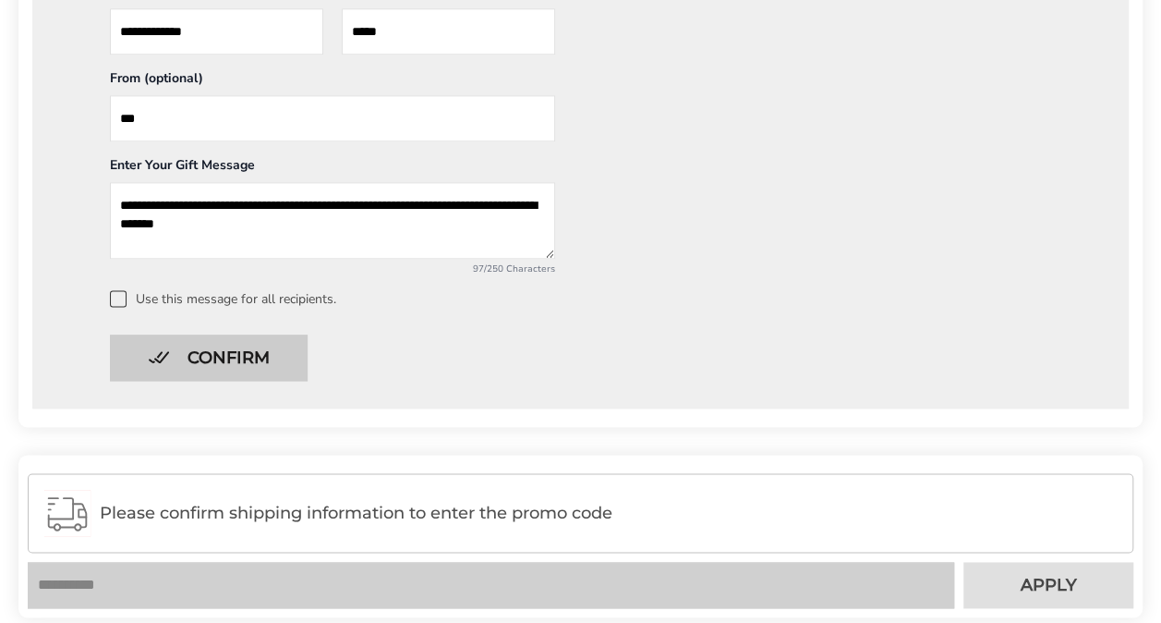
type textarea "**********"
click at [216, 357] on button "Confirm" at bounding box center [209, 357] width 198 height 46
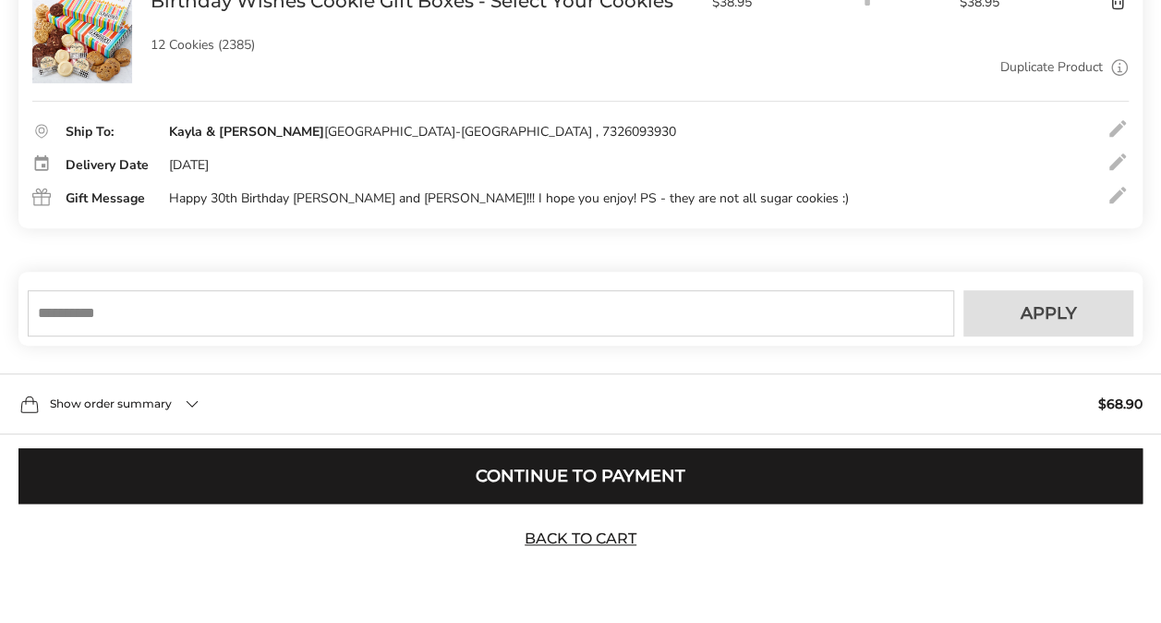
scroll to position [369, 0]
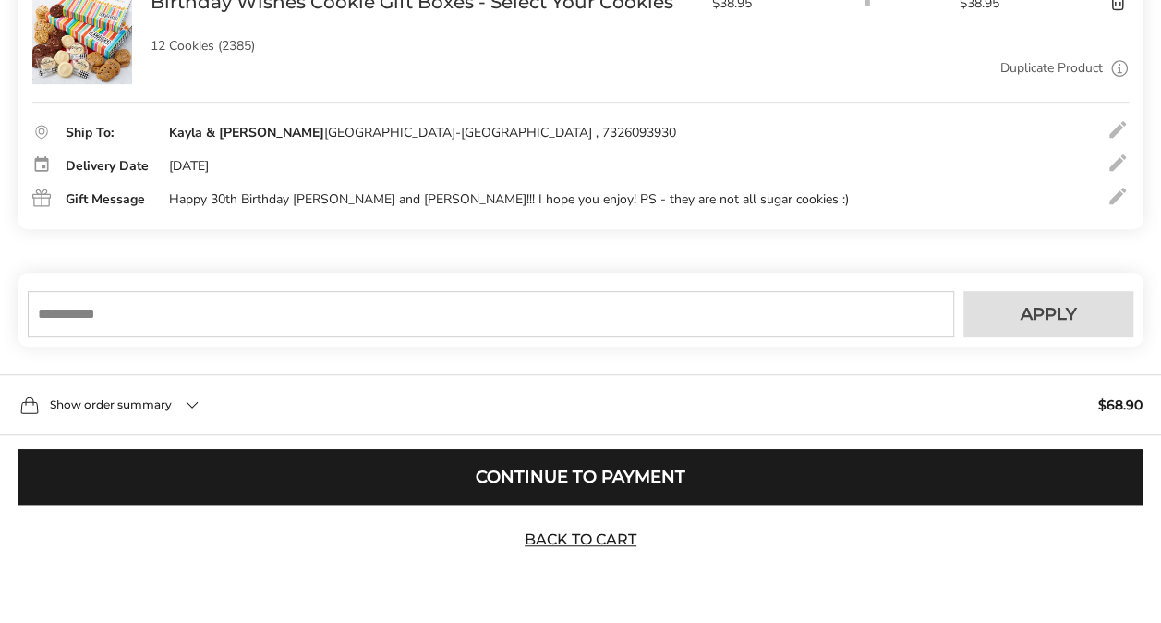
click at [197, 405] on div "Show order summary $68.90" at bounding box center [580, 404] width 1161 height 61
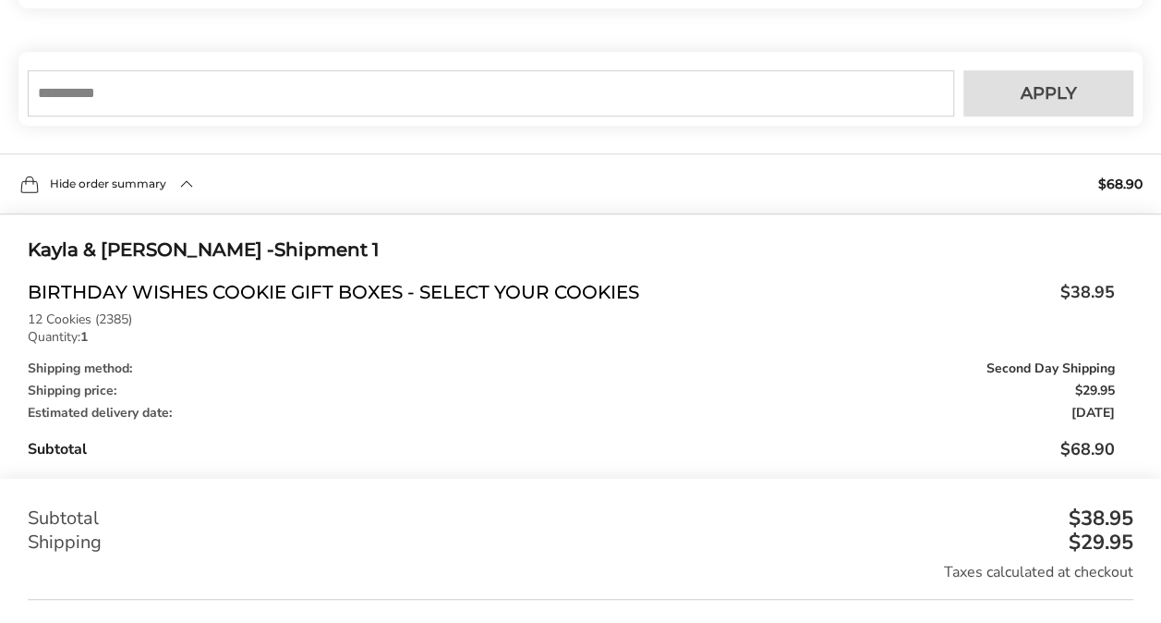
scroll to position [563, 0]
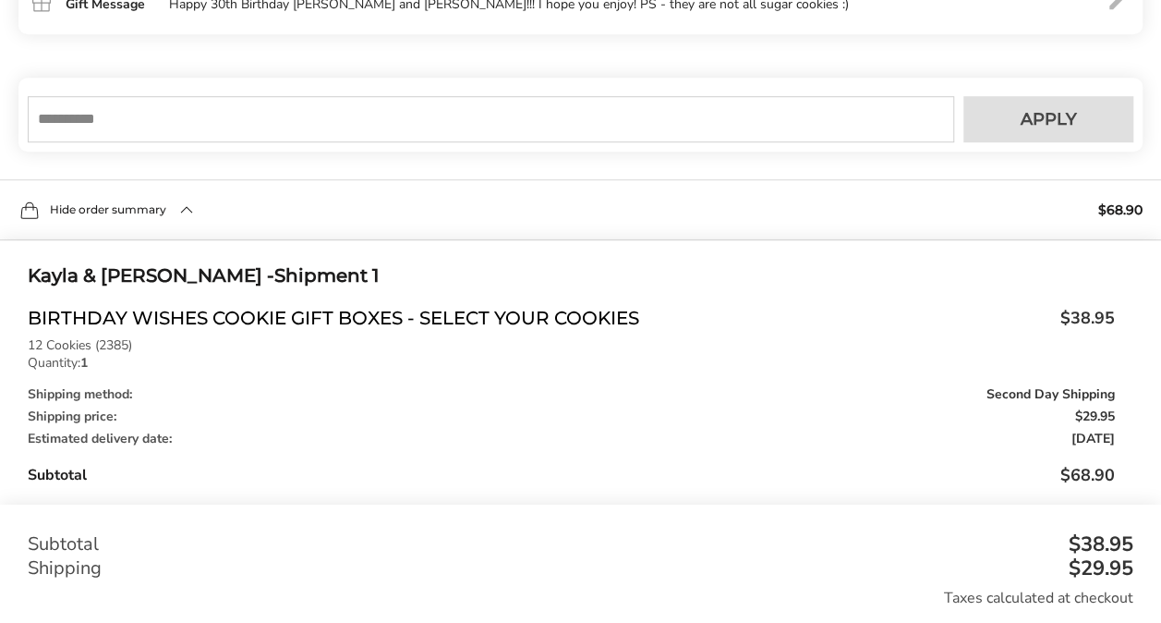
click at [92, 115] on input "text" at bounding box center [491, 119] width 926 height 46
type input "**********"
click at [1053, 124] on span "Apply" at bounding box center [1049, 119] width 56 height 17
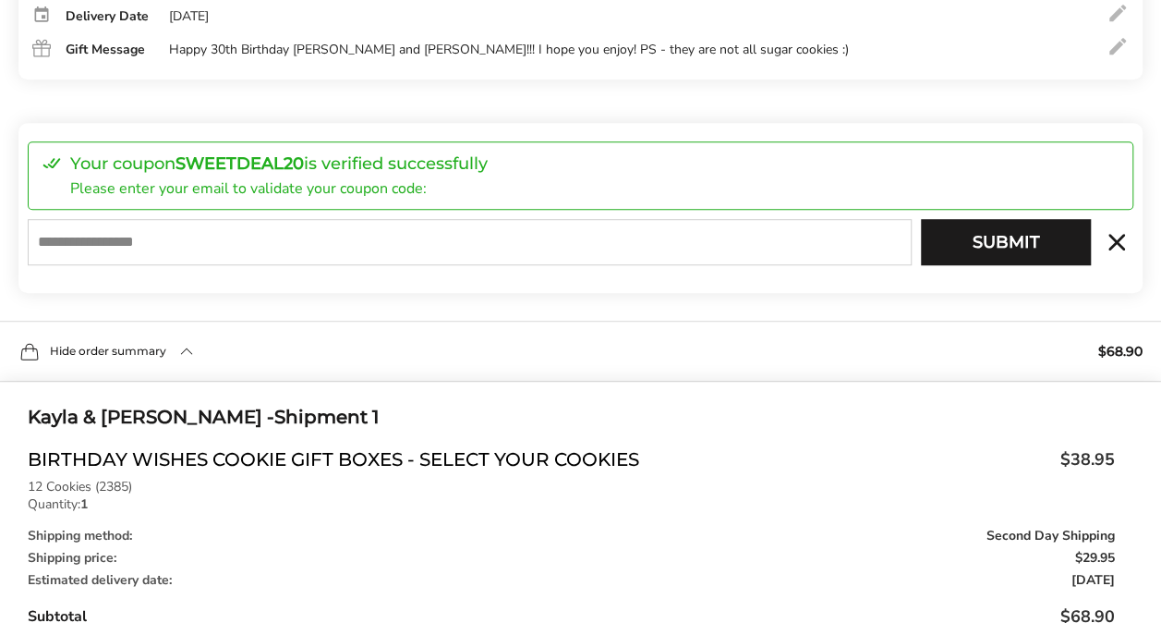
scroll to position [471, 0]
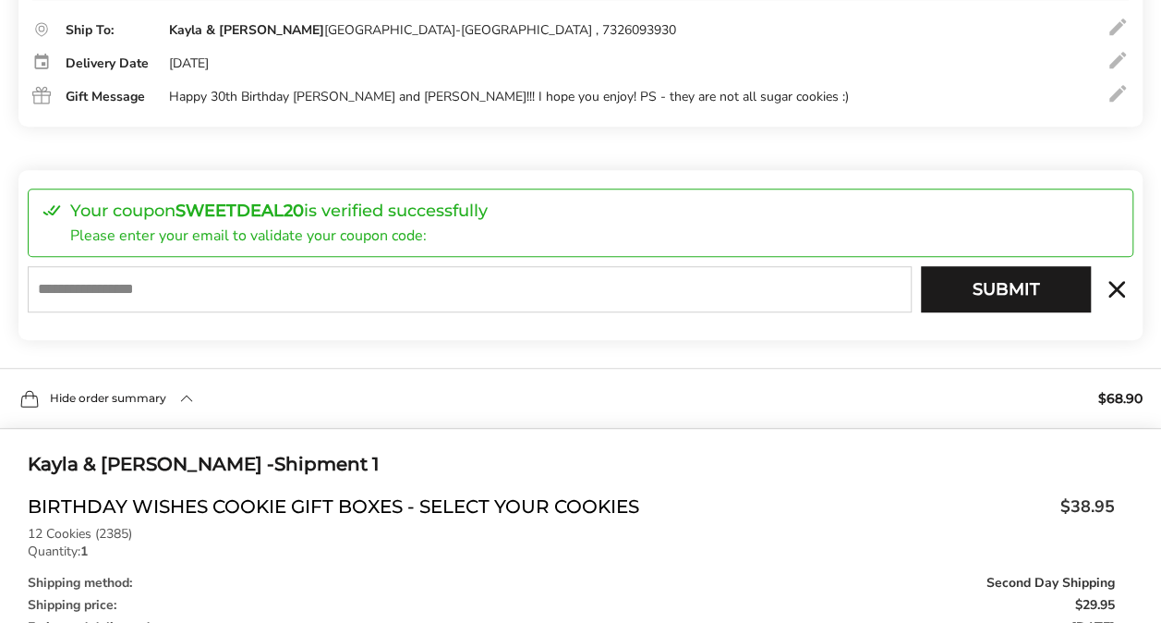
click at [127, 289] on input "E-mail" at bounding box center [470, 289] width 884 height 46
type input "**********"
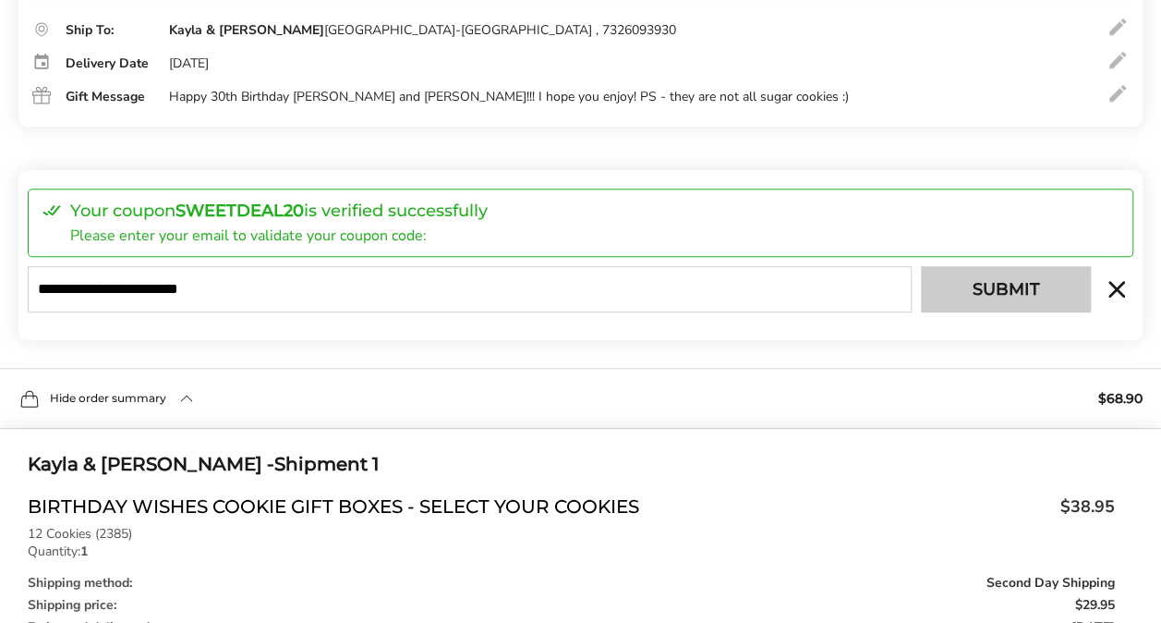
click at [998, 284] on button "Submit" at bounding box center [1006, 289] width 170 height 46
type input "**********"
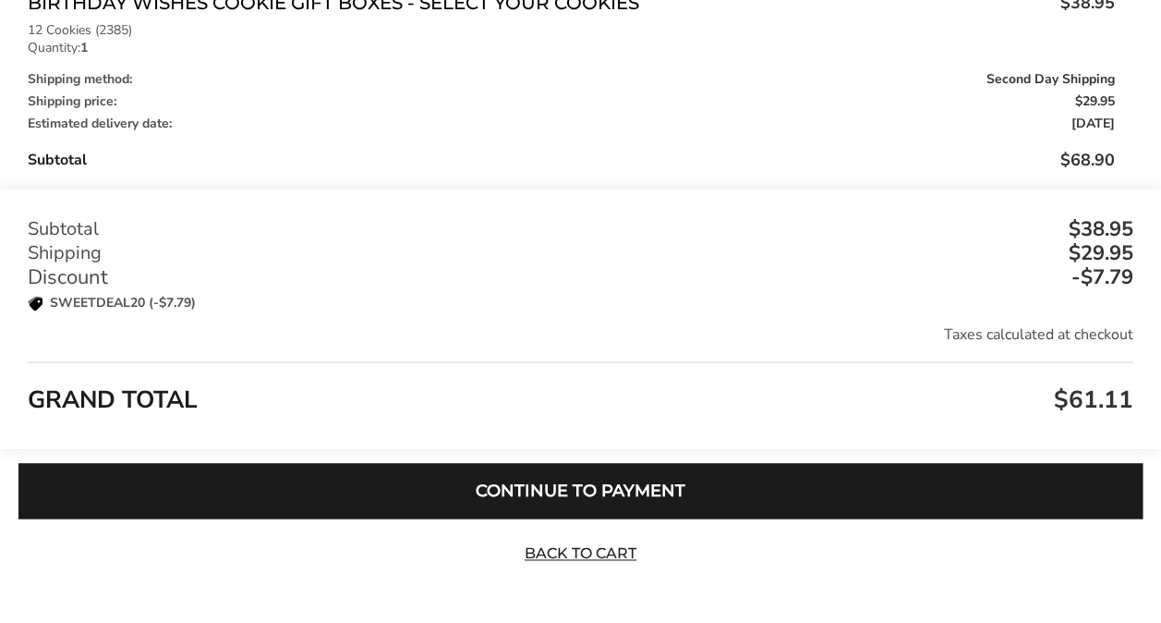
scroll to position [1109, 0]
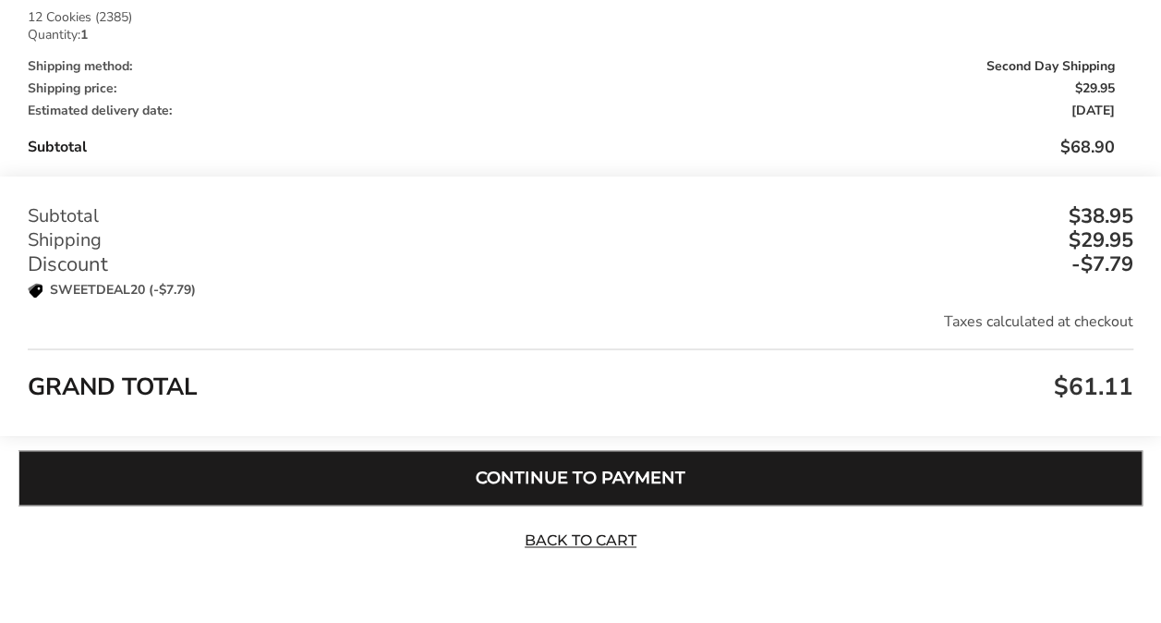
click at [578, 465] on button "Continue to Payment" at bounding box center [580, 477] width 1124 height 55
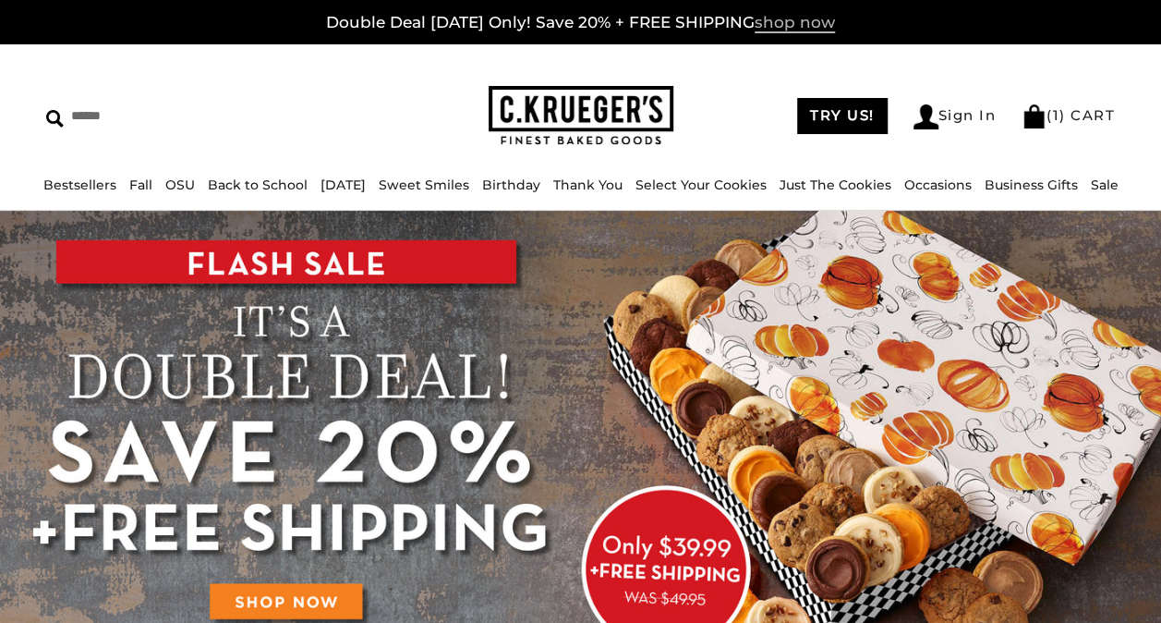
click at [785, 22] on span "shop now" at bounding box center [795, 23] width 80 height 20
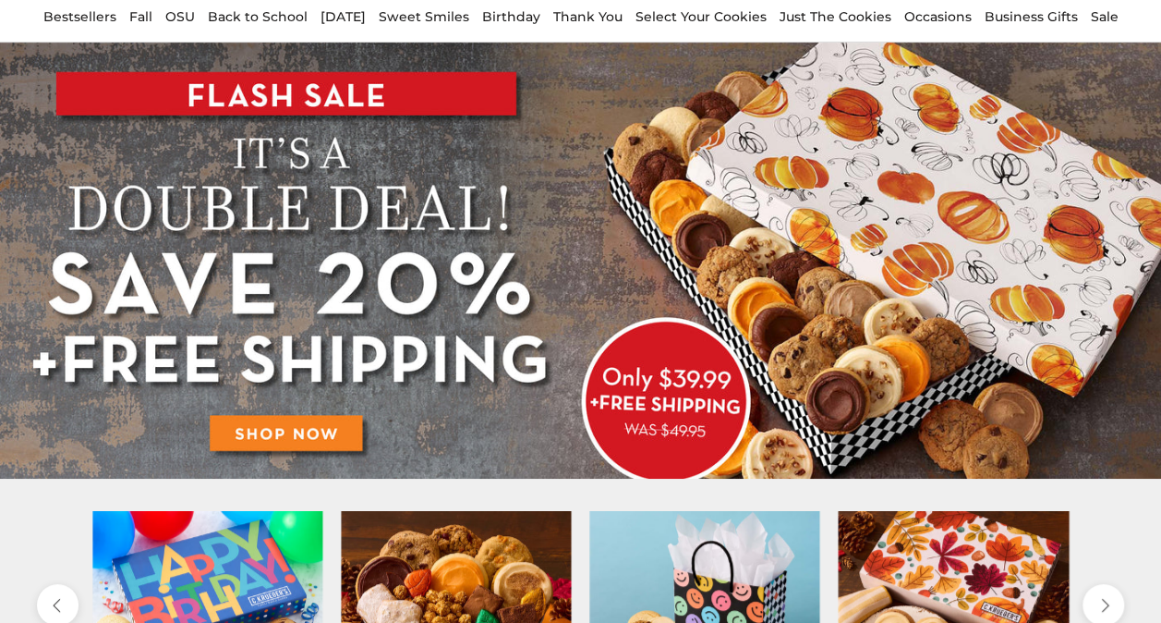
scroll to position [185, 0]
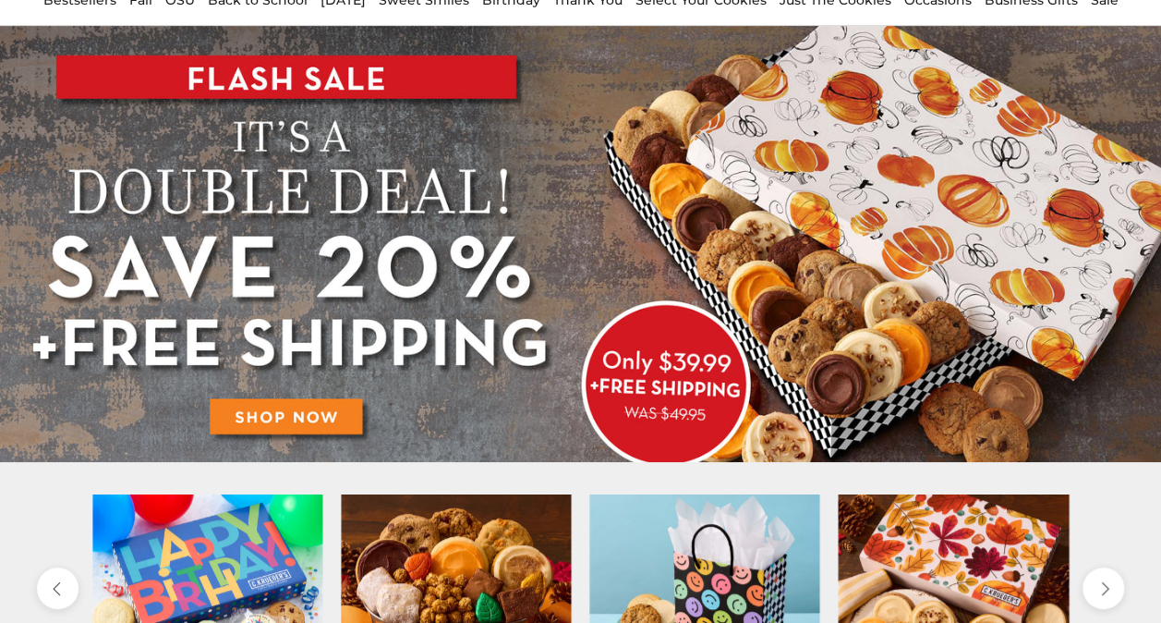
click at [317, 412] on img at bounding box center [580, 244] width 1161 height 436
